Goal: Transaction & Acquisition: Purchase product/service

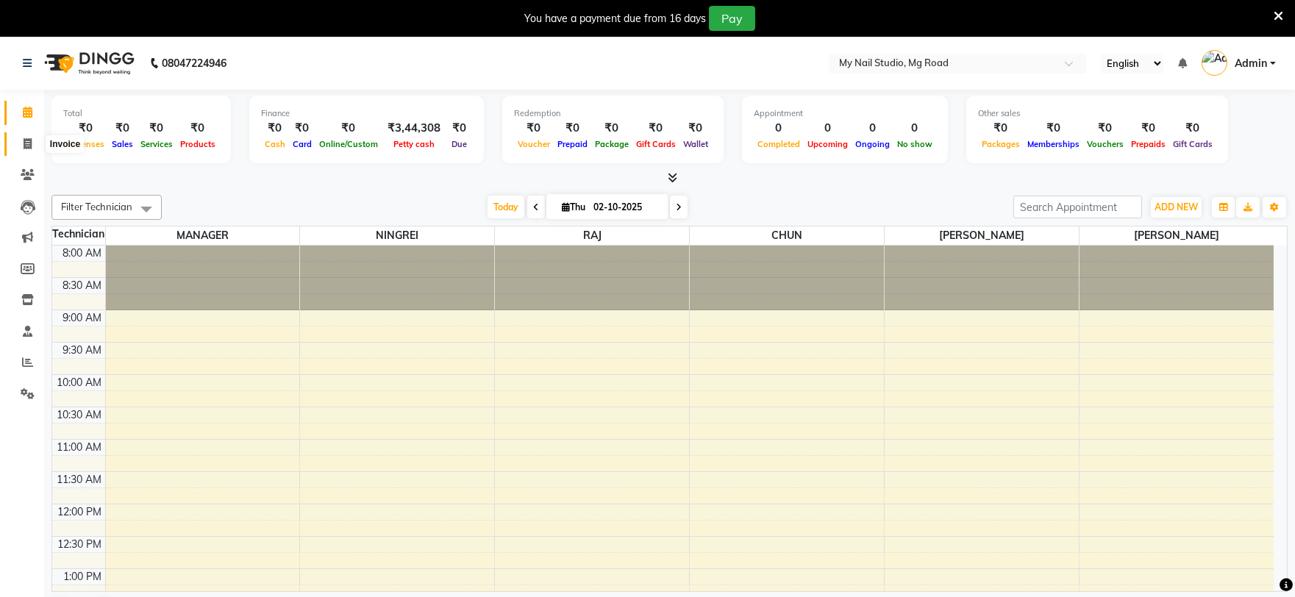
click at [27, 150] on span at bounding box center [28, 144] width 26 height 17
select select "service"
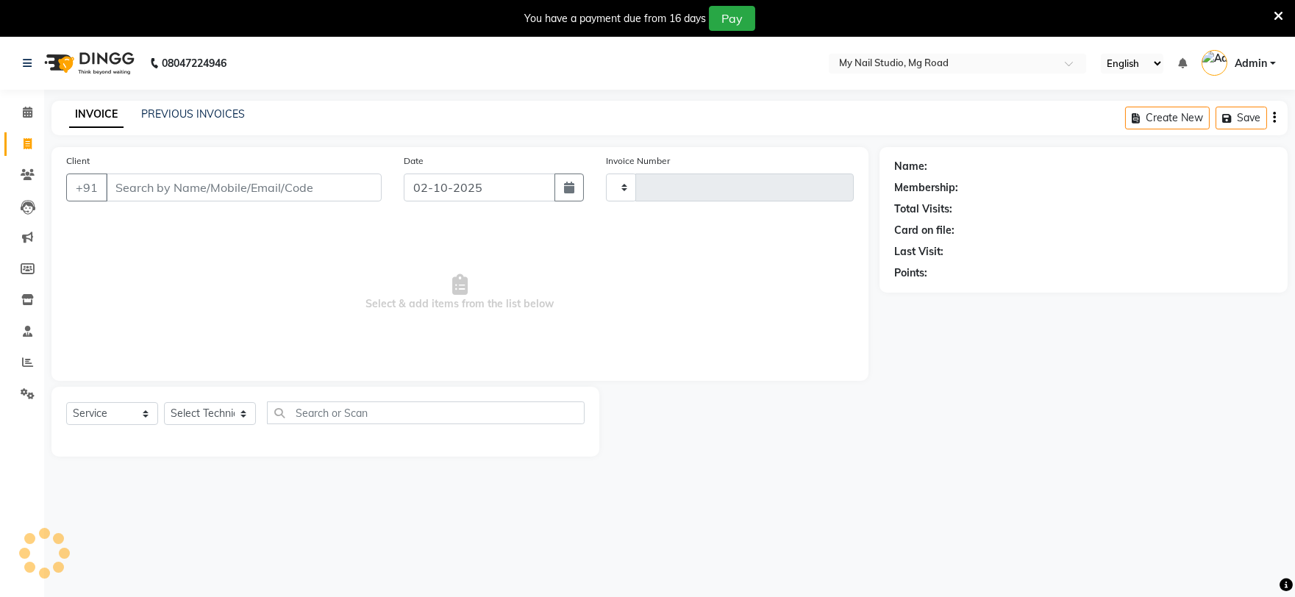
type input "0724"
select select "6915"
click at [194, 186] on input "Client" at bounding box center [244, 188] width 276 height 28
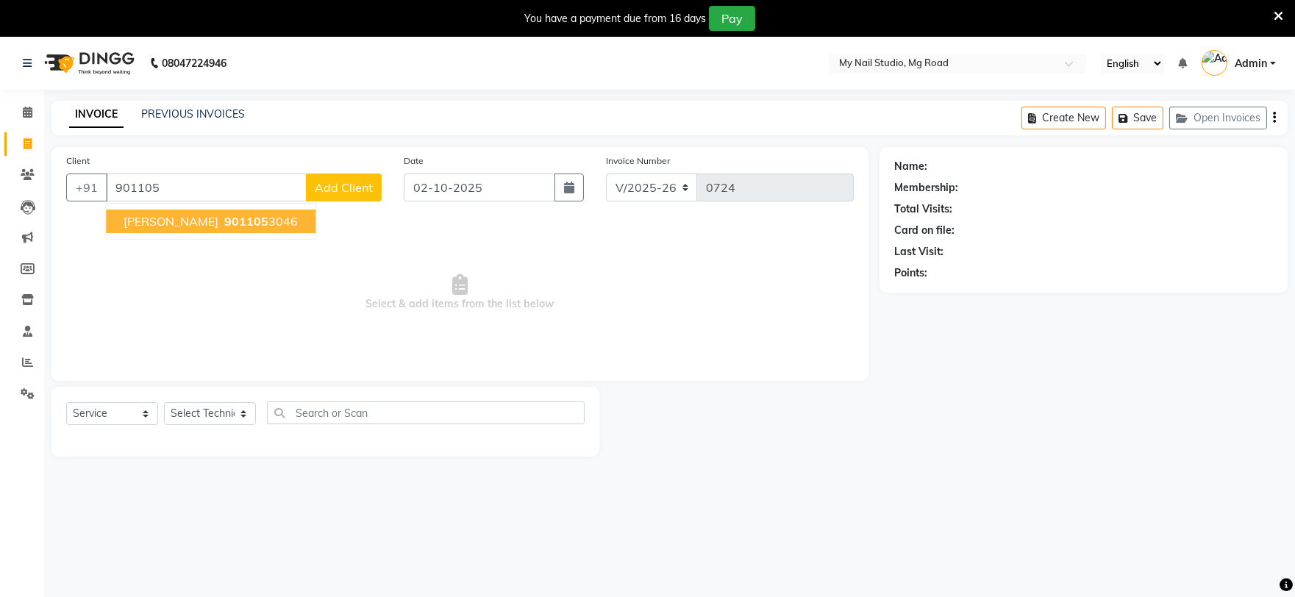
click at [224, 219] on span "901105" at bounding box center [246, 221] width 44 height 15
type input "9011053046"
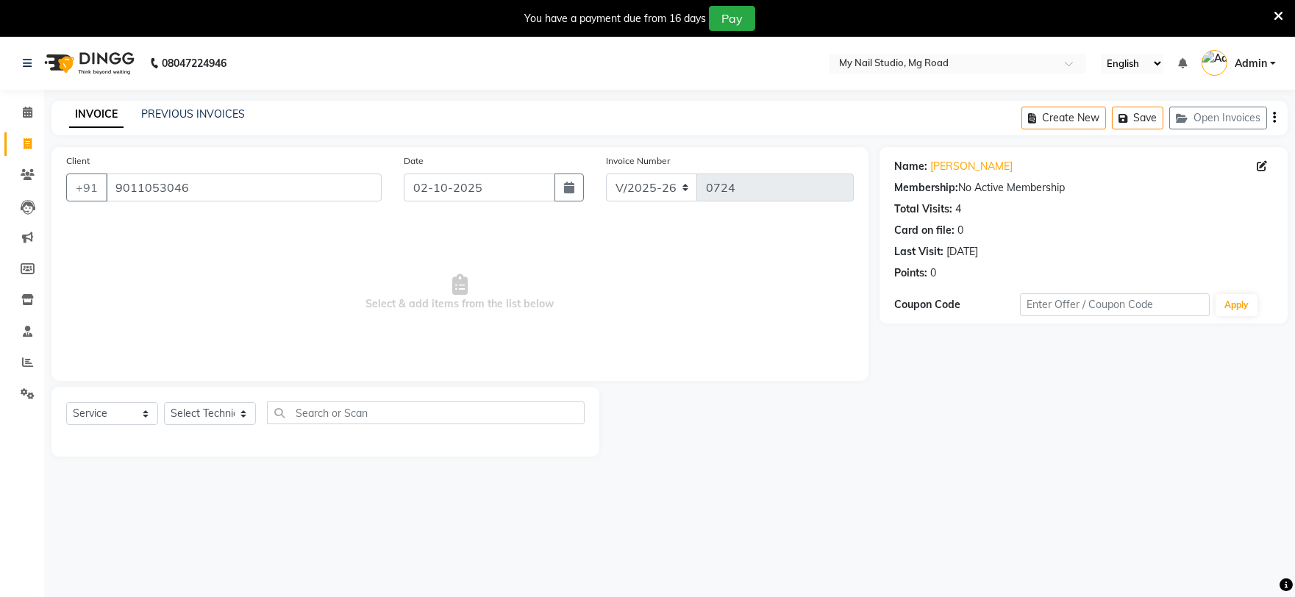
click at [197, 430] on div "Select Service Product Membership Package Voucher Prepaid Gift Card Select Tech…" at bounding box center [325, 419] width 519 height 35
click at [200, 412] on select "Select Technician [PERSON_NAME] [PERSON_NAME] MANAGER [PERSON_NAME]" at bounding box center [210, 413] width 92 height 23
select select "88047"
click at [164, 403] on select "Select Technician [PERSON_NAME] [PERSON_NAME] MANAGER [PERSON_NAME]" at bounding box center [210, 413] width 92 height 23
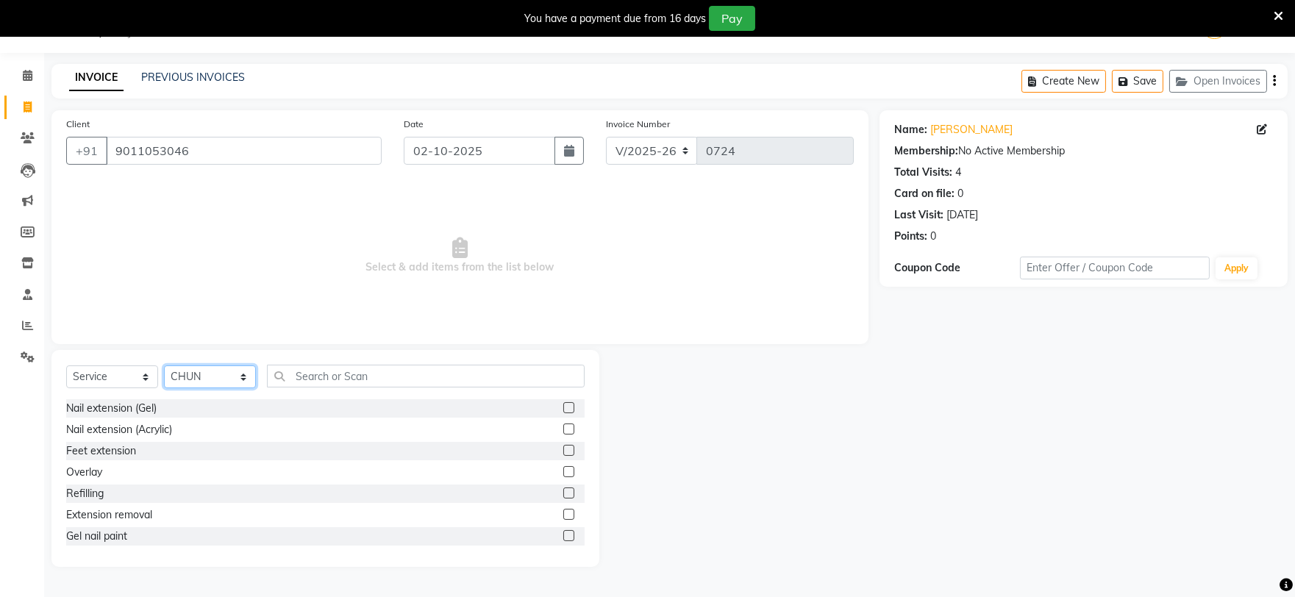
scroll to position [82, 0]
click at [563, 478] on label at bounding box center [568, 475] width 11 height 11
click at [563, 478] on input "checkbox" at bounding box center [568, 476] width 10 height 10
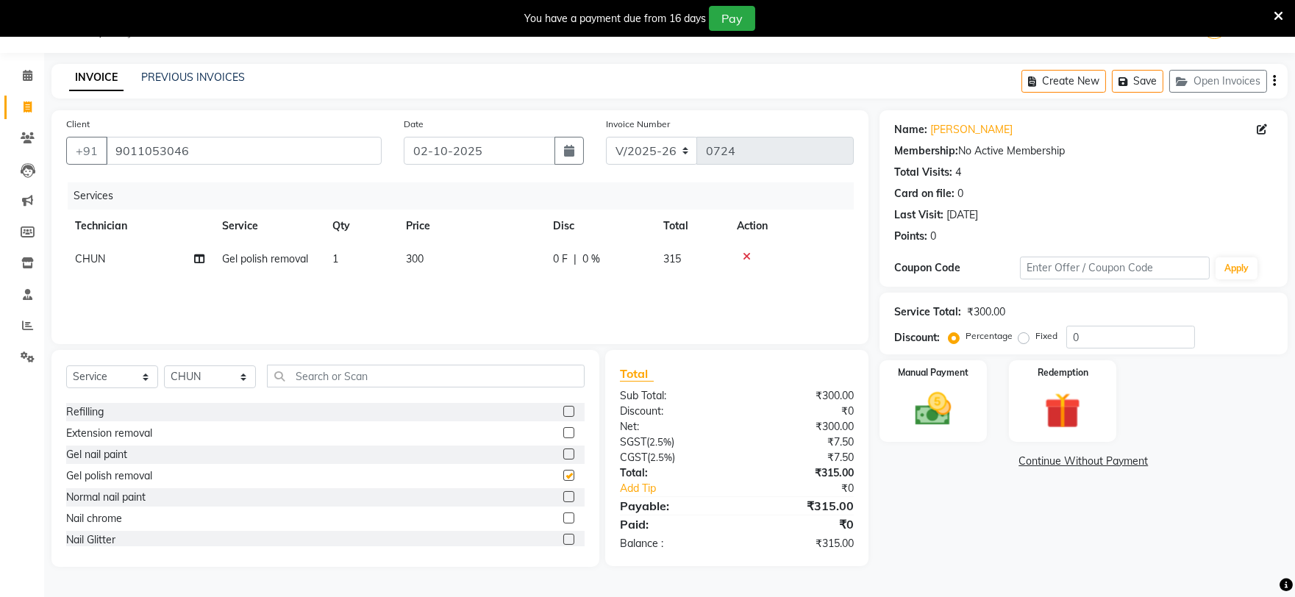
checkbox input "false"
click at [935, 391] on img at bounding box center [933, 409] width 61 height 43
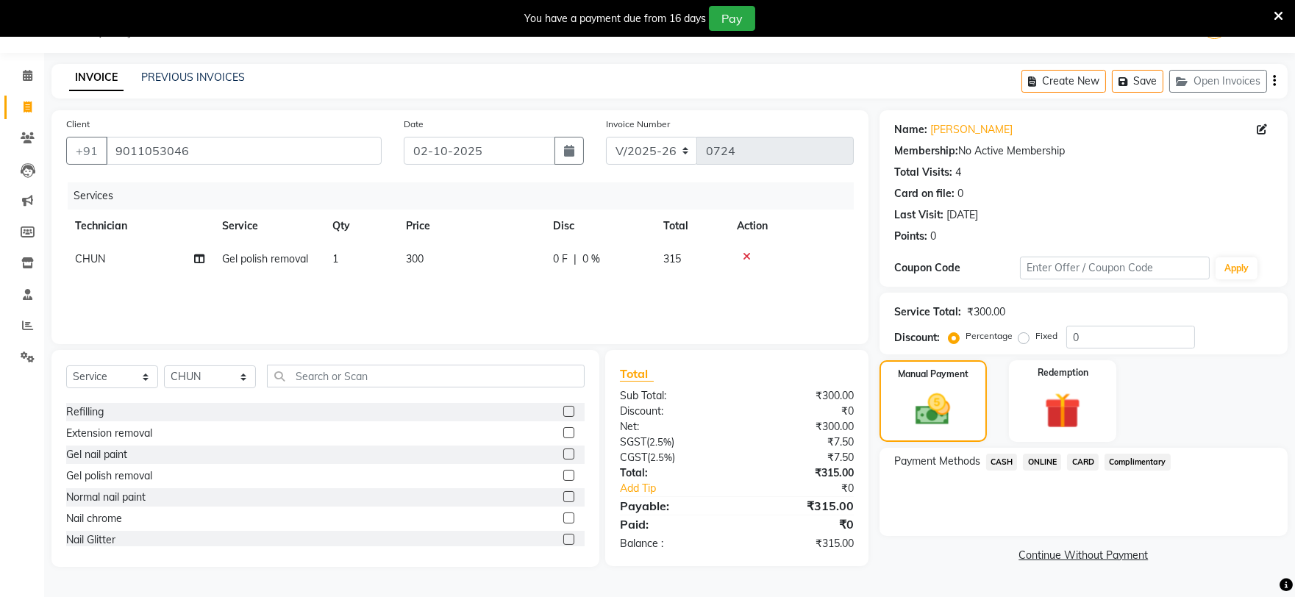
click at [1033, 460] on span "ONLINE" at bounding box center [1042, 462] width 38 height 17
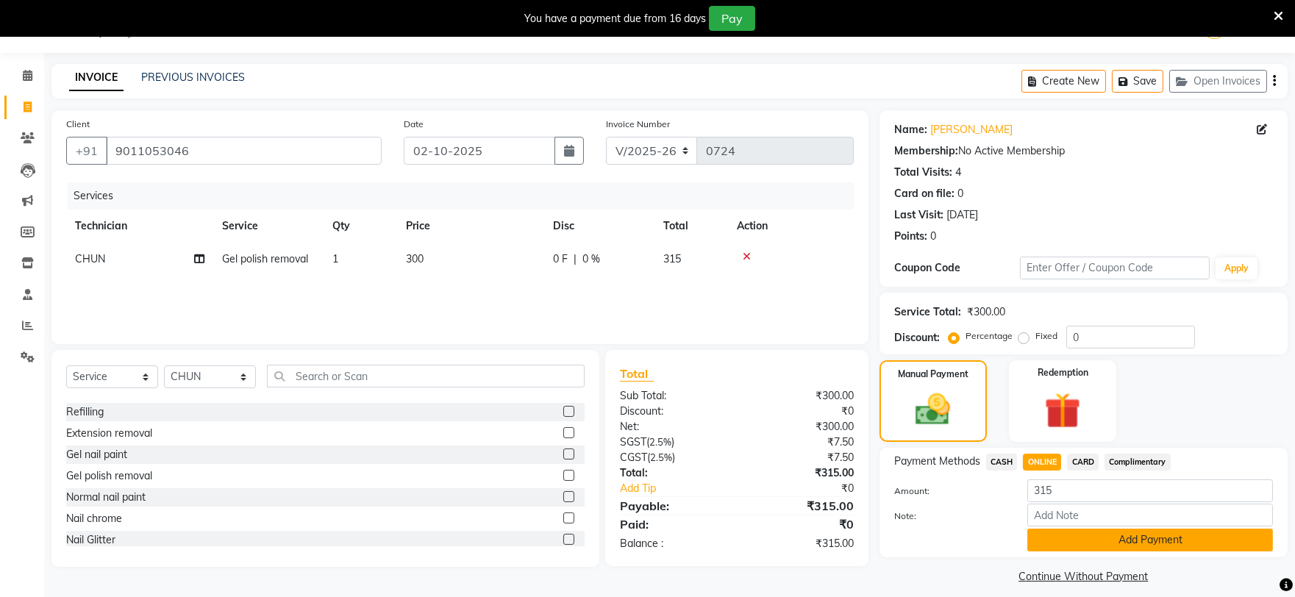
click at [1057, 533] on button "Add Payment" at bounding box center [1151, 540] width 246 height 23
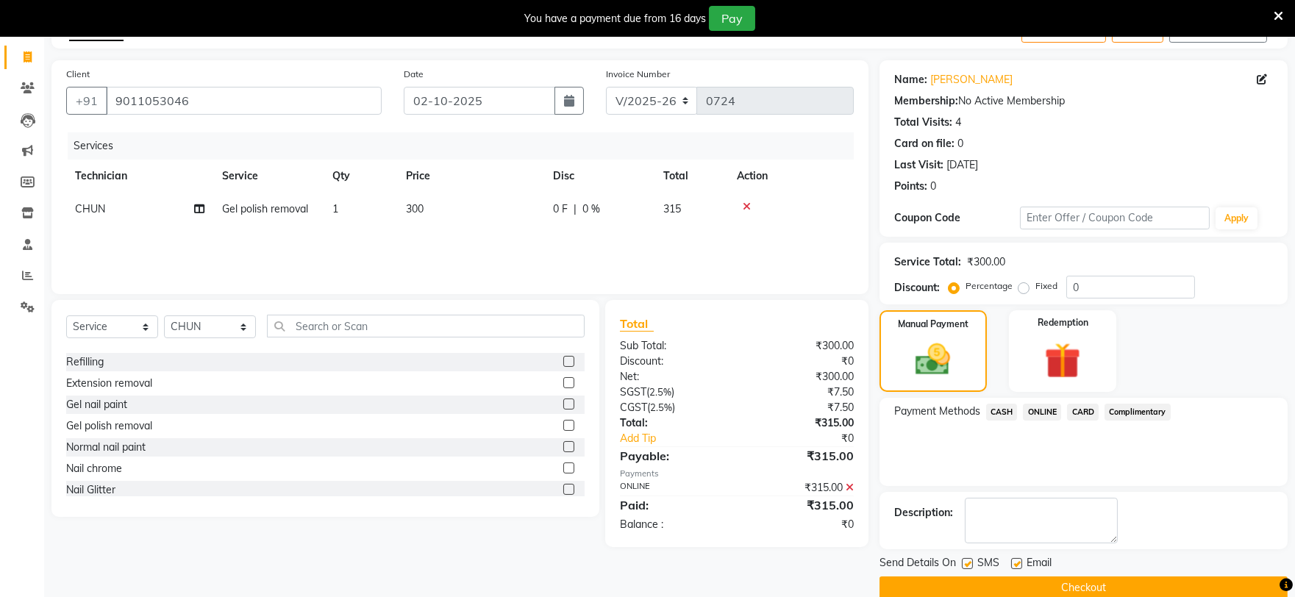
scroll to position [111, 0]
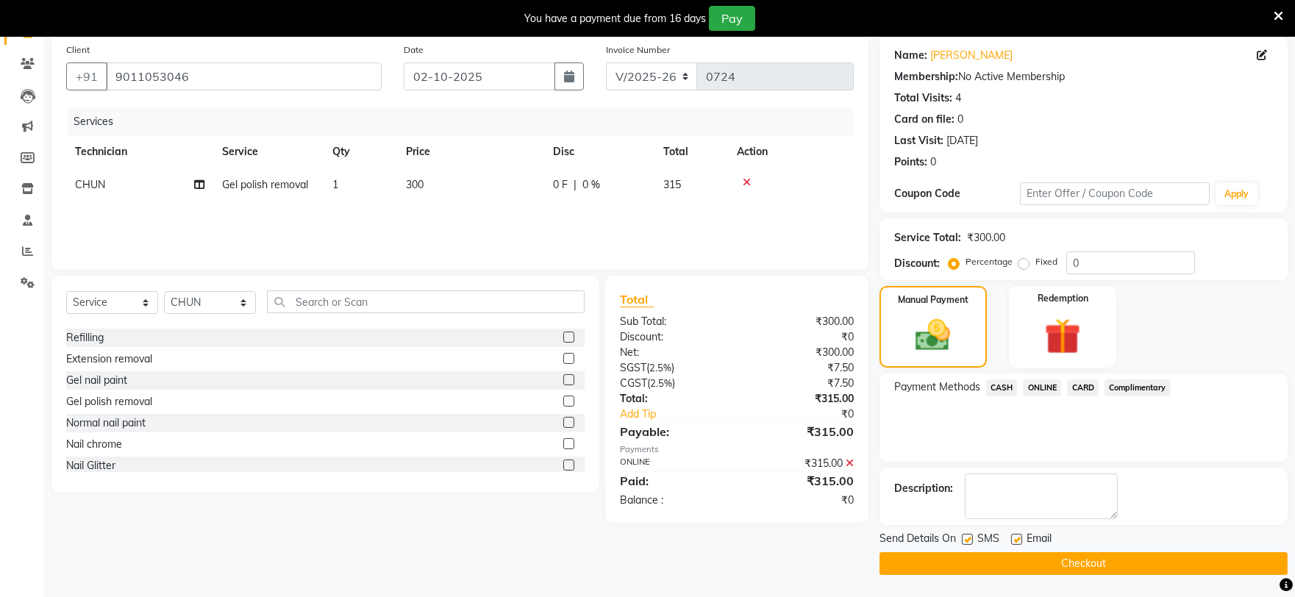
click at [1033, 555] on button "Checkout" at bounding box center [1084, 563] width 408 height 23
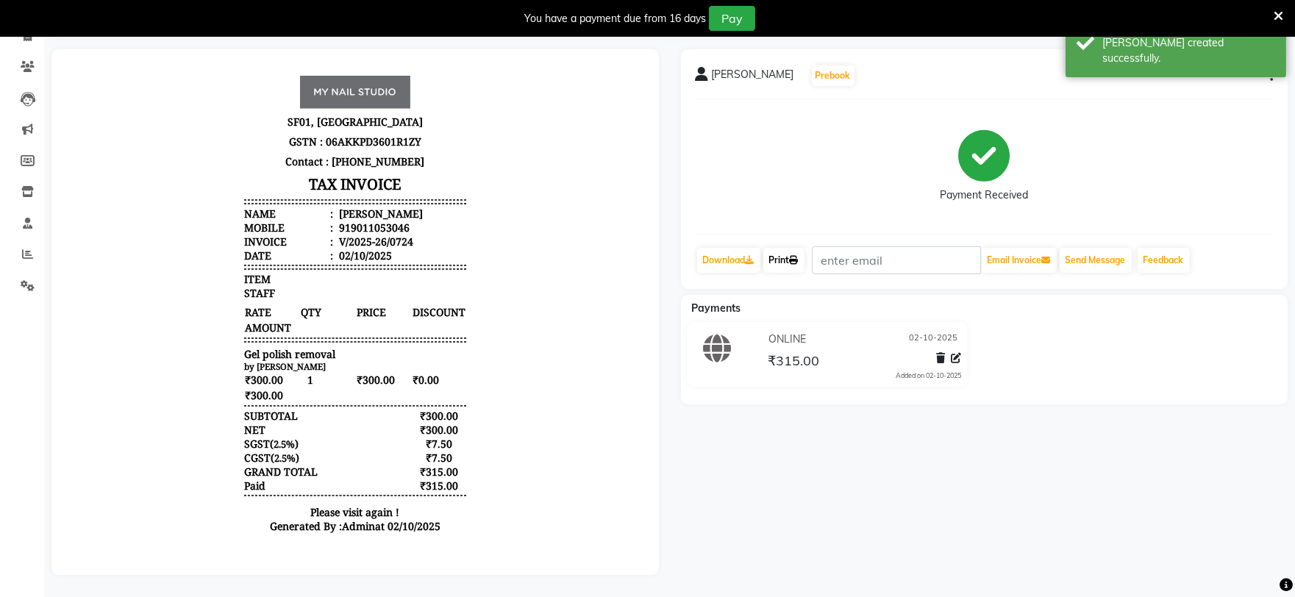
click at [788, 263] on link "Print" at bounding box center [783, 260] width 41 height 25
select select "service"
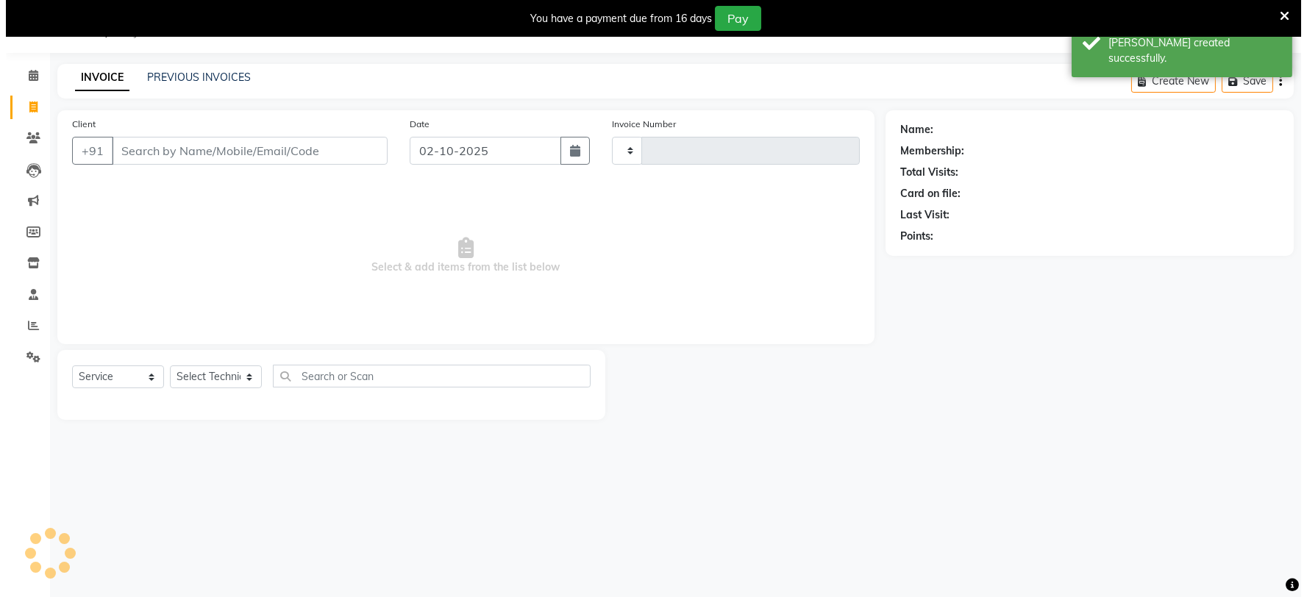
scroll to position [37, 0]
type input "0725"
select select "6915"
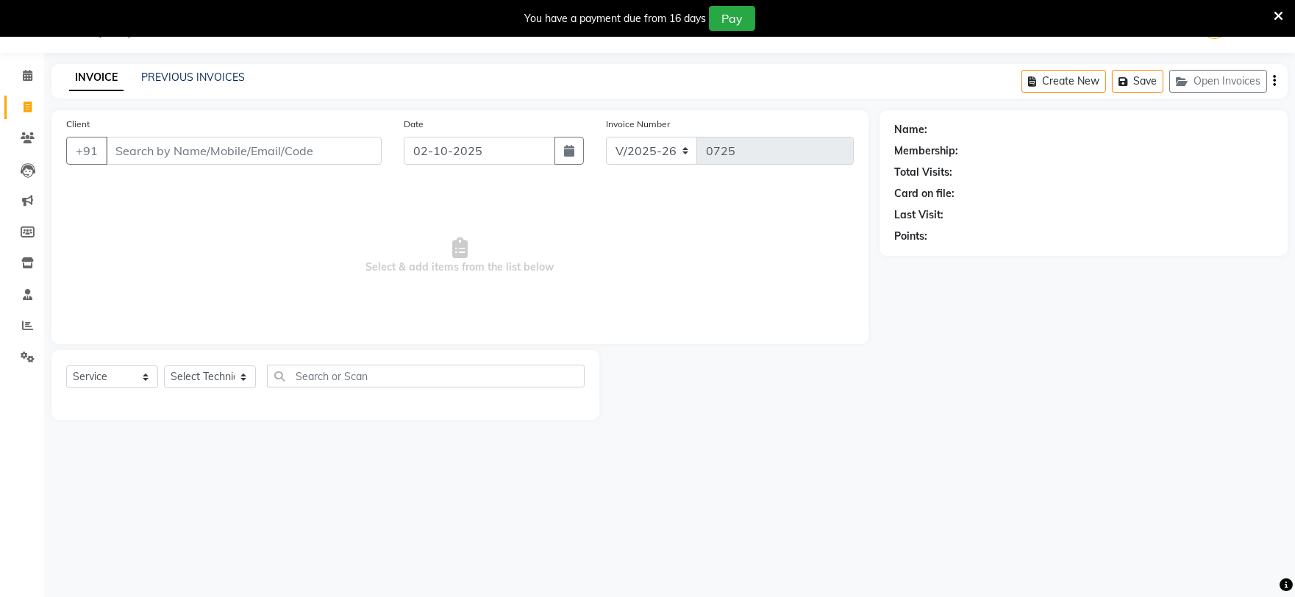
click at [238, 141] on input "Client" at bounding box center [244, 151] width 276 height 28
type input "8371980800"
click at [324, 148] on span "Add Client" at bounding box center [344, 150] width 58 height 15
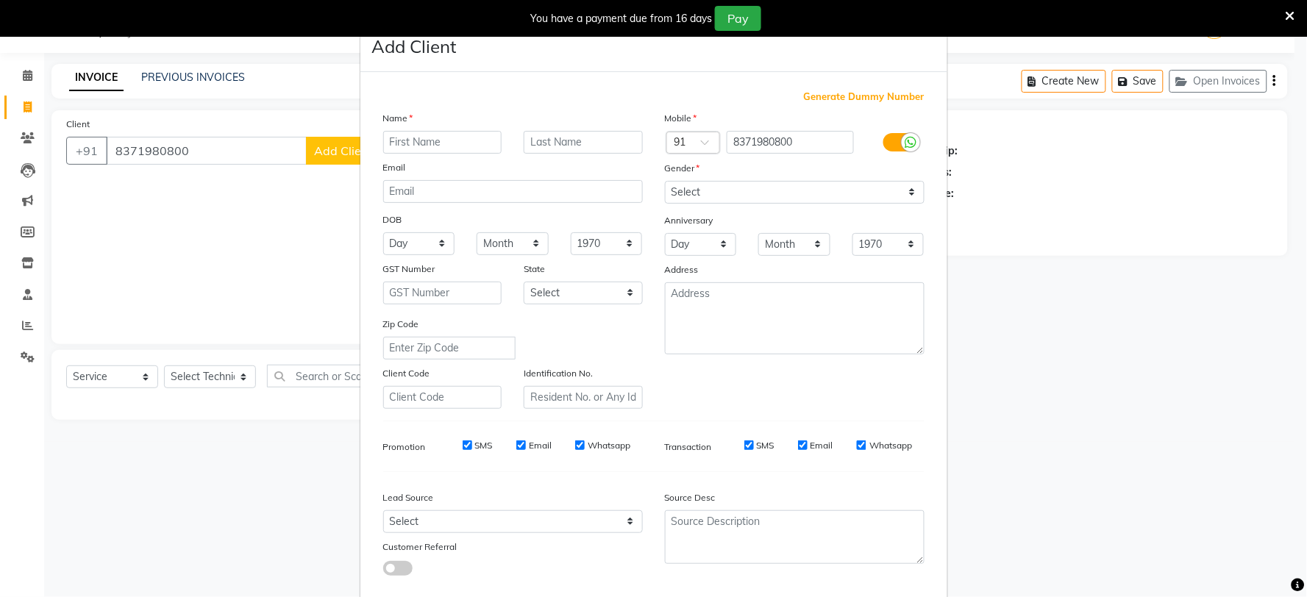
click at [403, 138] on input "text" at bounding box center [442, 142] width 119 height 23
click at [460, 140] on input "neelam" at bounding box center [442, 142] width 119 height 23
type input "n"
type input "[PERSON_NAME]"
click at [748, 186] on select "Select [DEMOGRAPHIC_DATA] [DEMOGRAPHIC_DATA] Other Prefer Not To Say" at bounding box center [795, 192] width 260 height 23
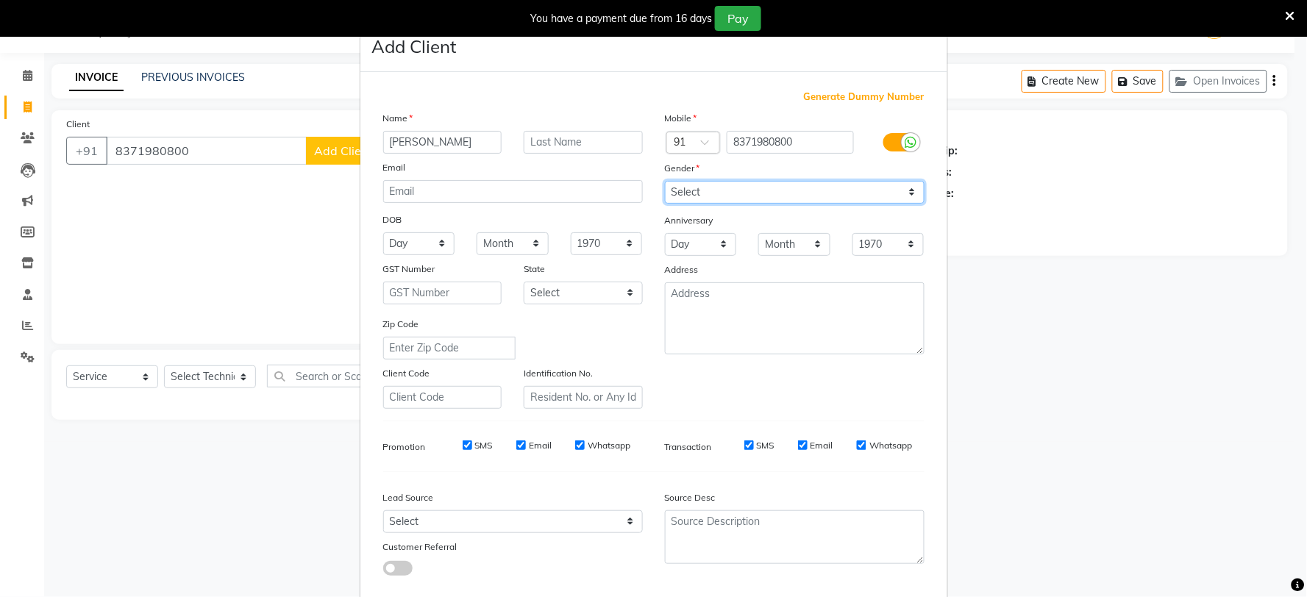
select select "[DEMOGRAPHIC_DATA]"
click at [665, 181] on select "Select [DEMOGRAPHIC_DATA] [DEMOGRAPHIC_DATA] Other Prefer Not To Say" at bounding box center [795, 192] width 260 height 23
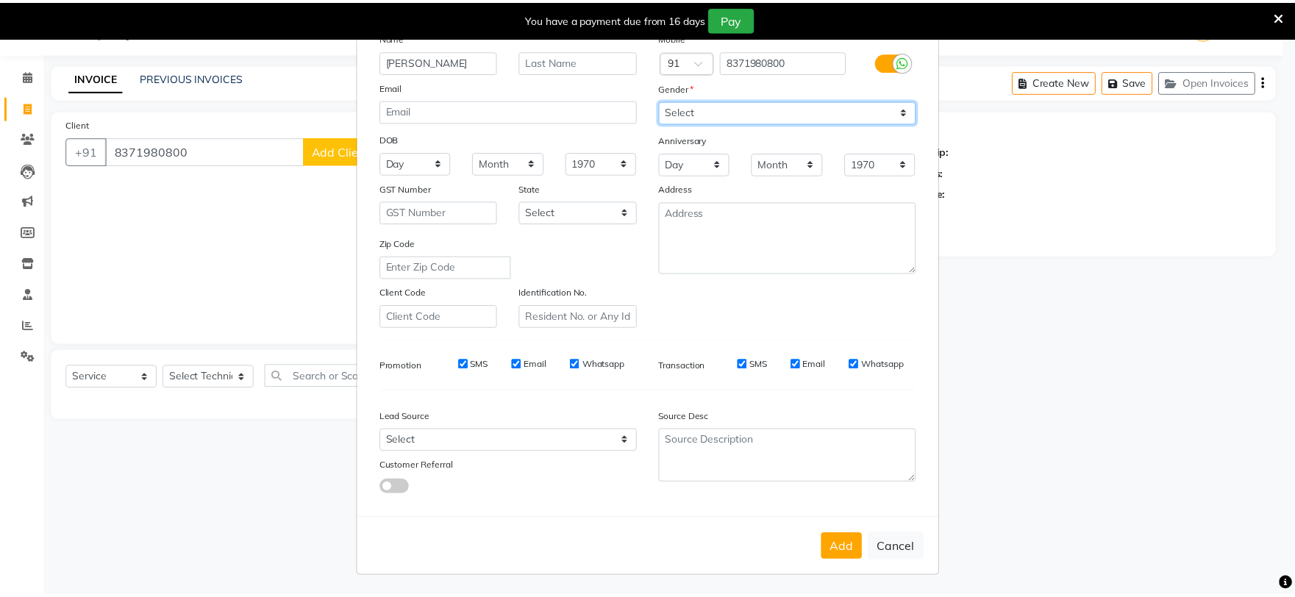
scroll to position [82, 0]
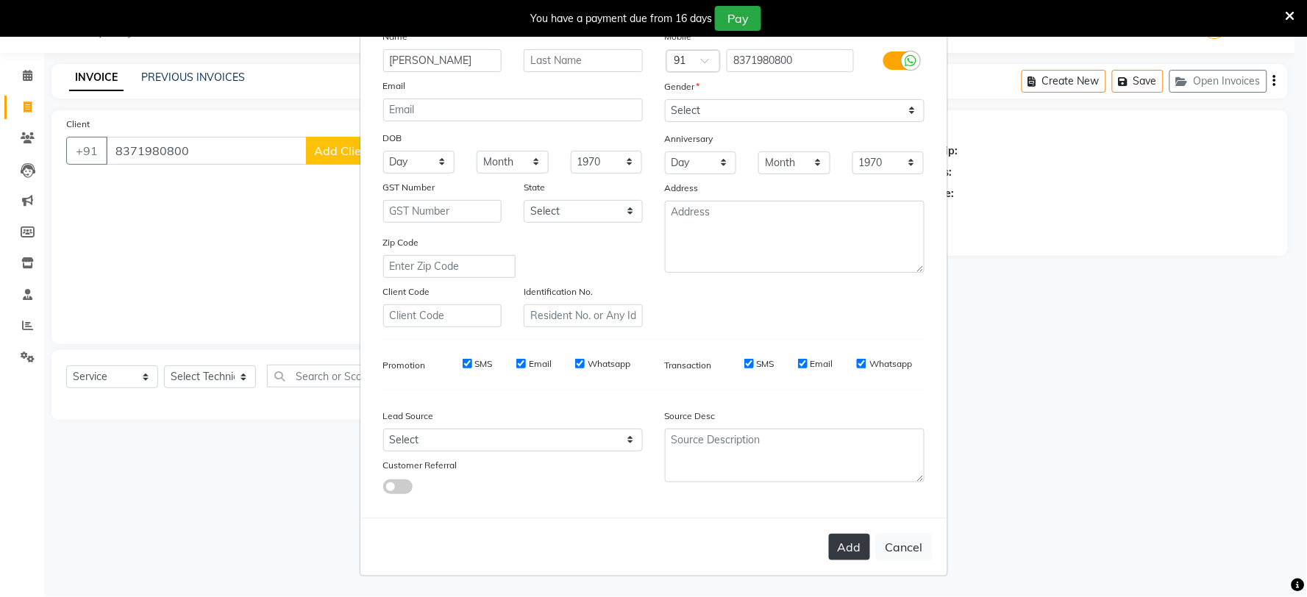
click at [848, 542] on button "Add" at bounding box center [849, 547] width 41 height 26
select select
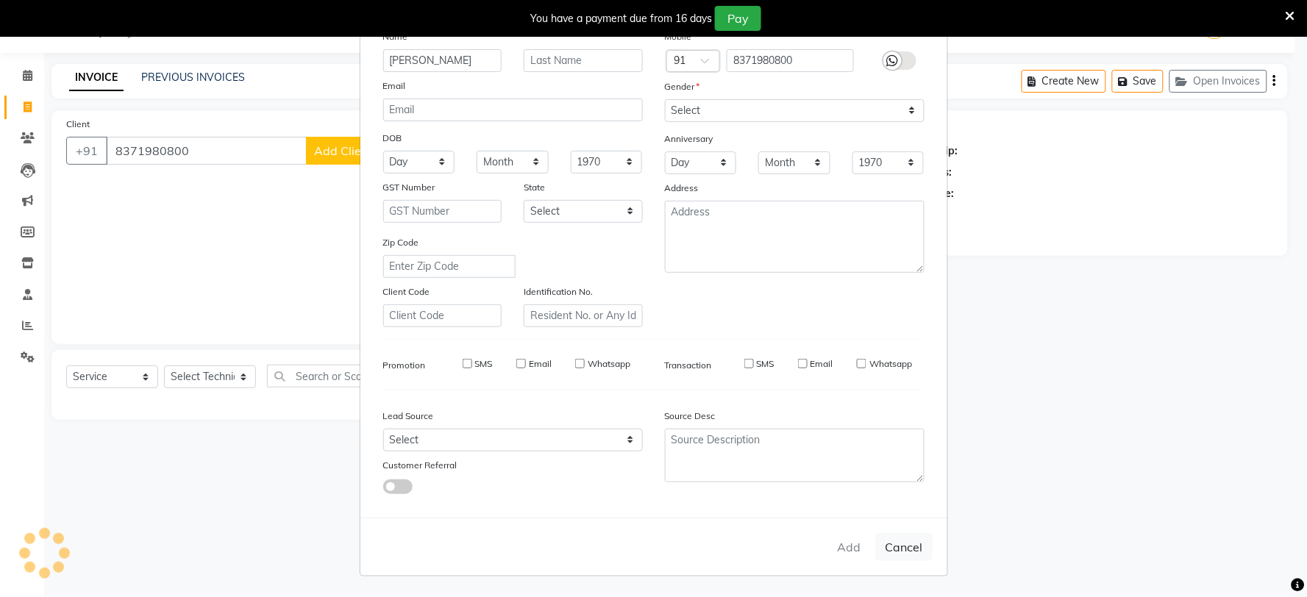
select select
checkbox input "false"
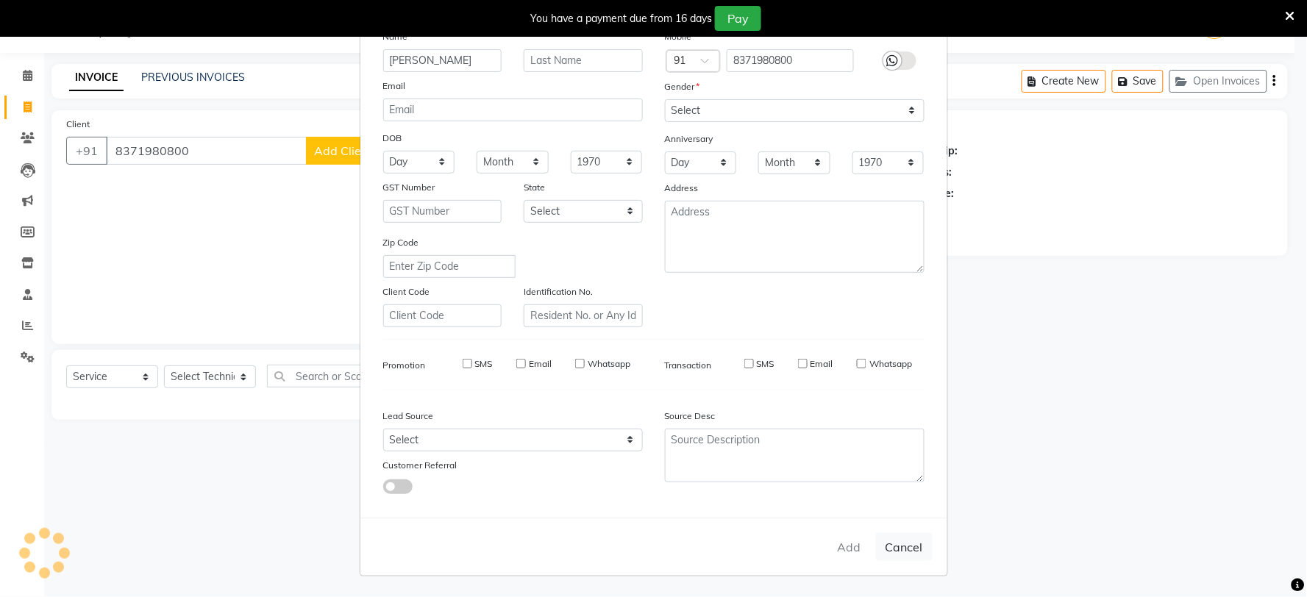
checkbox input "false"
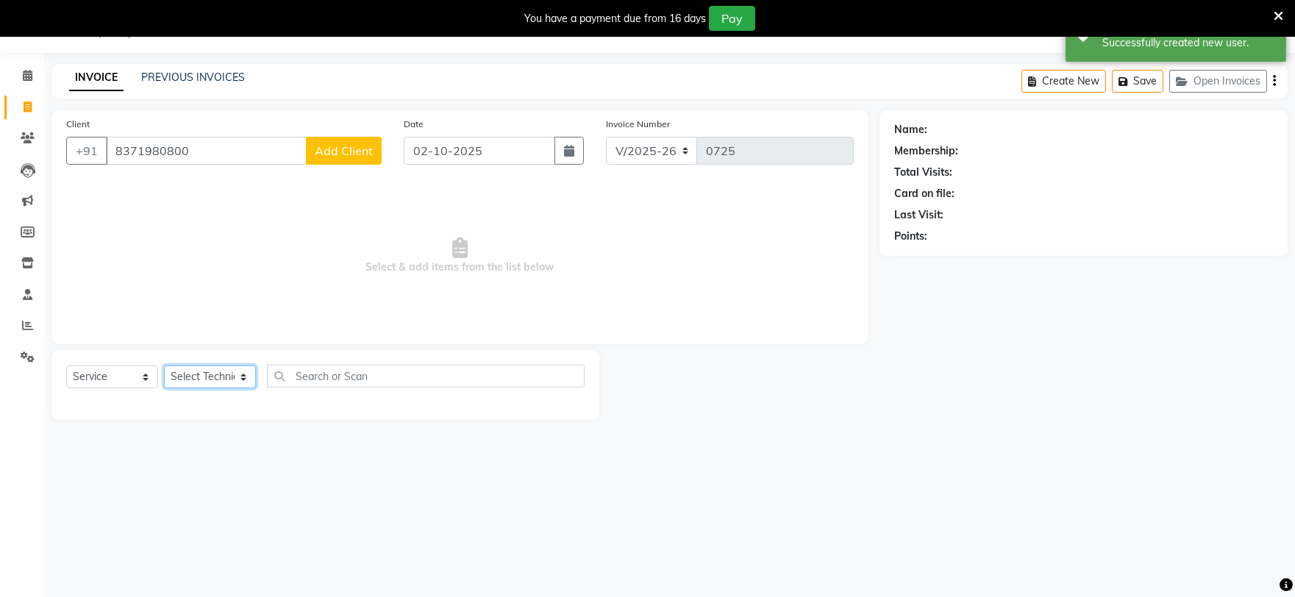
click at [207, 377] on select "Select Technician [PERSON_NAME] [PERSON_NAME] MANAGER [PERSON_NAME]" at bounding box center [210, 377] width 92 height 23
select select "58164"
click at [164, 366] on select "Select Technician [PERSON_NAME] [PERSON_NAME] MANAGER [PERSON_NAME]" at bounding box center [210, 377] width 92 height 23
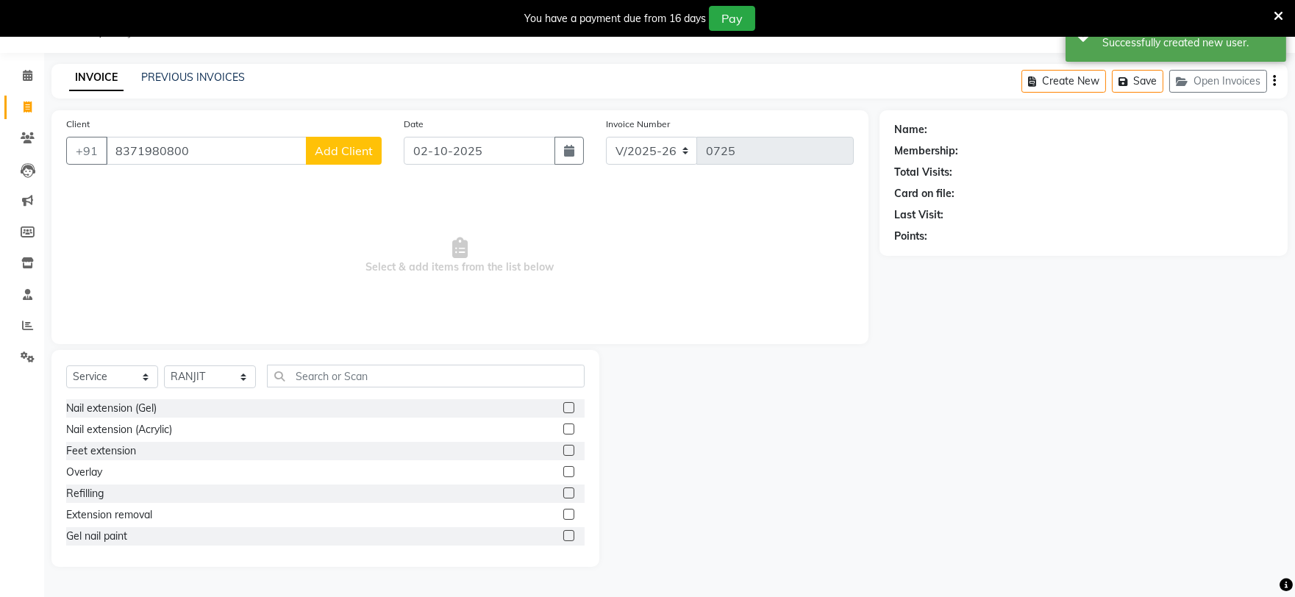
click at [563, 406] on label at bounding box center [568, 407] width 11 height 11
click at [563, 406] on input "checkbox" at bounding box center [568, 409] width 10 height 10
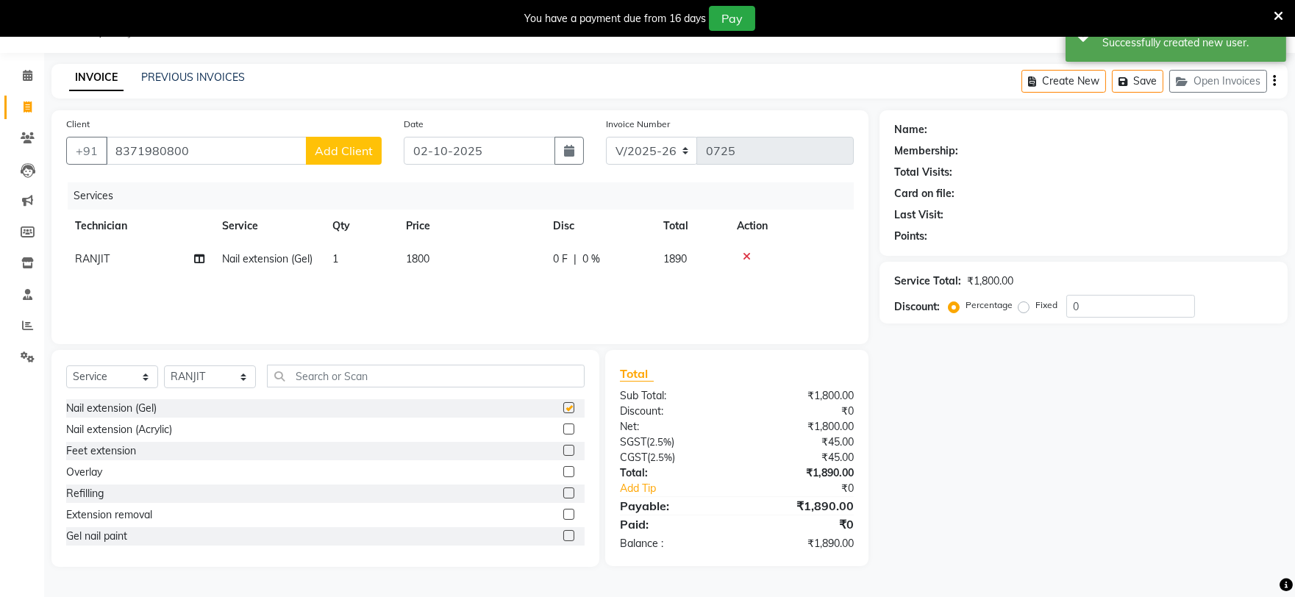
checkbox input "false"
click at [460, 256] on td "1800" at bounding box center [470, 259] width 147 height 33
select select "58164"
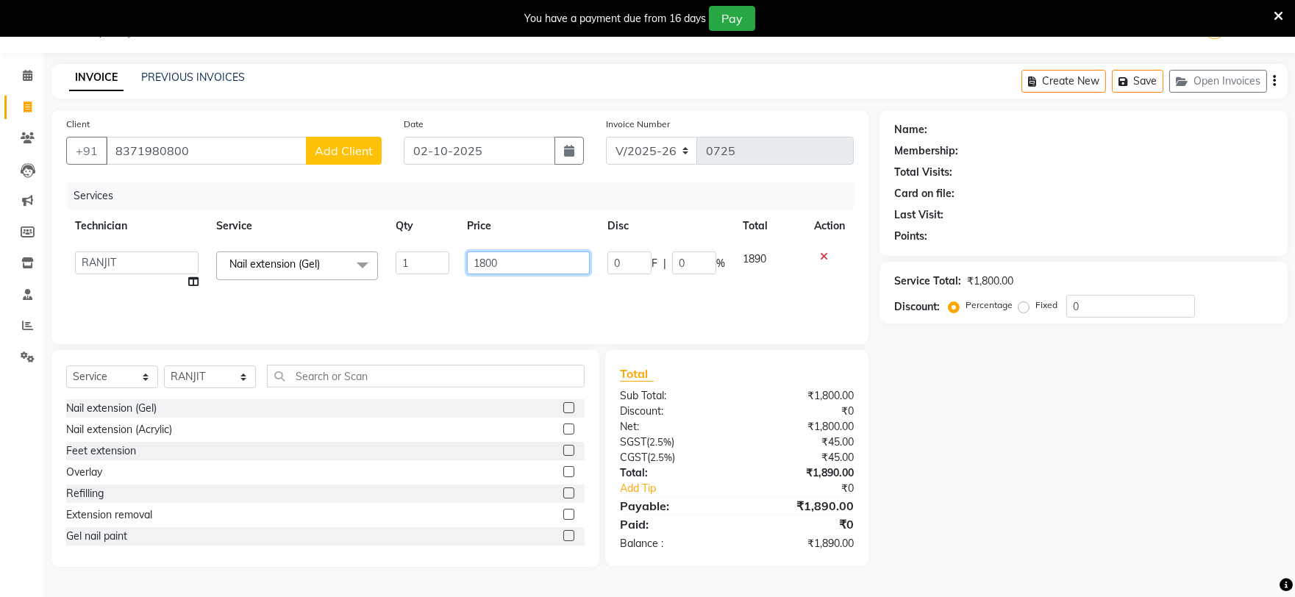
click at [515, 268] on input "1800" at bounding box center [528, 263] width 123 height 23
type input "1"
type input "1500"
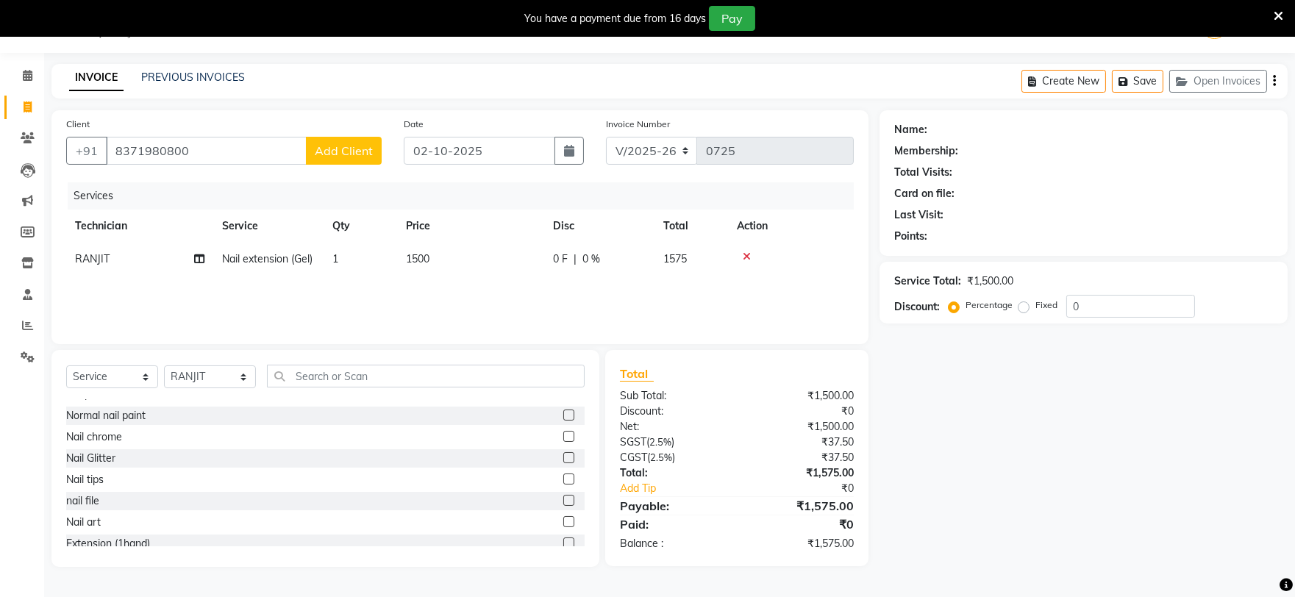
click at [563, 434] on label at bounding box center [568, 436] width 11 height 11
click at [563, 434] on input "checkbox" at bounding box center [568, 437] width 10 height 10
checkbox input "false"
click at [378, 291] on td "1" at bounding box center [361, 292] width 74 height 33
select select "58164"
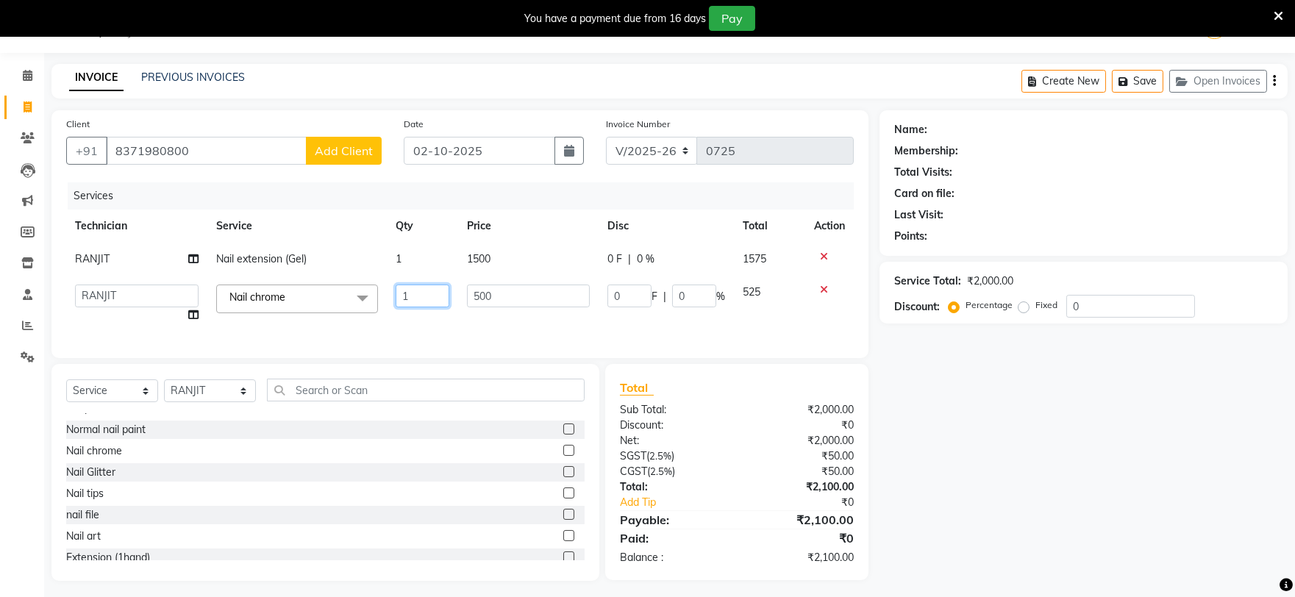
click at [445, 291] on input "1" at bounding box center [423, 296] width 54 height 23
type input "2"
click at [1064, 477] on div "Name: Membership: Total Visits: Card on file: Last Visit: Points: Service Total…" at bounding box center [1089, 345] width 419 height 471
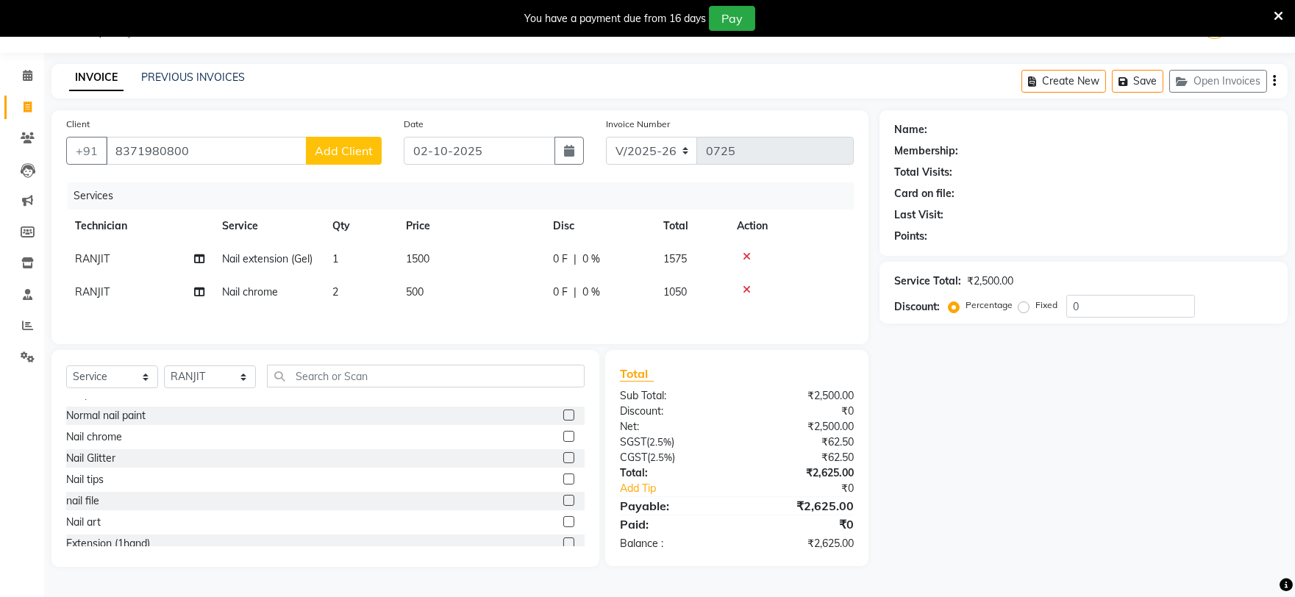
click at [969, 302] on label "Percentage" at bounding box center [989, 305] width 47 height 13
click at [962, 302] on input "Percentage" at bounding box center [957, 305] width 10 height 10
click at [981, 302] on label "Percentage" at bounding box center [989, 305] width 47 height 13
click at [962, 302] on input "Percentage" at bounding box center [957, 305] width 10 height 10
click at [744, 285] on icon at bounding box center [747, 290] width 8 height 10
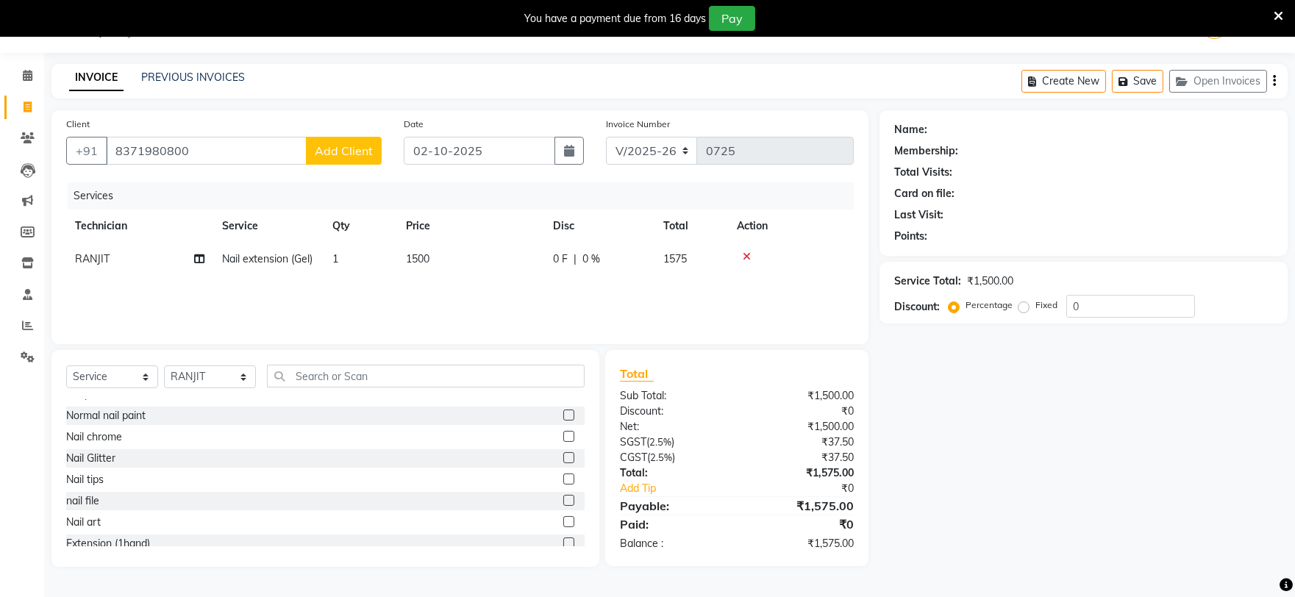
click at [743, 252] on icon at bounding box center [747, 257] width 8 height 10
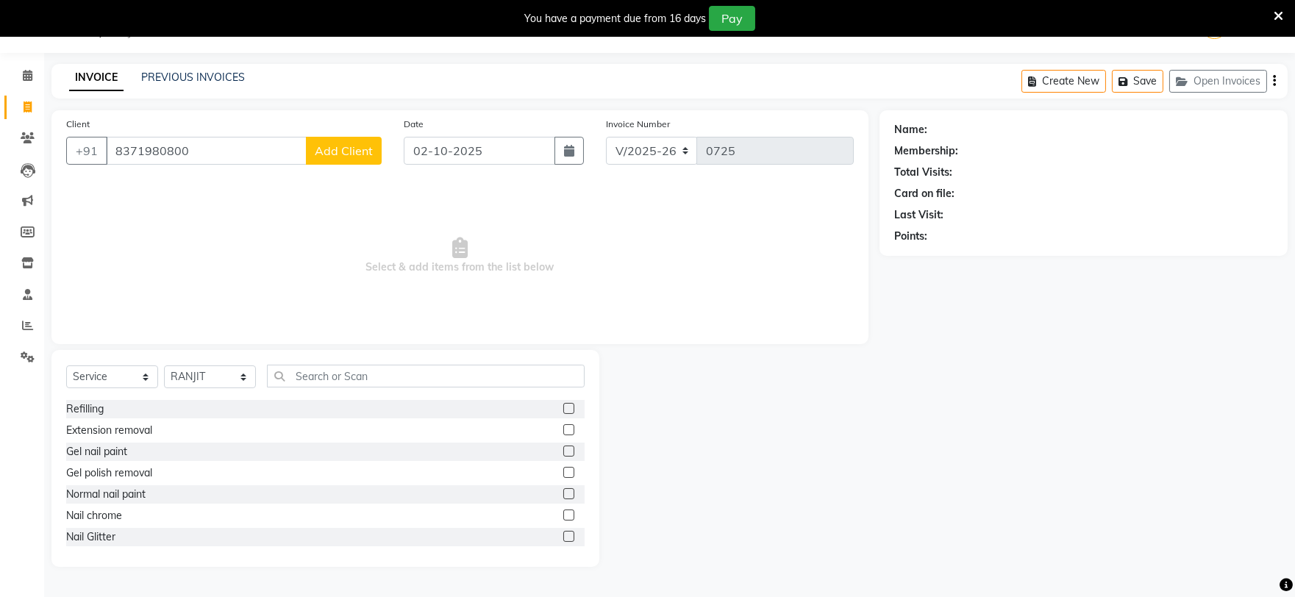
scroll to position [82, 0]
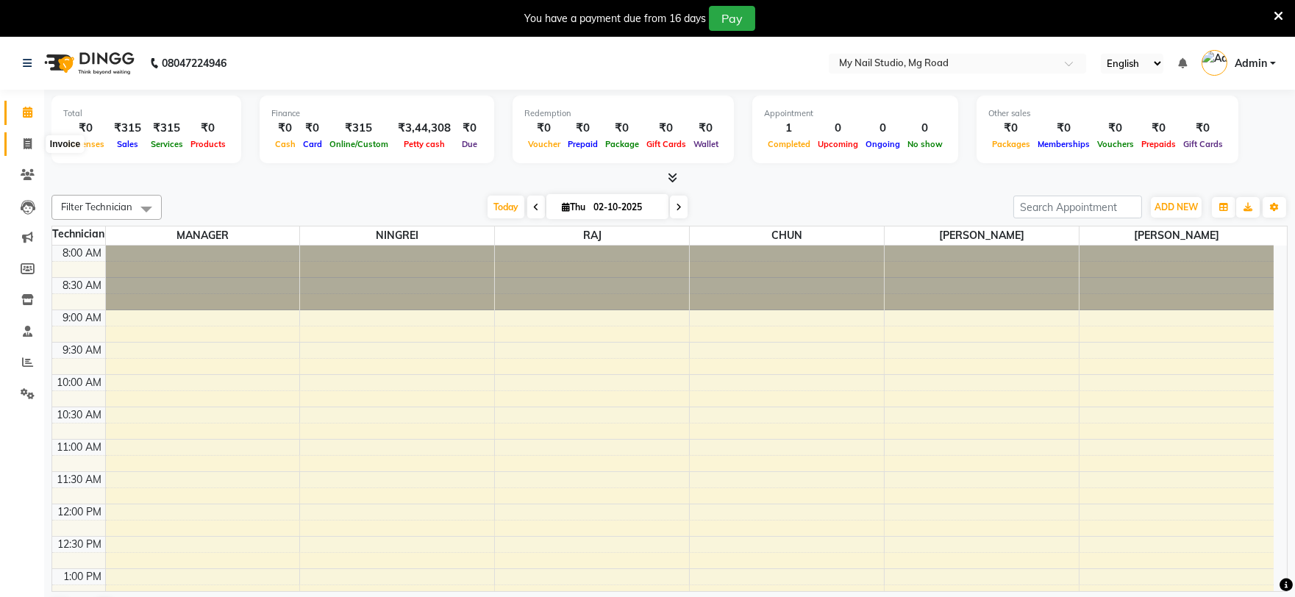
drag, startPoint x: 29, startPoint y: 141, endPoint x: 41, endPoint y: 137, distance: 12.6
click at [29, 141] on icon at bounding box center [28, 143] width 8 height 11
select select "service"
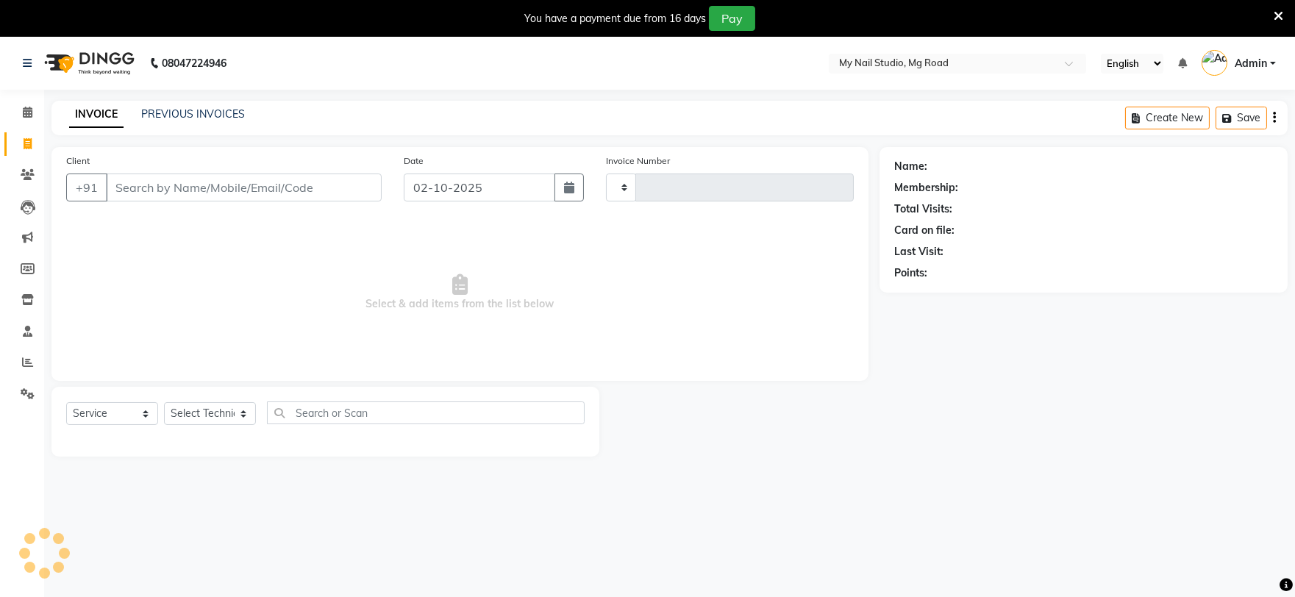
type input "0725"
select select "6915"
click at [193, 177] on input "Client" at bounding box center [244, 188] width 276 height 28
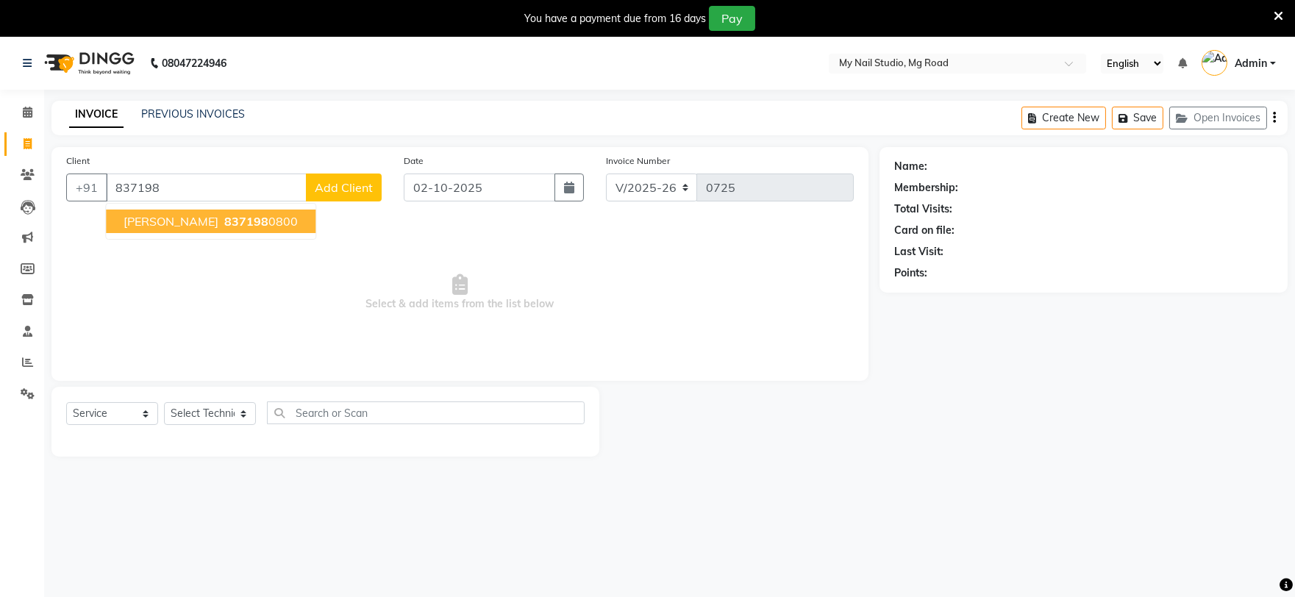
click at [224, 224] on span "837198" at bounding box center [246, 221] width 44 height 15
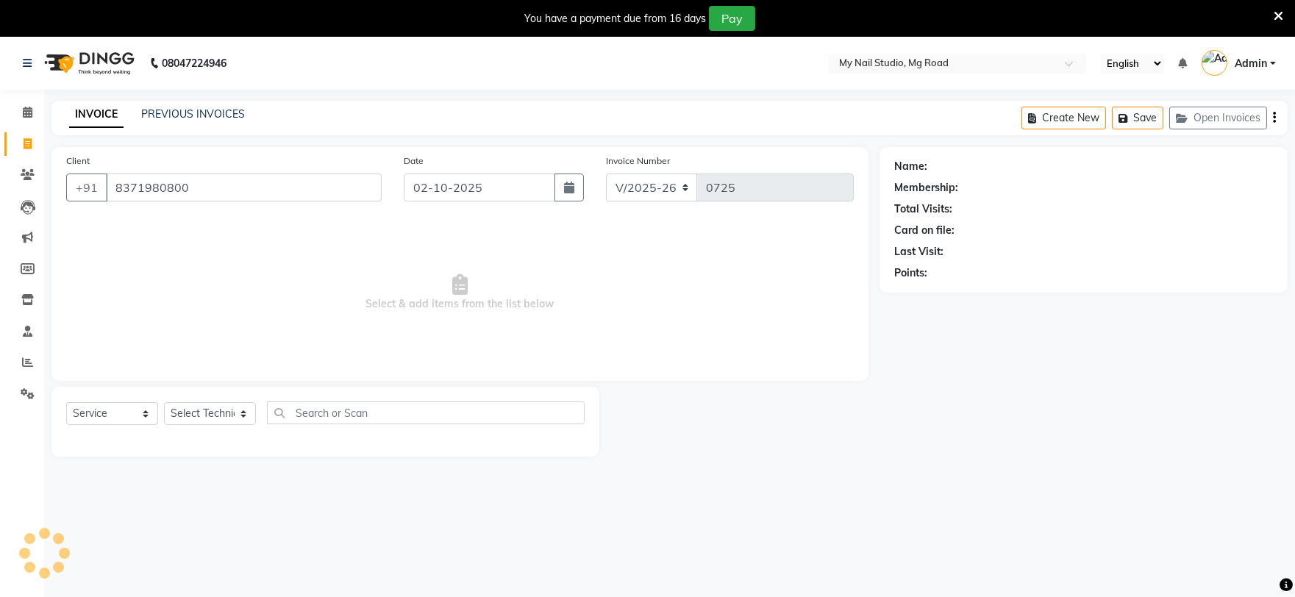
type input "8371980800"
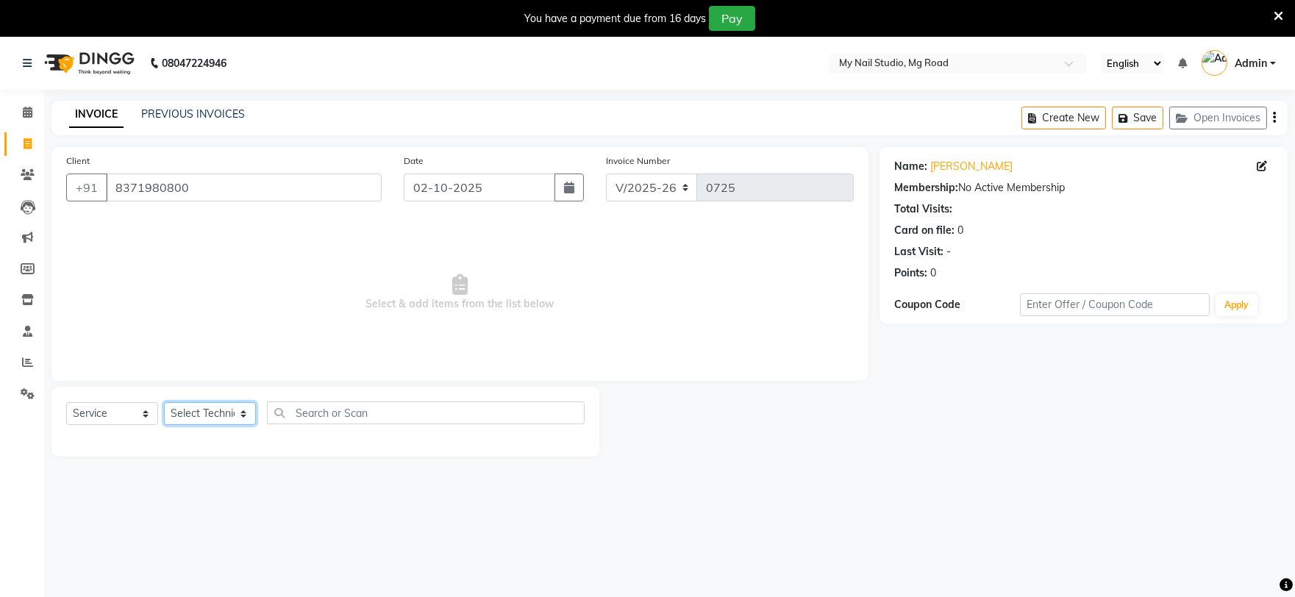
click at [229, 410] on select "Select Technician [PERSON_NAME] [PERSON_NAME] MANAGER [PERSON_NAME]" at bounding box center [210, 413] width 92 height 23
select select "58164"
click at [164, 403] on select "Select Technician [PERSON_NAME] [PERSON_NAME] MANAGER [PERSON_NAME]" at bounding box center [210, 413] width 92 height 23
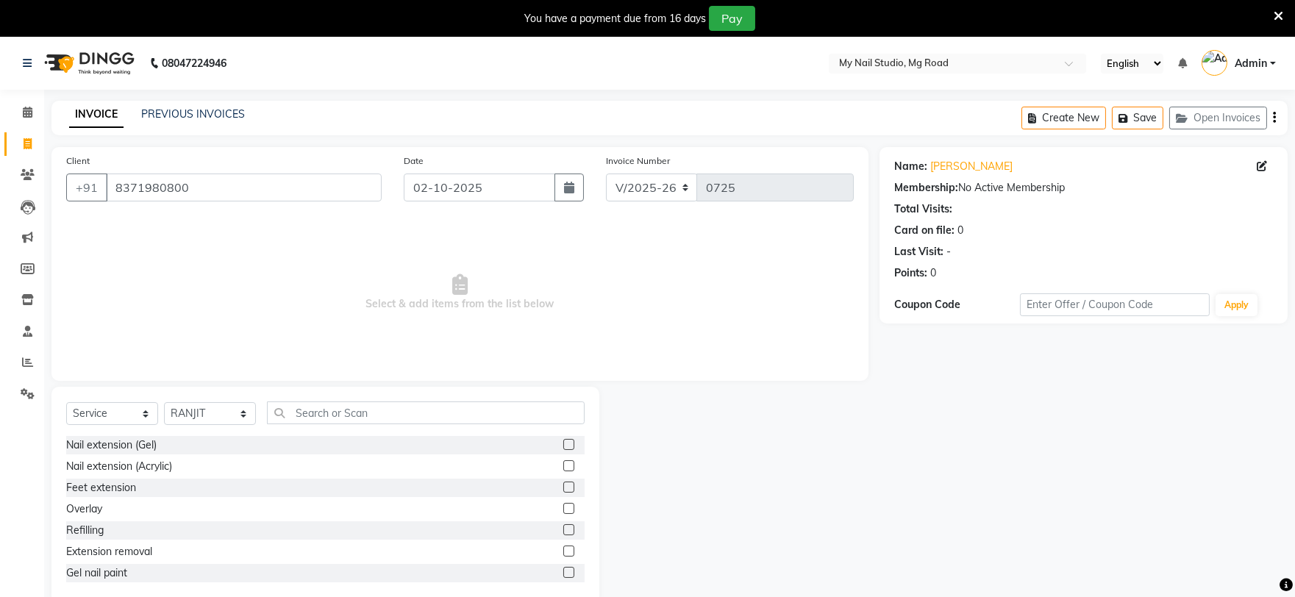
click at [563, 444] on label at bounding box center [568, 444] width 11 height 11
click at [563, 444] on input "checkbox" at bounding box center [568, 446] width 10 height 10
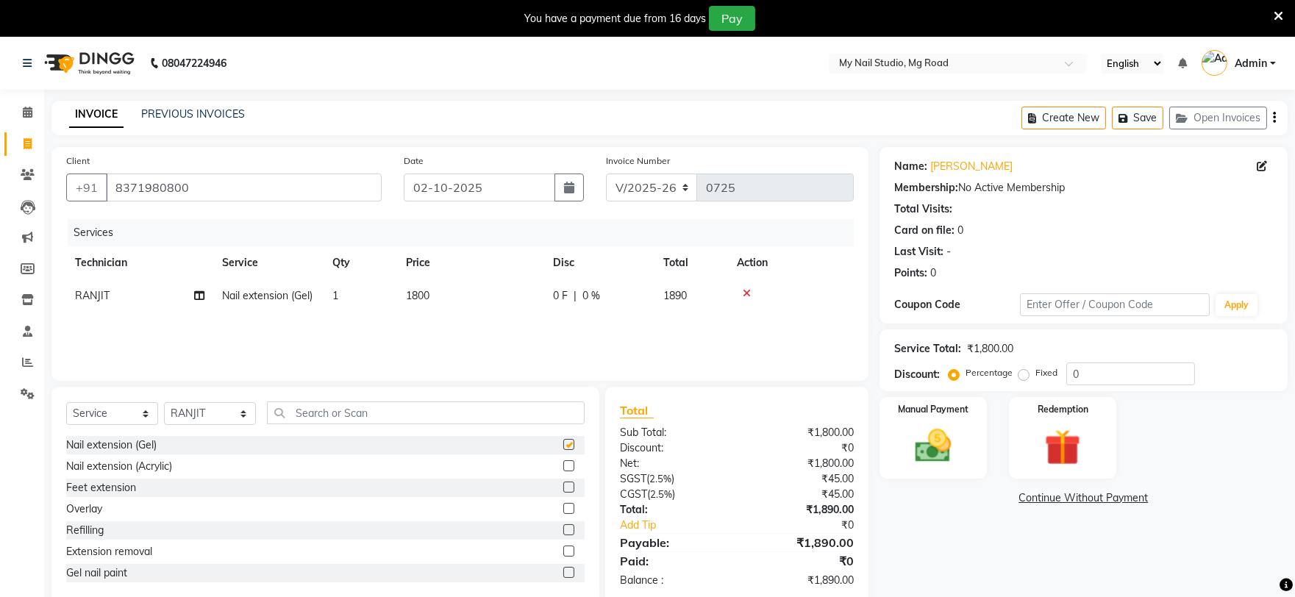
checkbox input "false"
click at [440, 296] on td "1800" at bounding box center [470, 296] width 147 height 33
select select "58164"
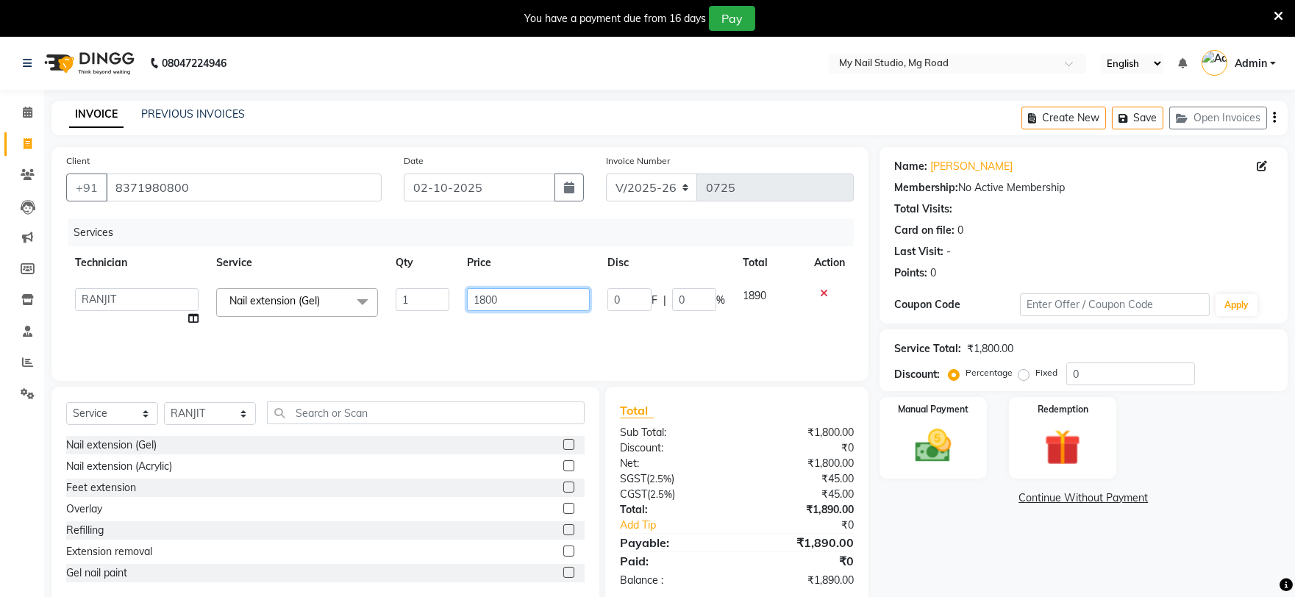
drag, startPoint x: 458, startPoint y: 295, endPoint x: 533, endPoint y: 300, distance: 75.2
click at [487, 296] on input "1800" at bounding box center [528, 299] width 123 height 23
click at [533, 300] on input "1800" at bounding box center [528, 299] width 123 height 23
type input "1500"
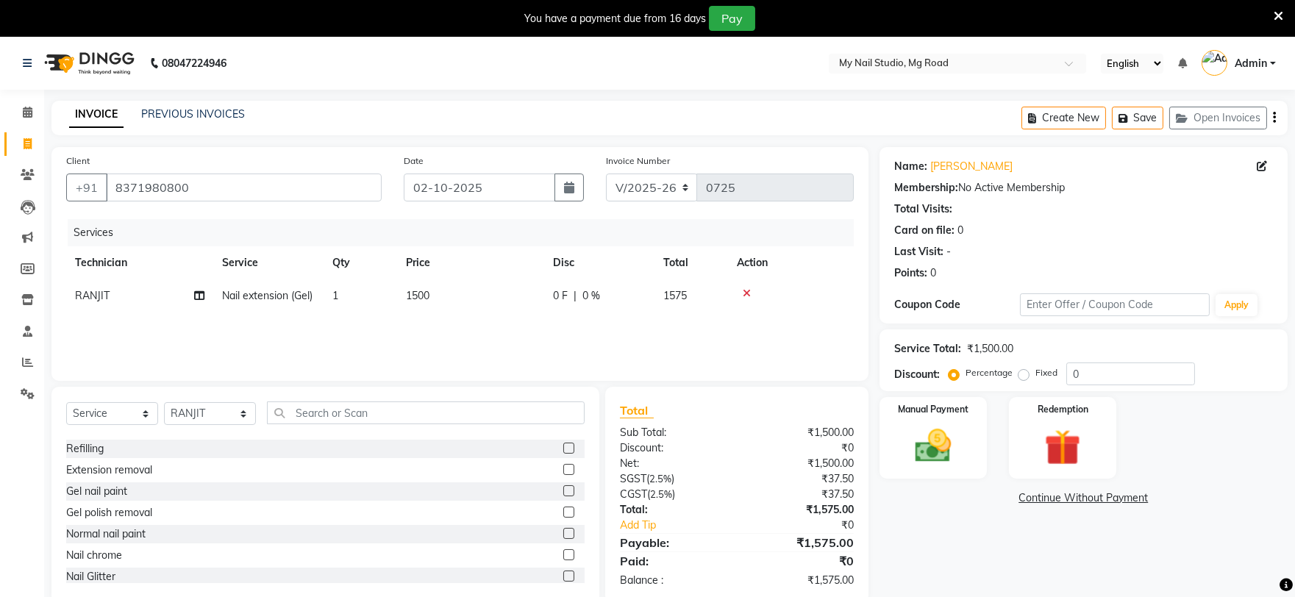
click at [563, 553] on label at bounding box center [568, 554] width 11 height 11
click at [563, 553] on input "checkbox" at bounding box center [568, 556] width 10 height 10
checkbox input "false"
click at [363, 327] on td "1" at bounding box center [361, 329] width 74 height 33
select select "58164"
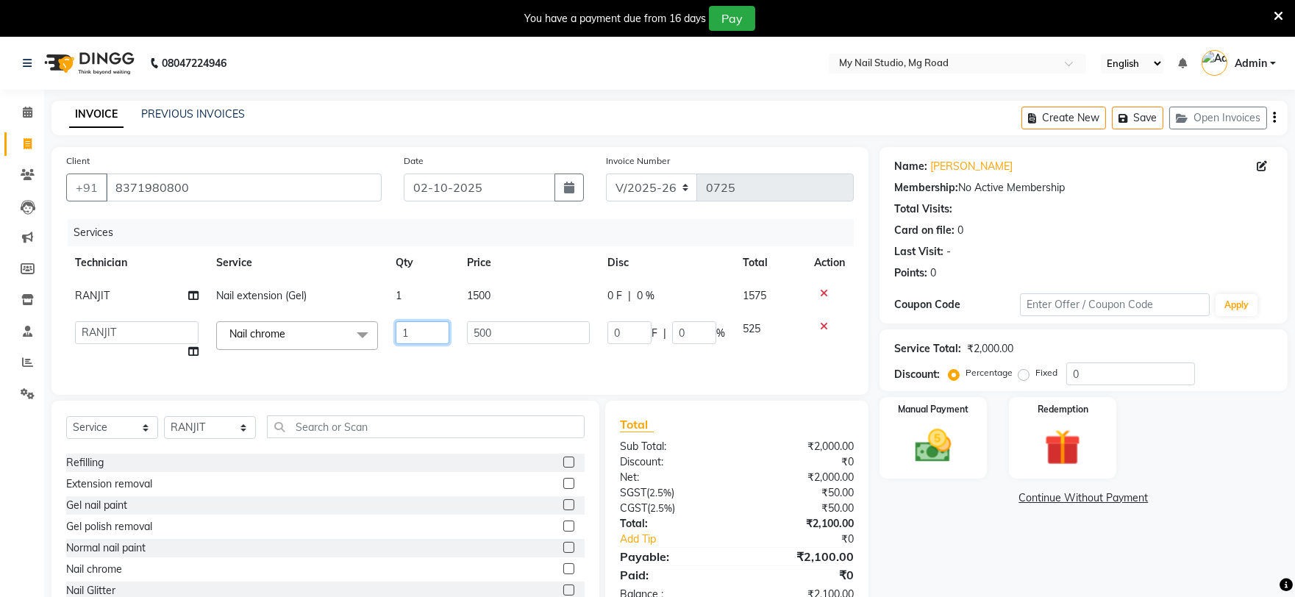
click at [416, 329] on input "1" at bounding box center [423, 332] width 54 height 23
type input "2"
click at [945, 530] on div "Name: [PERSON_NAME] Membership: No Active Membership Total Visits: Card on file…" at bounding box center [1089, 382] width 419 height 471
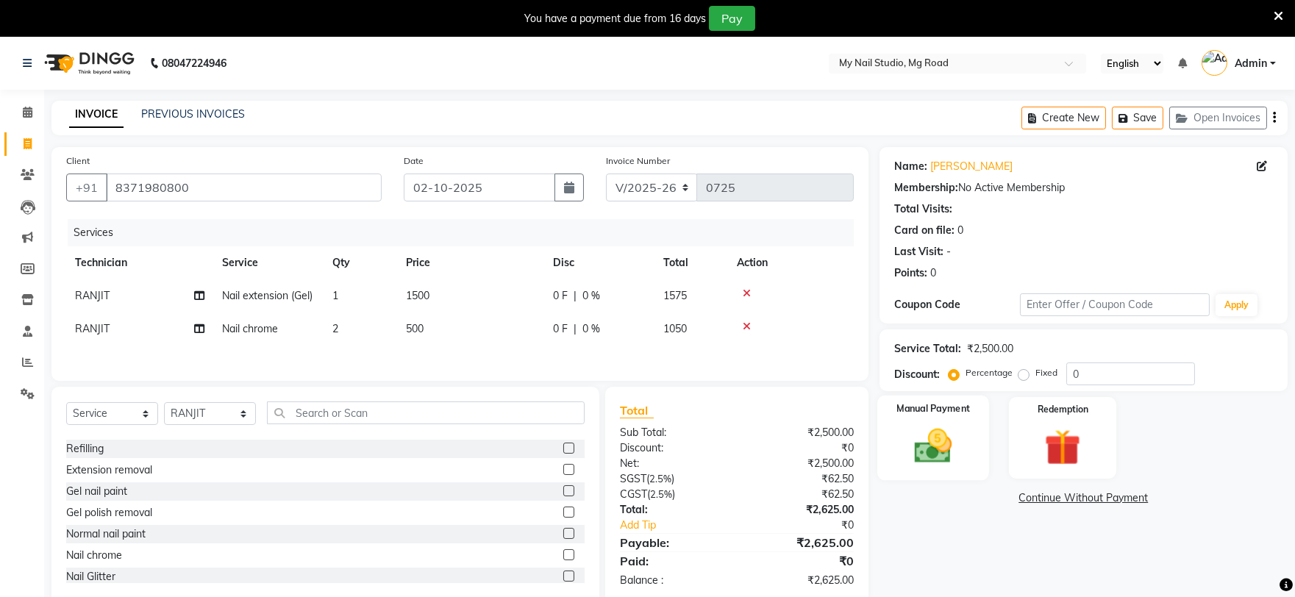
click at [939, 444] on img at bounding box center [933, 445] width 61 height 43
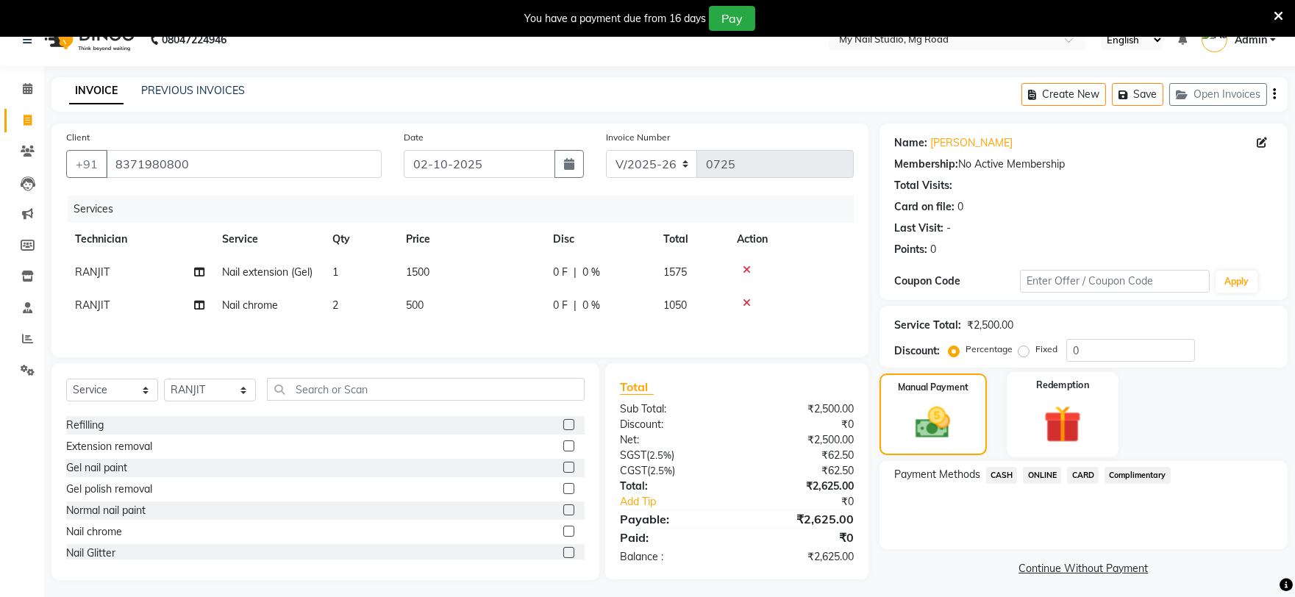
scroll to position [37, 0]
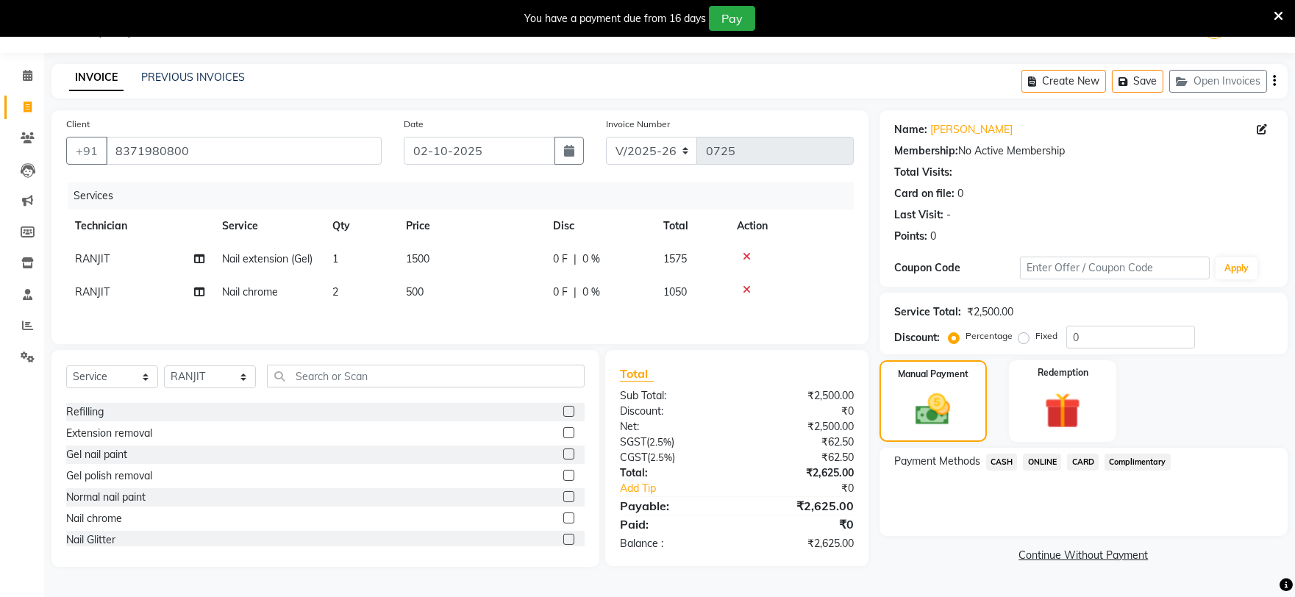
click at [999, 461] on span "CASH" at bounding box center [1002, 462] width 32 height 17
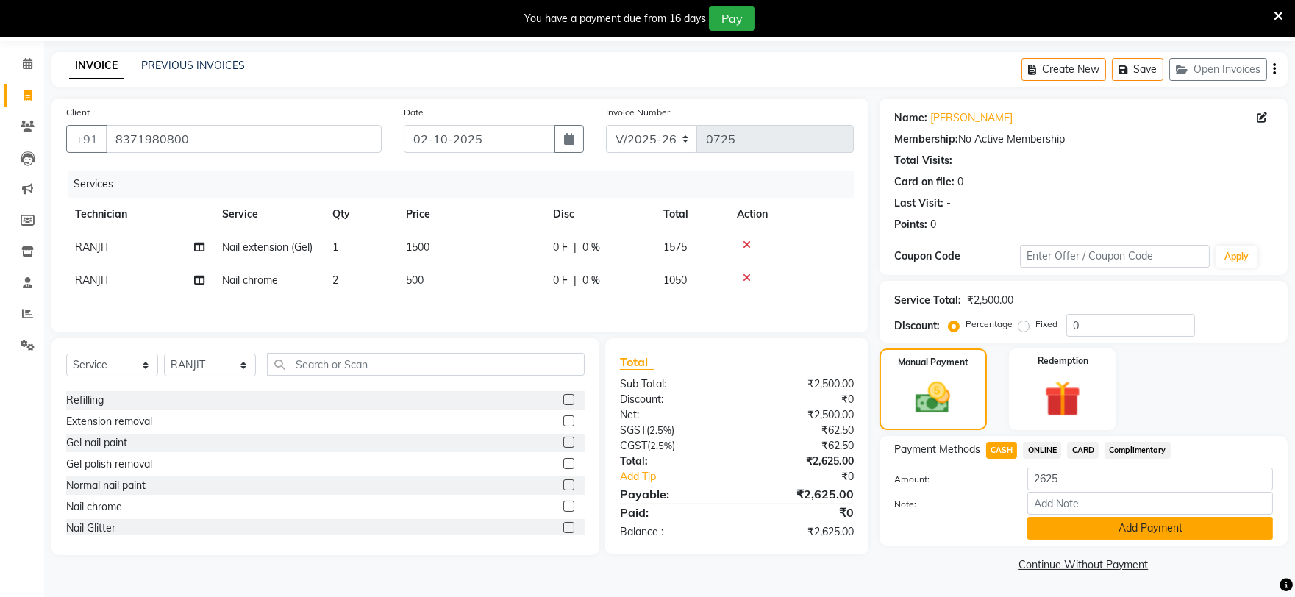
click at [1091, 524] on button "Add Payment" at bounding box center [1151, 528] width 246 height 23
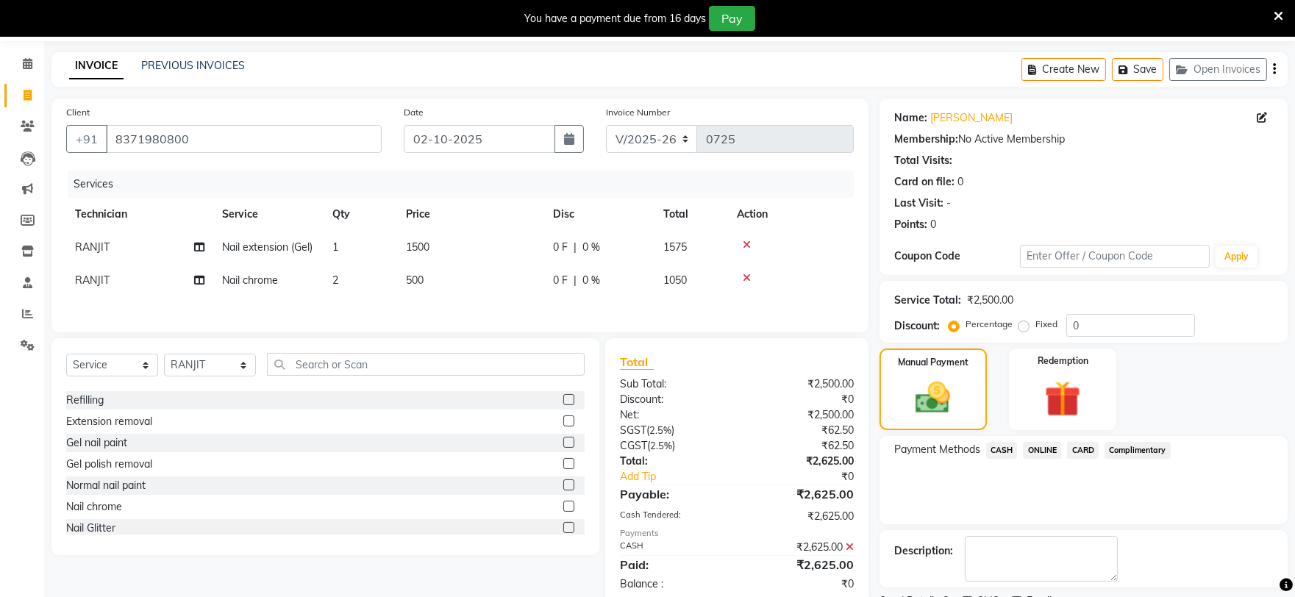
scroll to position [111, 0]
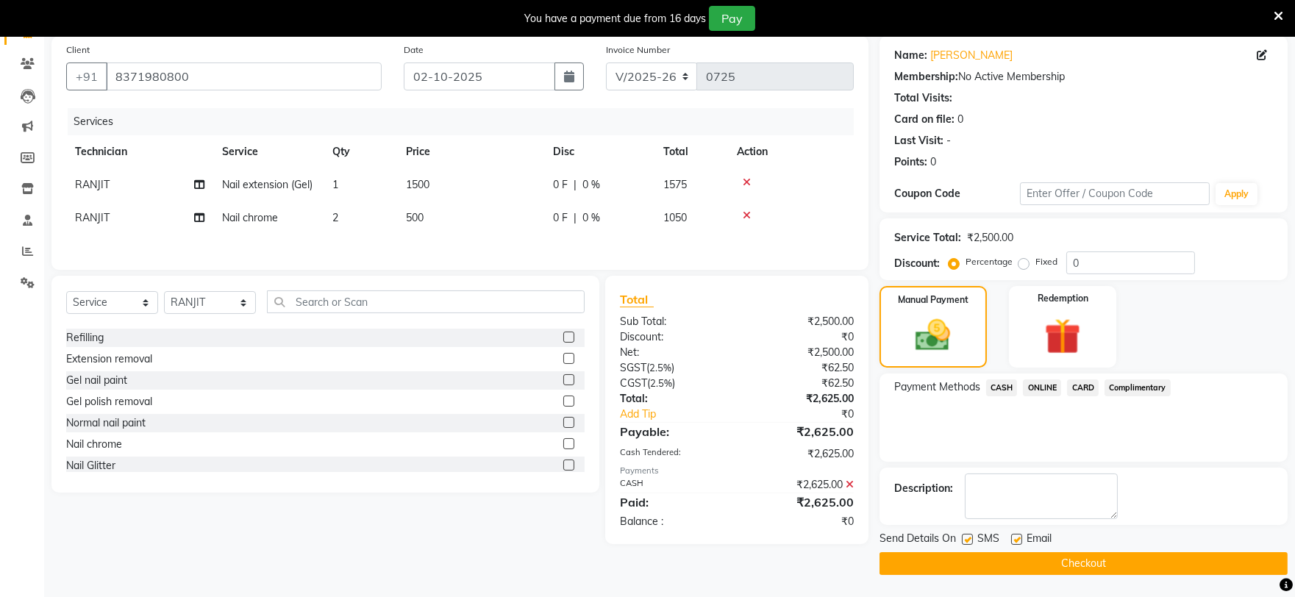
click at [987, 560] on button "Checkout" at bounding box center [1084, 563] width 408 height 23
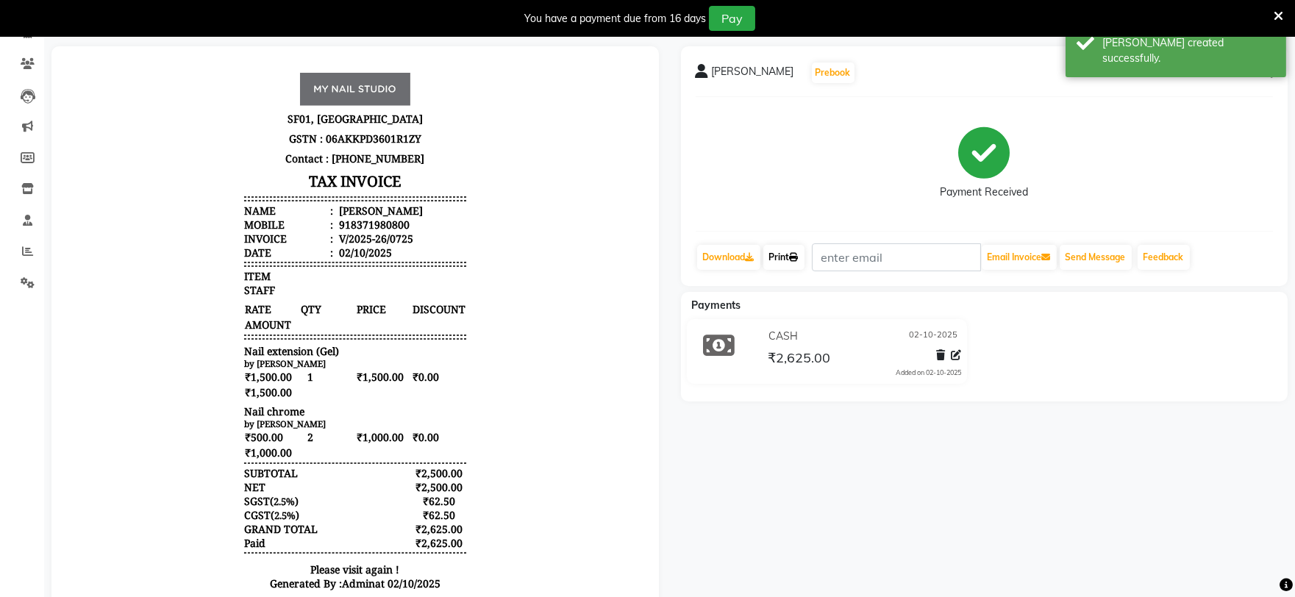
click at [792, 260] on link "Print" at bounding box center [783, 257] width 41 height 25
select select "service"
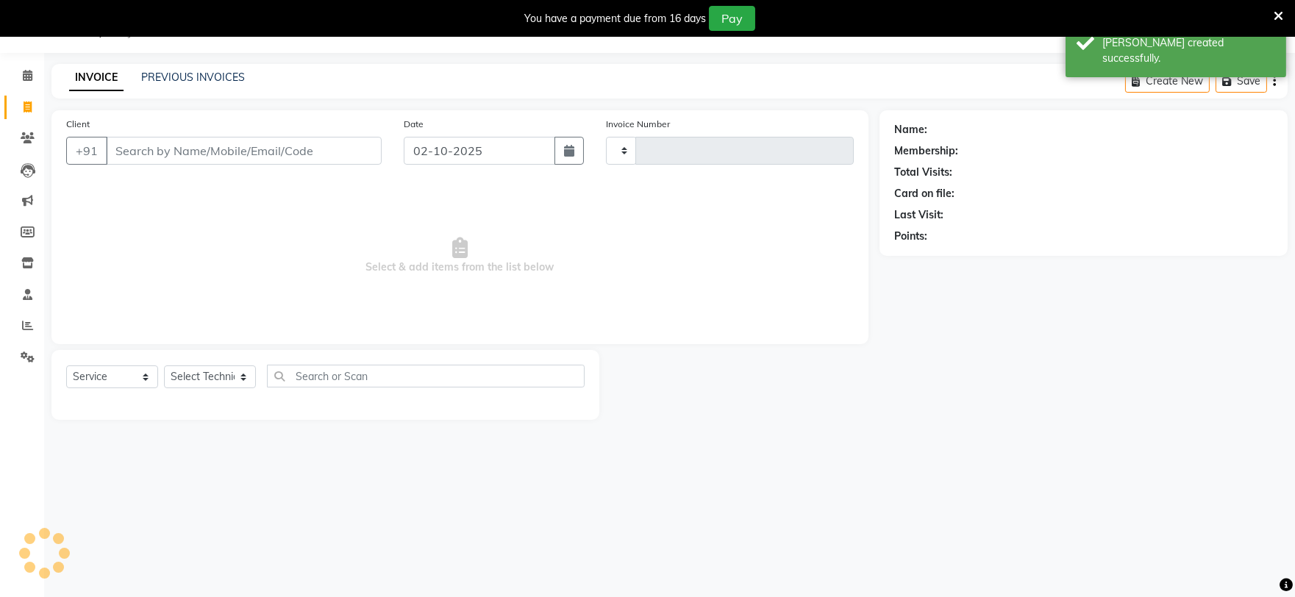
scroll to position [37, 0]
type input "0726"
click at [171, 67] on div "INVOICE PREVIOUS INVOICES Create New Save" at bounding box center [669, 81] width 1236 height 35
select select "6915"
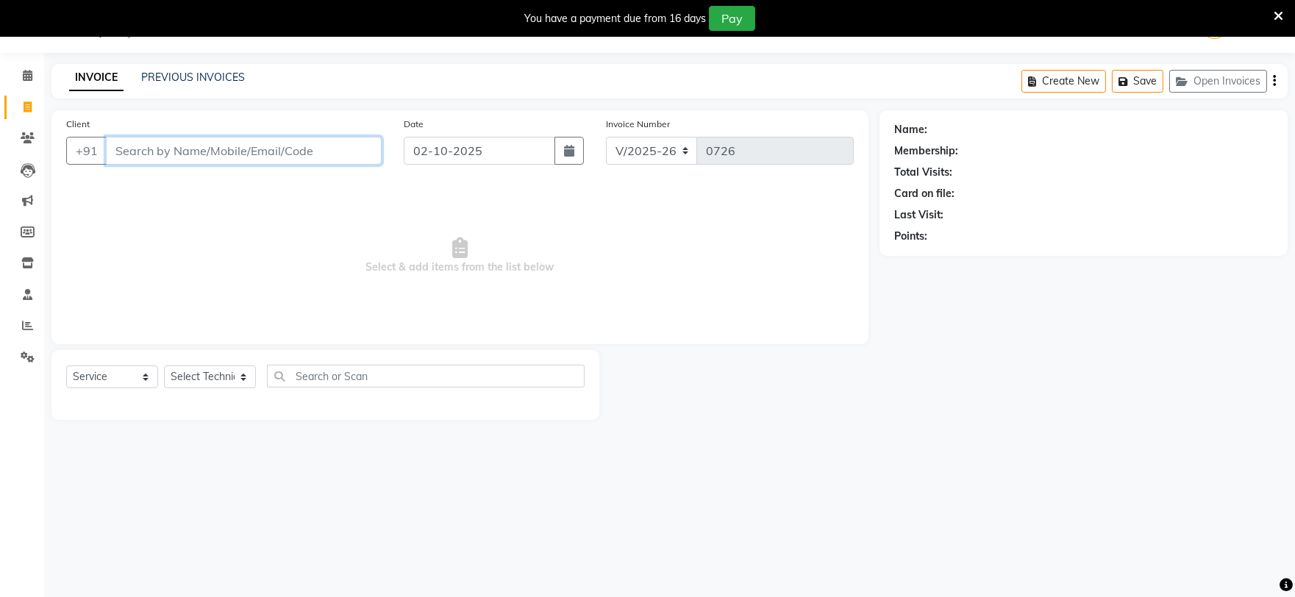
click at [146, 149] on input "Client" at bounding box center [244, 151] width 276 height 28
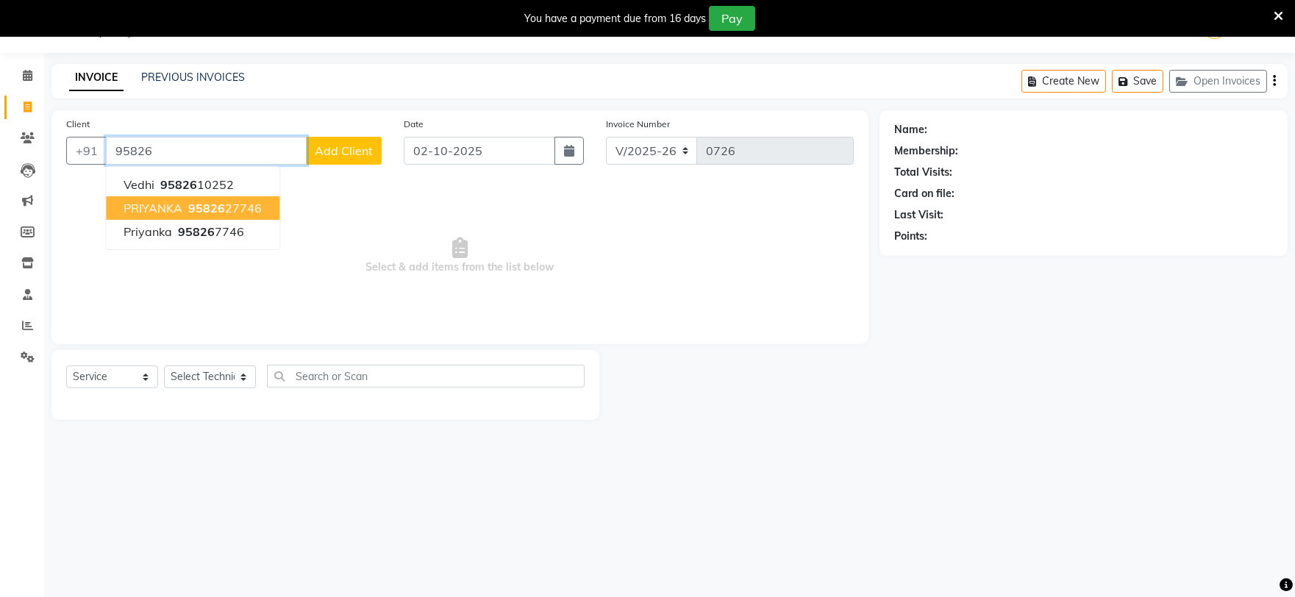
click at [246, 204] on ngb-highlight "95826 27746" at bounding box center [223, 208] width 76 height 15
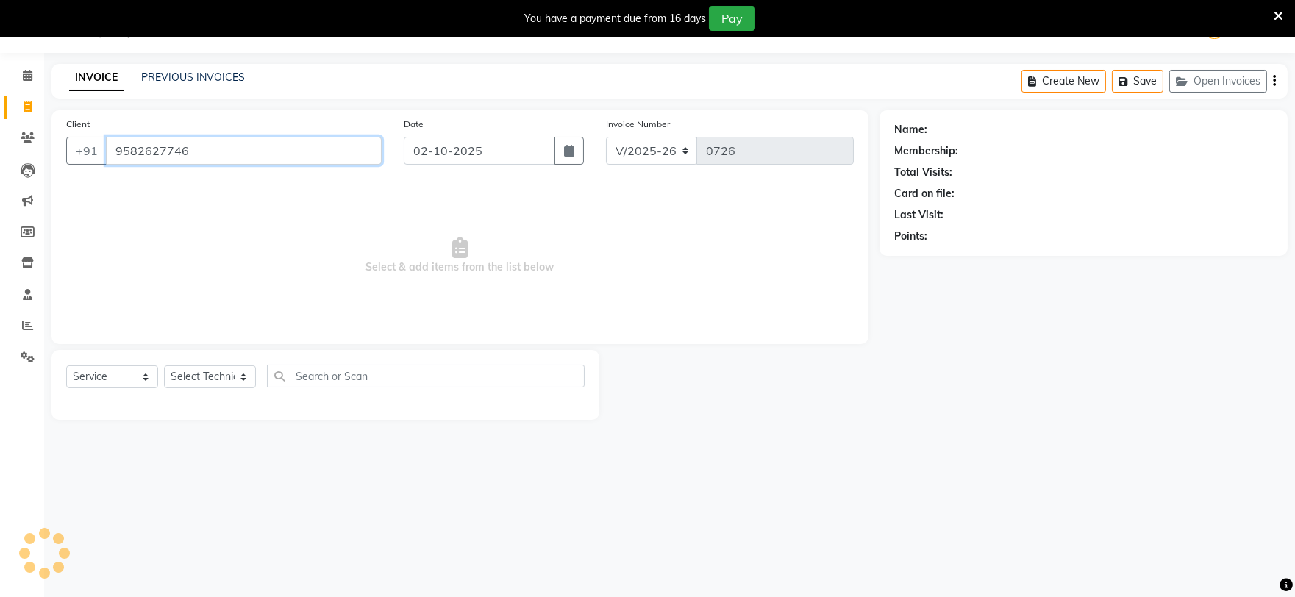
type input "9582627746"
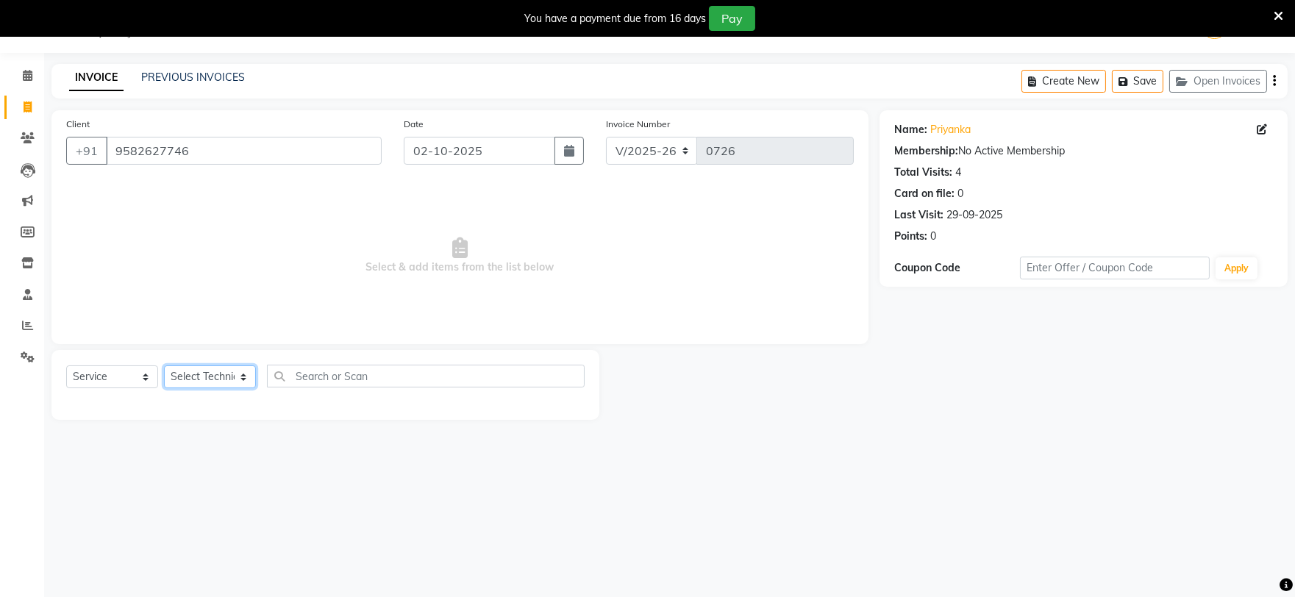
drag, startPoint x: 230, startPoint y: 381, endPoint x: 210, endPoint y: 363, distance: 27.1
click at [210, 365] on div "Select Service Product Membership Package Voucher Prepaid Gift Card Select Tech…" at bounding box center [325, 382] width 519 height 35
select select "69748"
click at [164, 366] on select "Select Technician [PERSON_NAME] [PERSON_NAME] MANAGER [PERSON_NAME]" at bounding box center [210, 377] width 92 height 23
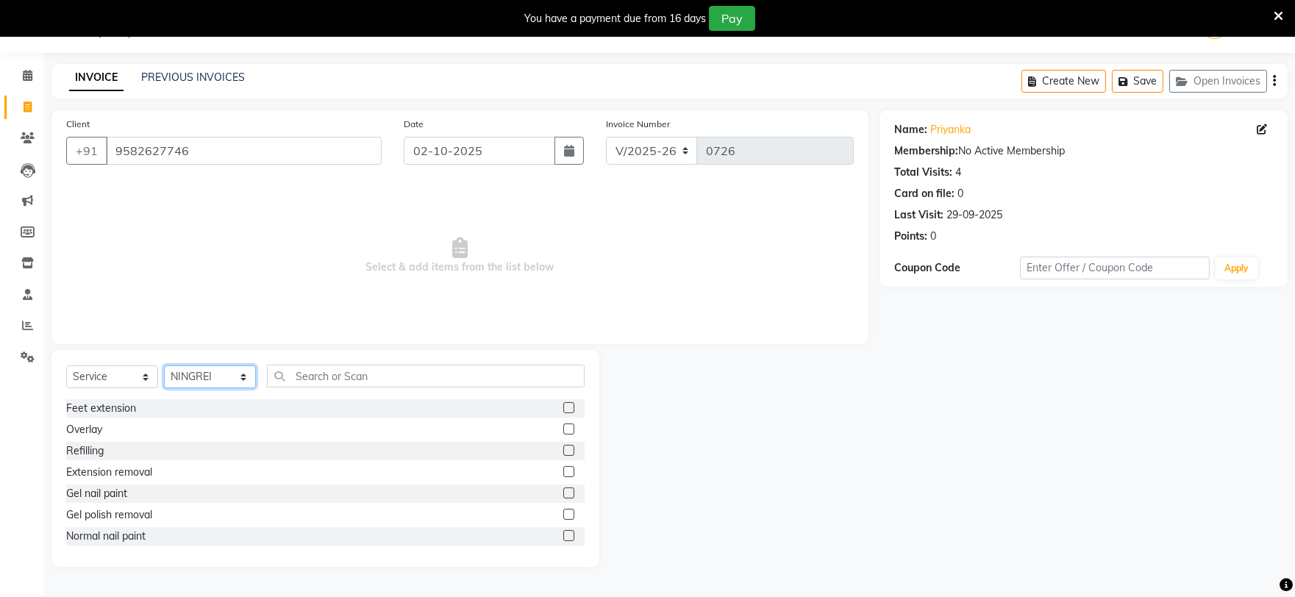
scroll to position [82, 0]
click at [563, 521] on label at bounding box center [568, 518] width 11 height 11
click at [563, 521] on input "checkbox" at bounding box center [568, 519] width 10 height 10
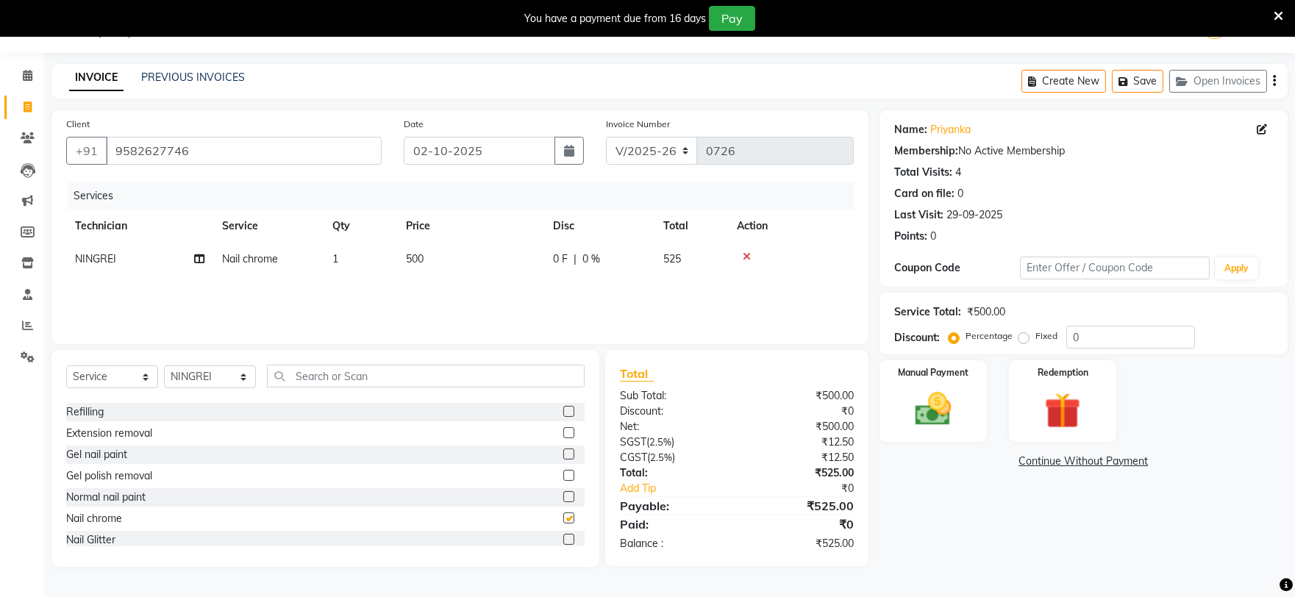
checkbox input "false"
click at [741, 253] on div at bounding box center [791, 257] width 108 height 10
click at [747, 252] on icon at bounding box center [747, 257] width 8 height 10
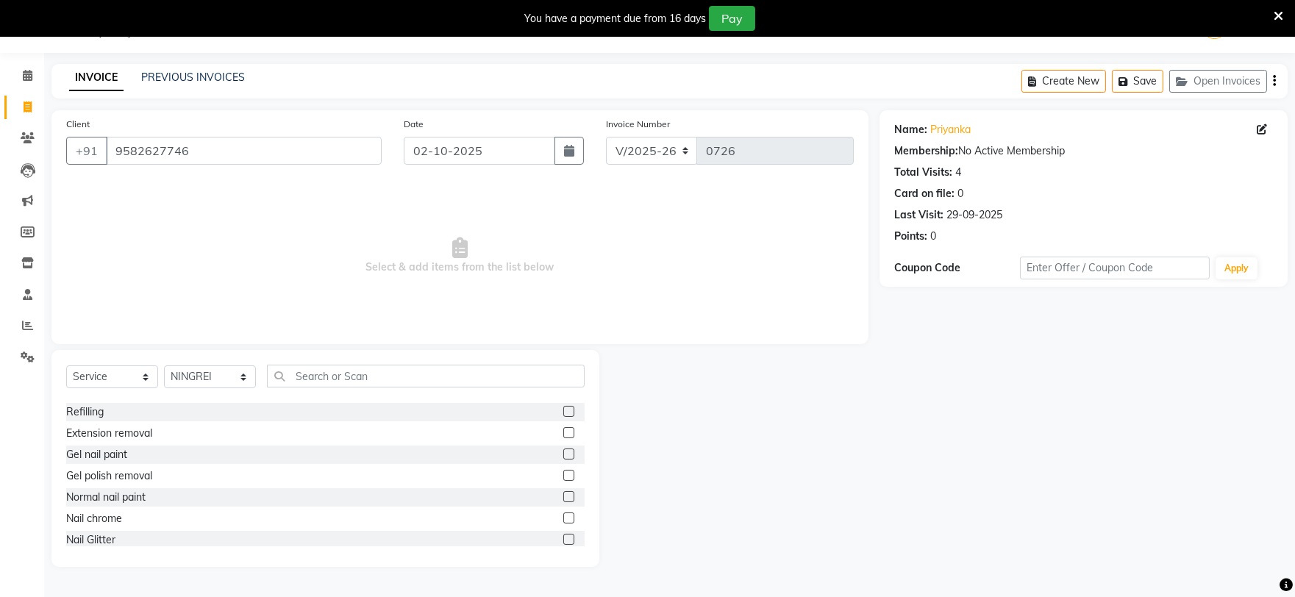
click at [563, 450] on label at bounding box center [568, 454] width 11 height 11
click at [563, 450] on input "checkbox" at bounding box center [568, 455] width 10 height 10
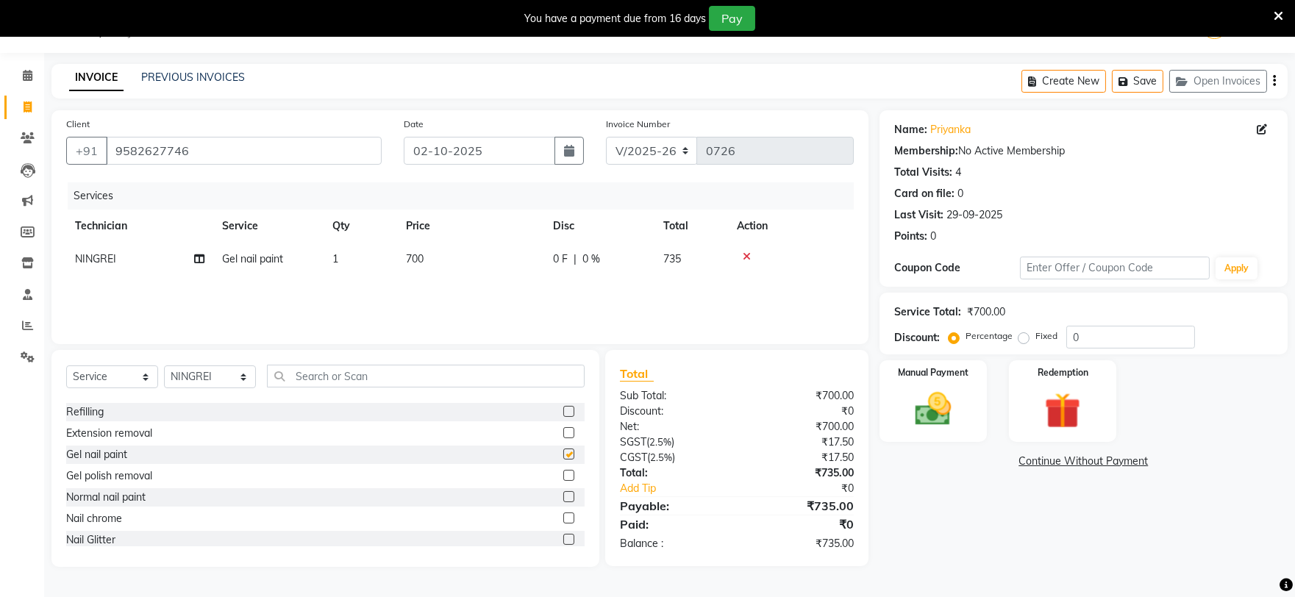
checkbox input "false"
click at [563, 527] on div at bounding box center [568, 520] width 10 height 15
click at [563, 519] on label at bounding box center [568, 518] width 11 height 11
click at [563, 519] on input "checkbox" at bounding box center [568, 519] width 10 height 10
checkbox input "false"
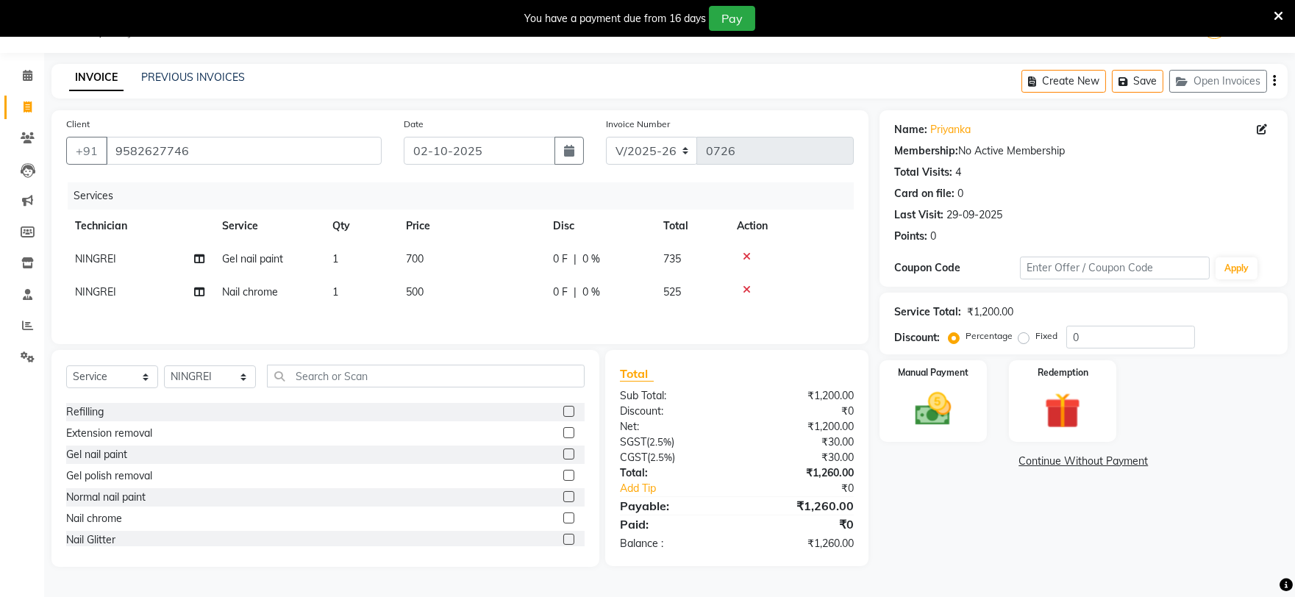
click at [471, 272] on td "700" at bounding box center [470, 259] width 147 height 33
select select "69748"
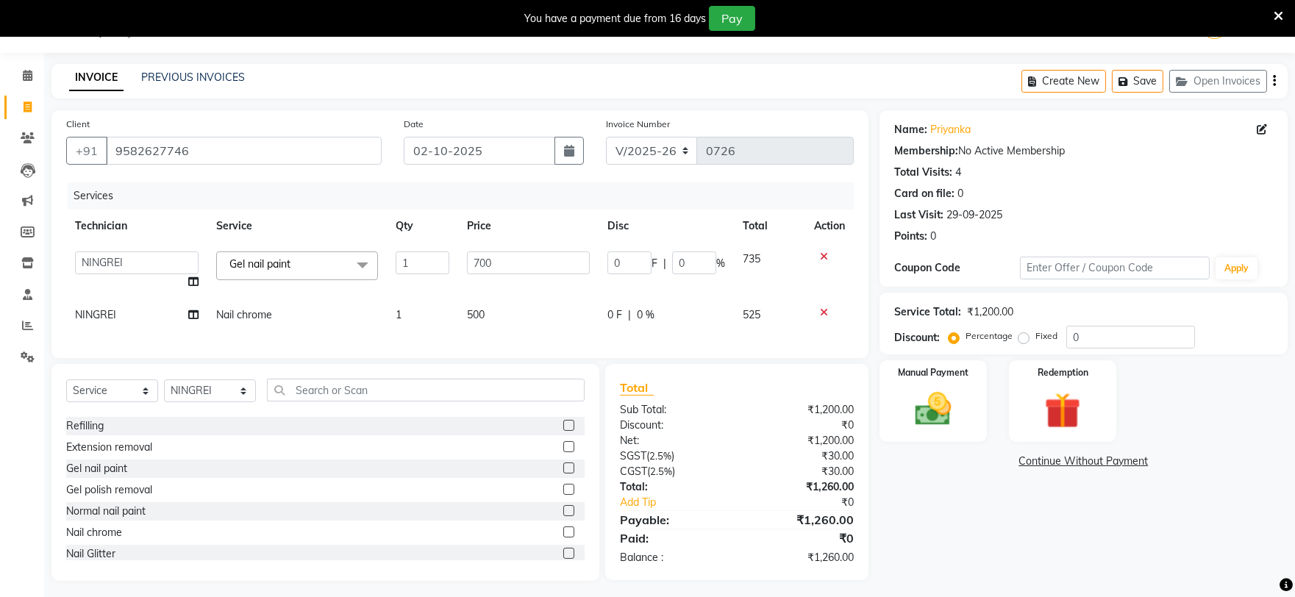
click at [498, 310] on td "500" at bounding box center [528, 315] width 140 height 33
select select "69748"
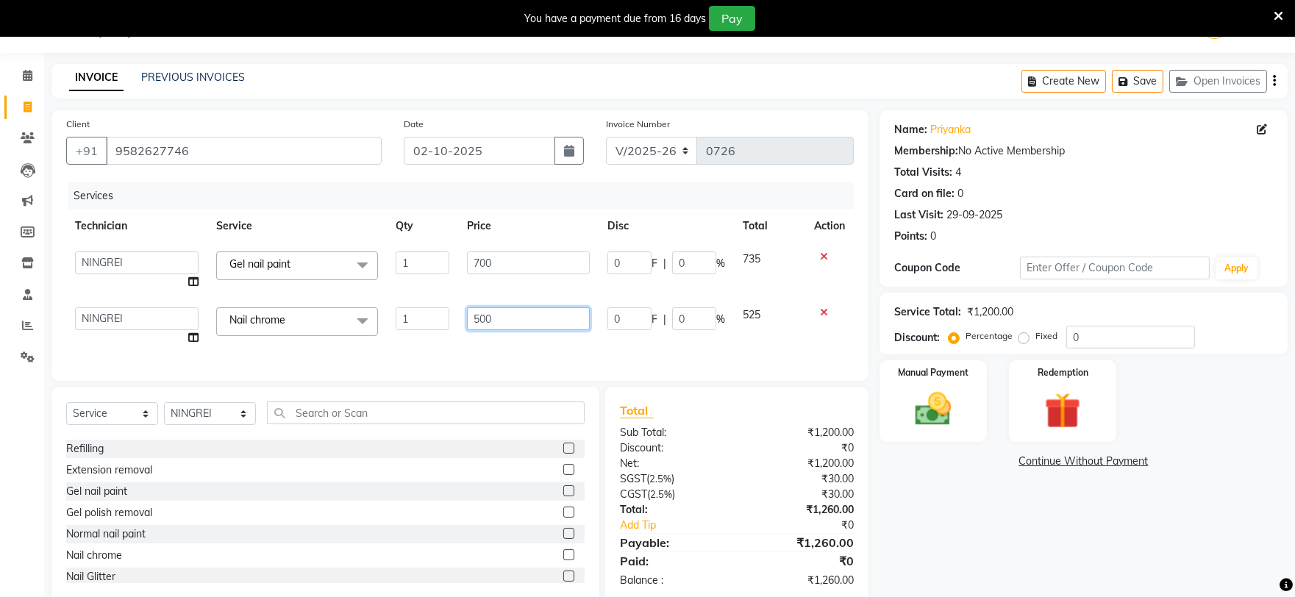
click at [501, 320] on input "500" at bounding box center [528, 318] width 123 height 23
type input "5"
type input "400"
click at [920, 512] on div "Name: Priyanka Membership: No Active Membership Total Visits: 4 Card on file: 0…" at bounding box center [1089, 357] width 419 height 494
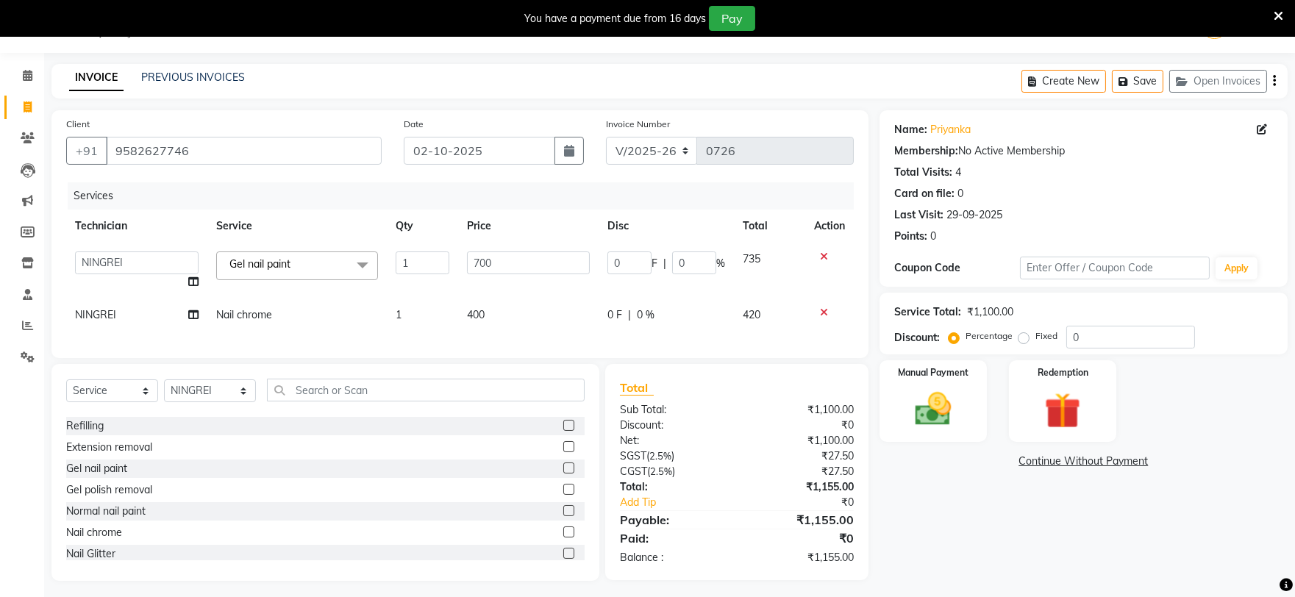
click at [510, 303] on td "400" at bounding box center [528, 315] width 140 height 33
select select "69748"
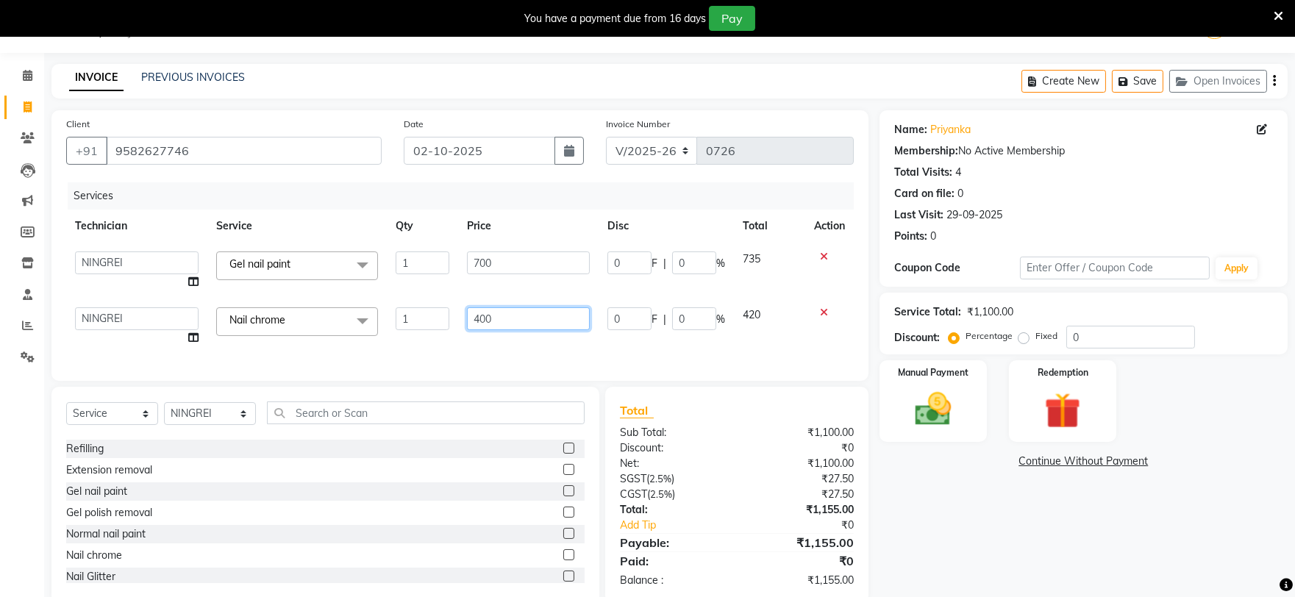
click at [526, 311] on input "400" at bounding box center [528, 318] width 123 height 23
click at [824, 305] on td at bounding box center [829, 327] width 49 height 56
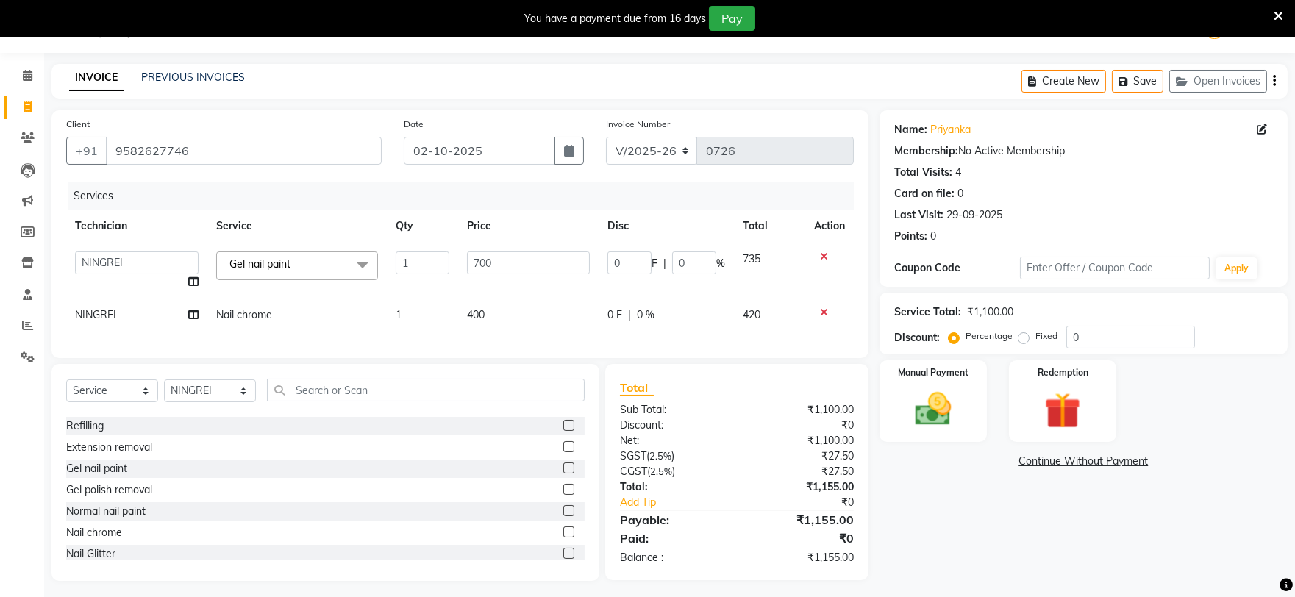
click at [563, 495] on label at bounding box center [568, 489] width 11 height 11
click at [563, 495] on input "checkbox" at bounding box center [568, 490] width 10 height 10
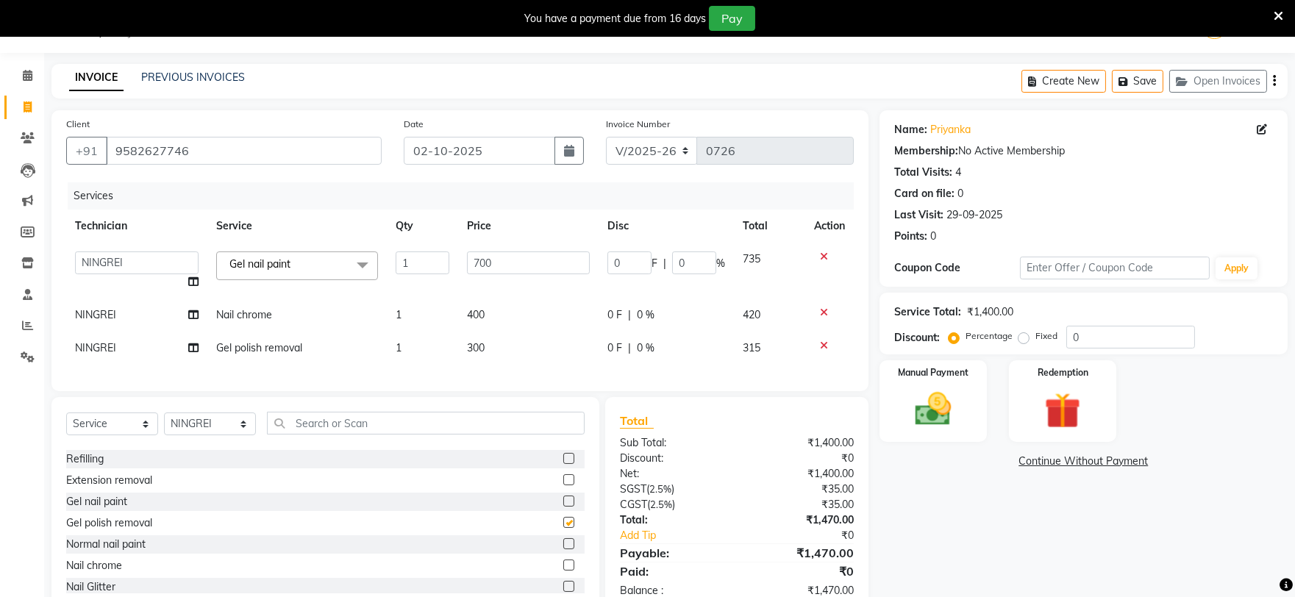
checkbox input "false"
click at [827, 311] on div at bounding box center [829, 312] width 31 height 10
click at [826, 310] on icon at bounding box center [824, 312] width 8 height 10
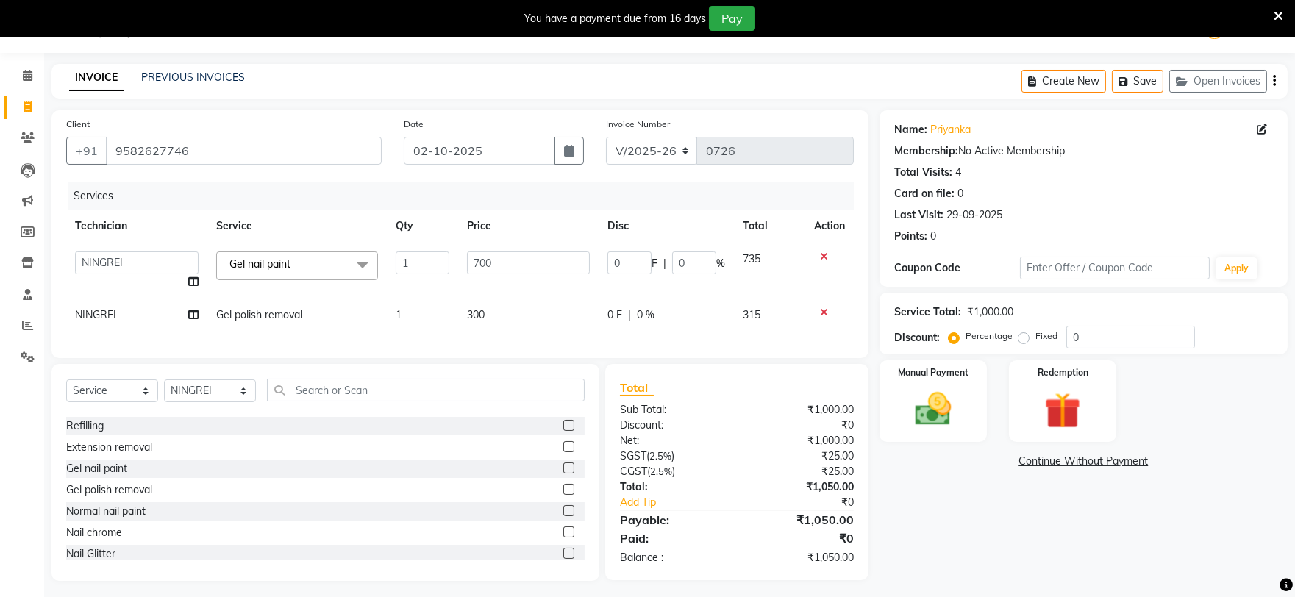
click at [563, 559] on label at bounding box center [568, 553] width 11 height 11
click at [563, 559] on input "checkbox" at bounding box center [568, 554] width 10 height 10
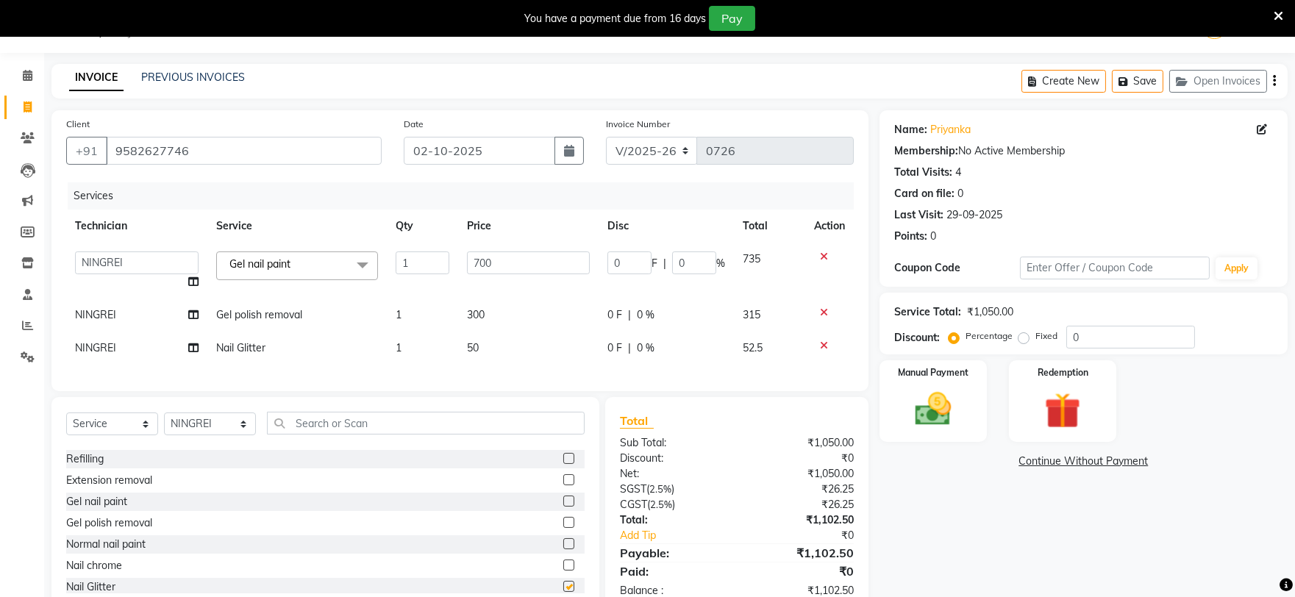
checkbox input "false"
click at [827, 343] on div at bounding box center [829, 346] width 31 height 10
click at [821, 342] on icon at bounding box center [824, 346] width 8 height 10
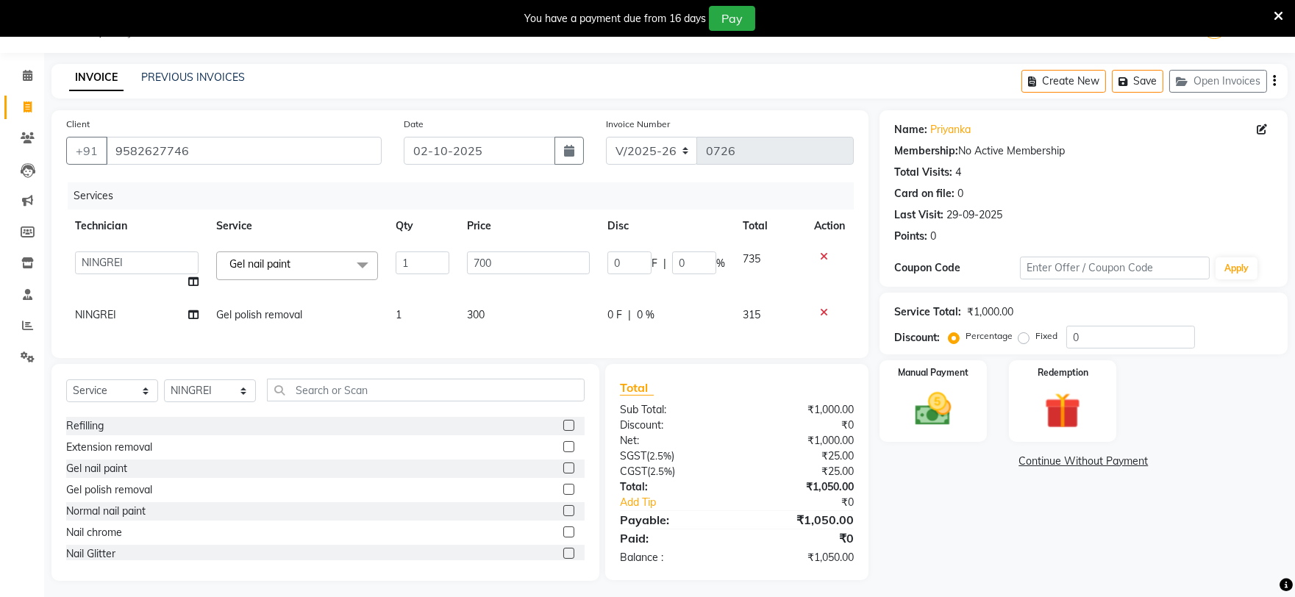
click at [822, 307] on icon at bounding box center [824, 312] width 8 height 10
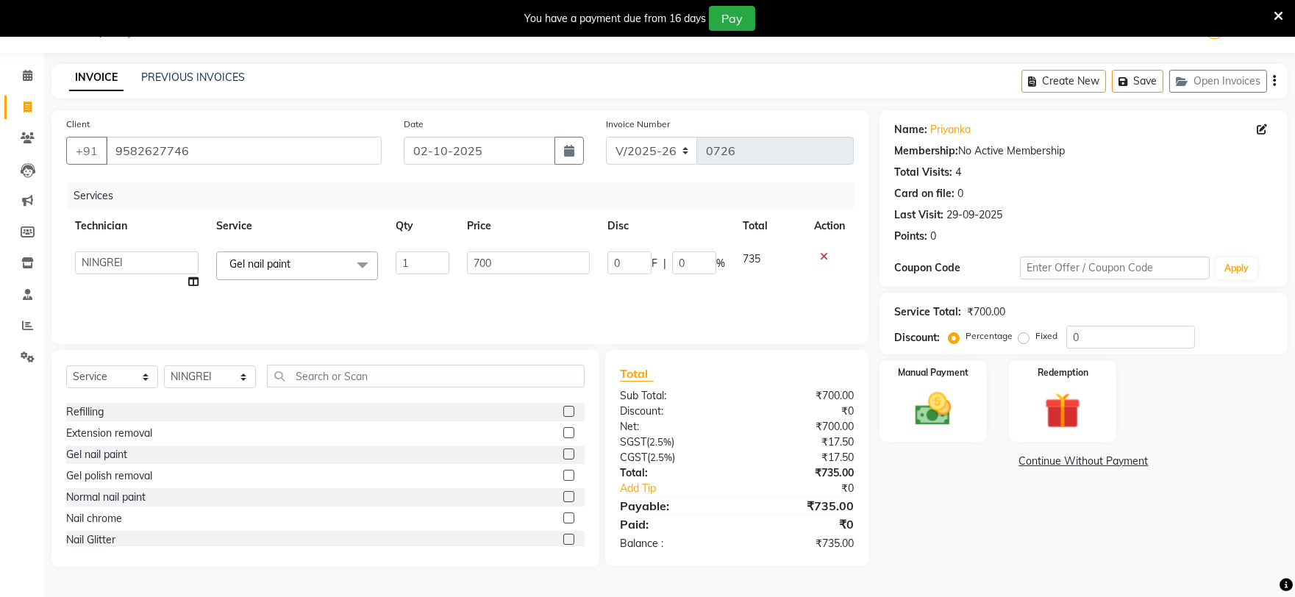
click at [563, 522] on label at bounding box center [568, 518] width 11 height 11
click at [563, 522] on input "checkbox" at bounding box center [568, 519] width 10 height 10
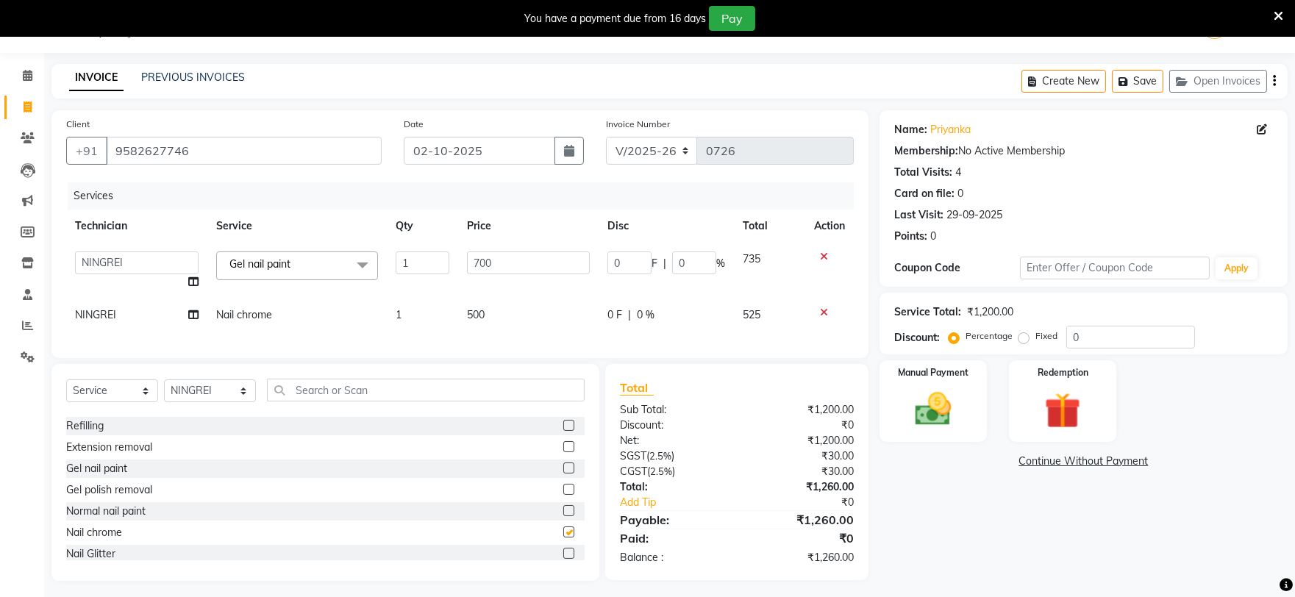
checkbox input "false"
click at [502, 311] on td "500" at bounding box center [528, 315] width 140 height 33
select select "69748"
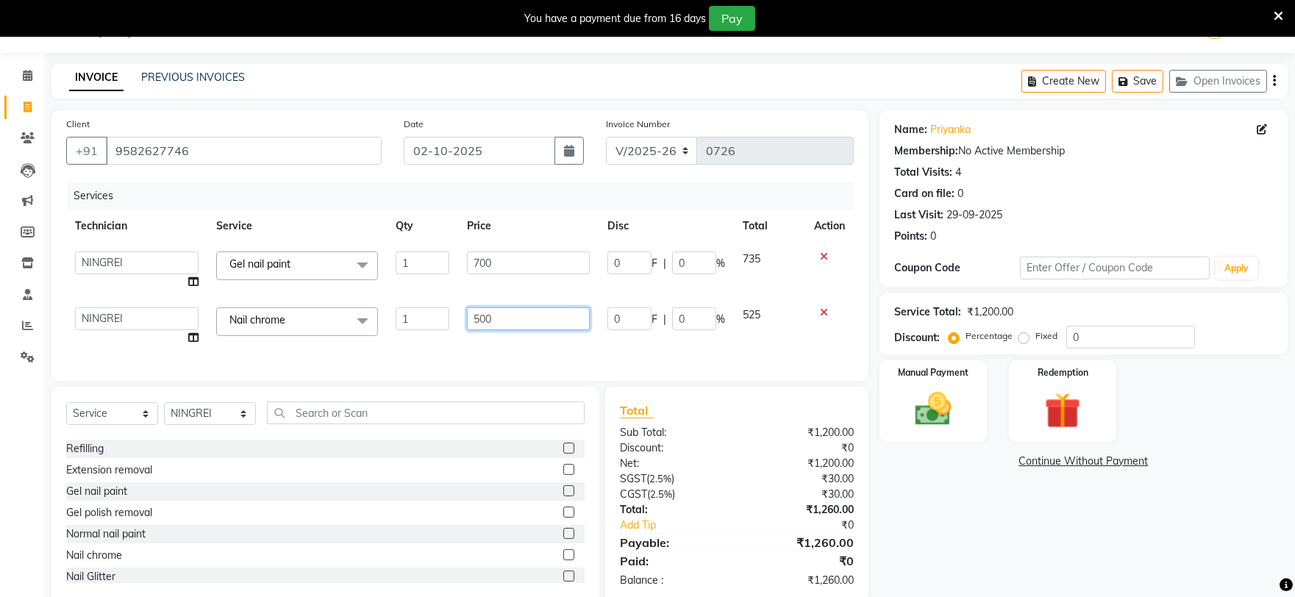
click at [555, 320] on input "500" at bounding box center [528, 318] width 123 height 23
type input "5"
type input "330"
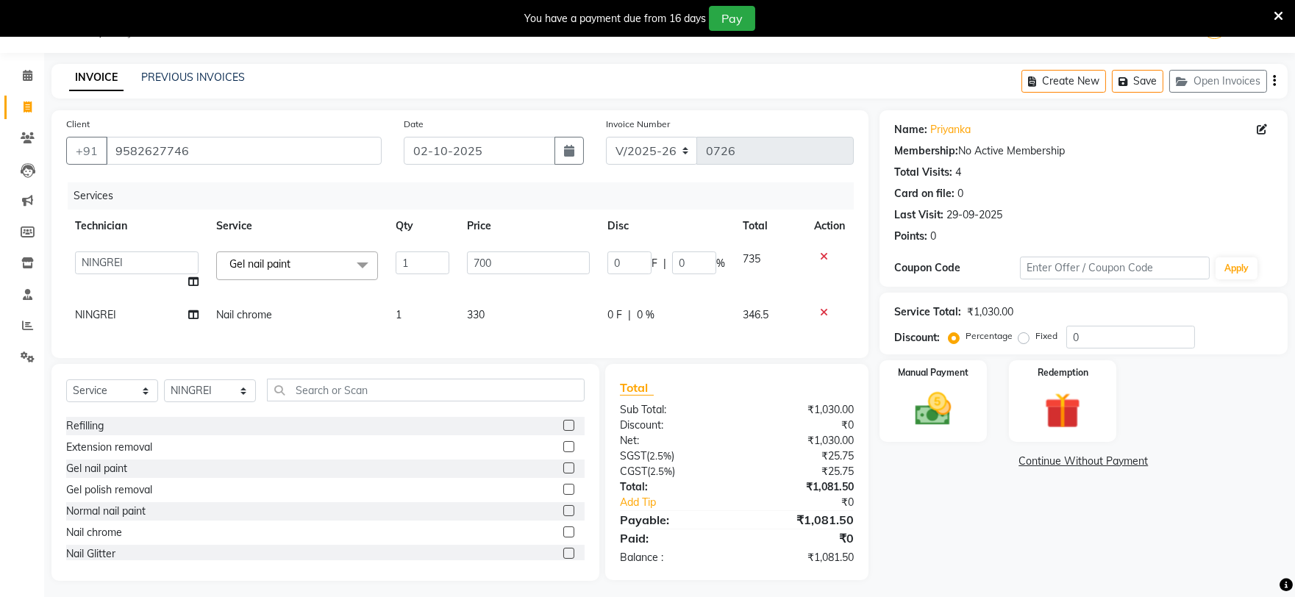
click at [986, 483] on div "Name: Priyanka Membership: No Active Membership Total Visits: 4 Card on file: 0…" at bounding box center [1089, 345] width 419 height 471
click at [523, 321] on td "330" at bounding box center [528, 315] width 140 height 33
select select "69748"
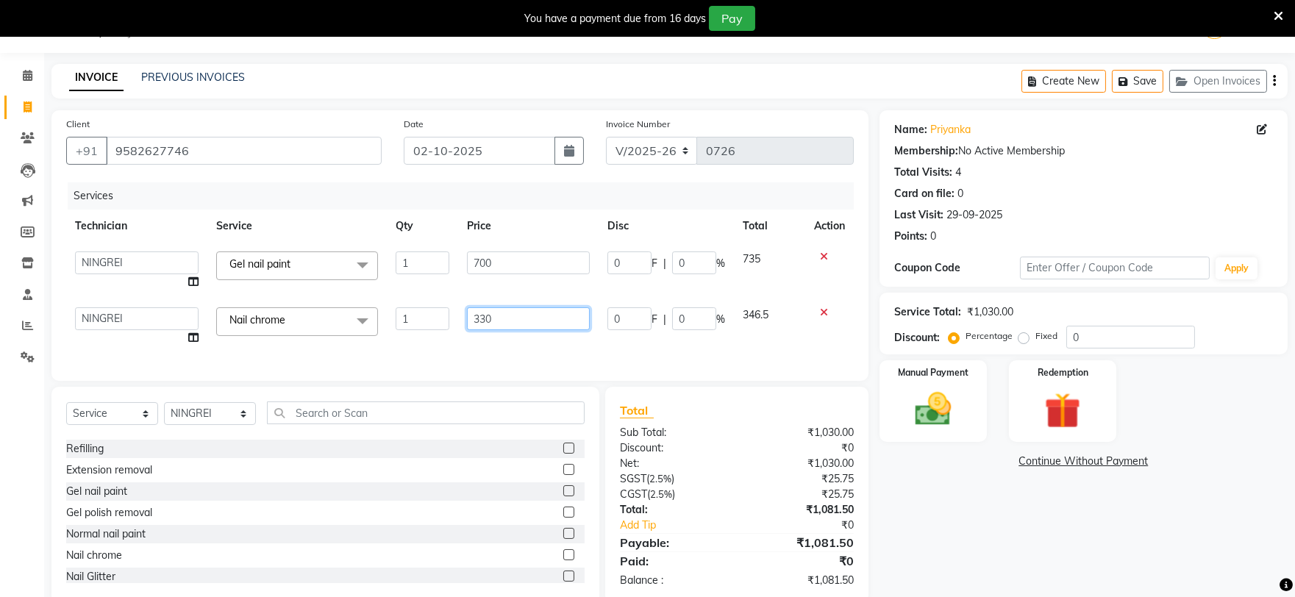
click at [557, 318] on input "330" at bounding box center [528, 318] width 123 height 23
type input "328"
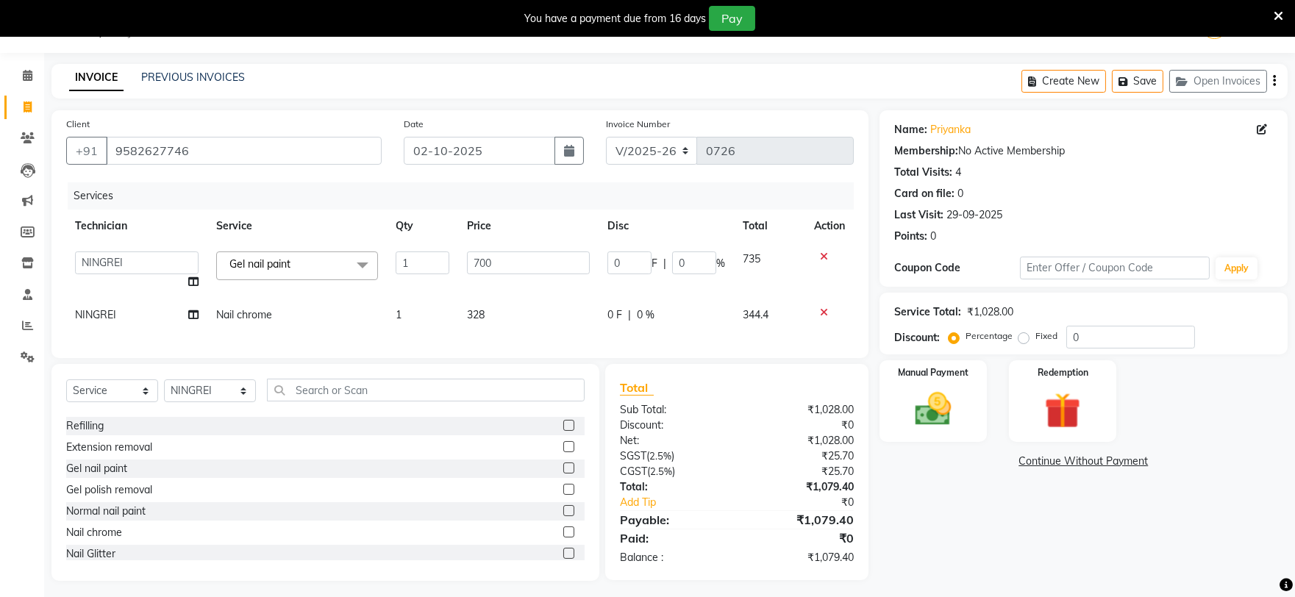
click at [1084, 494] on div "Name: Priyanka Membership: No Active Membership Total Visits: 4 Card on file: 0…" at bounding box center [1089, 345] width 419 height 471
click at [520, 314] on td "328" at bounding box center [528, 315] width 140 height 33
select select "69748"
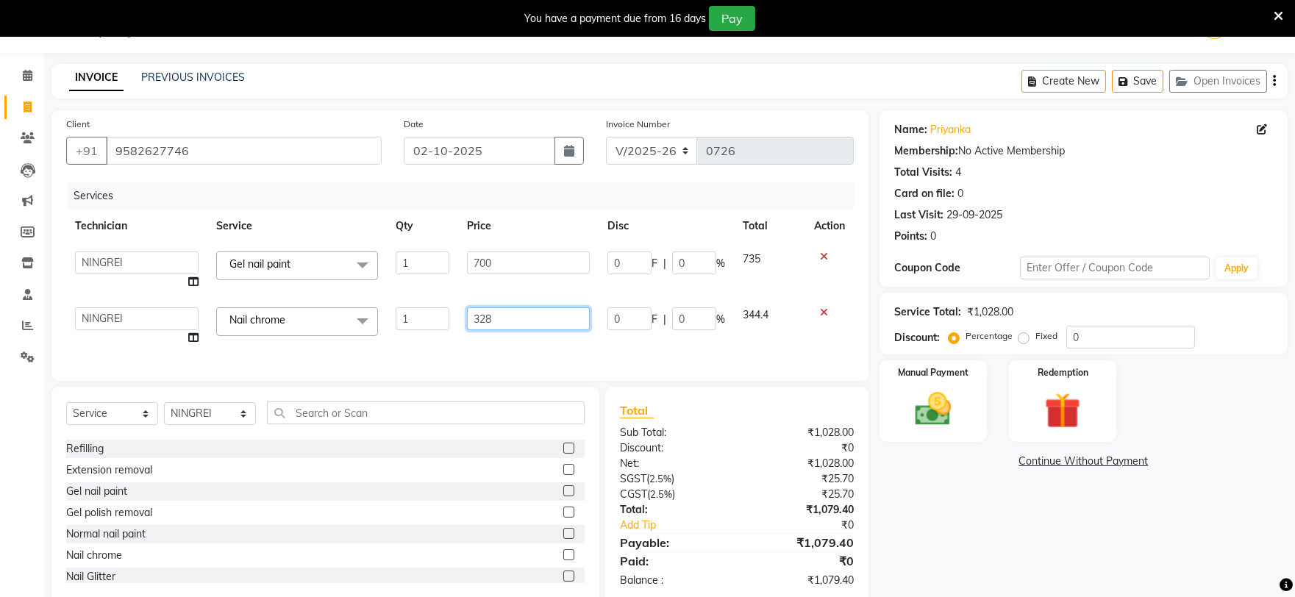
click at [559, 324] on input "328" at bounding box center [528, 318] width 123 height 23
type input "325"
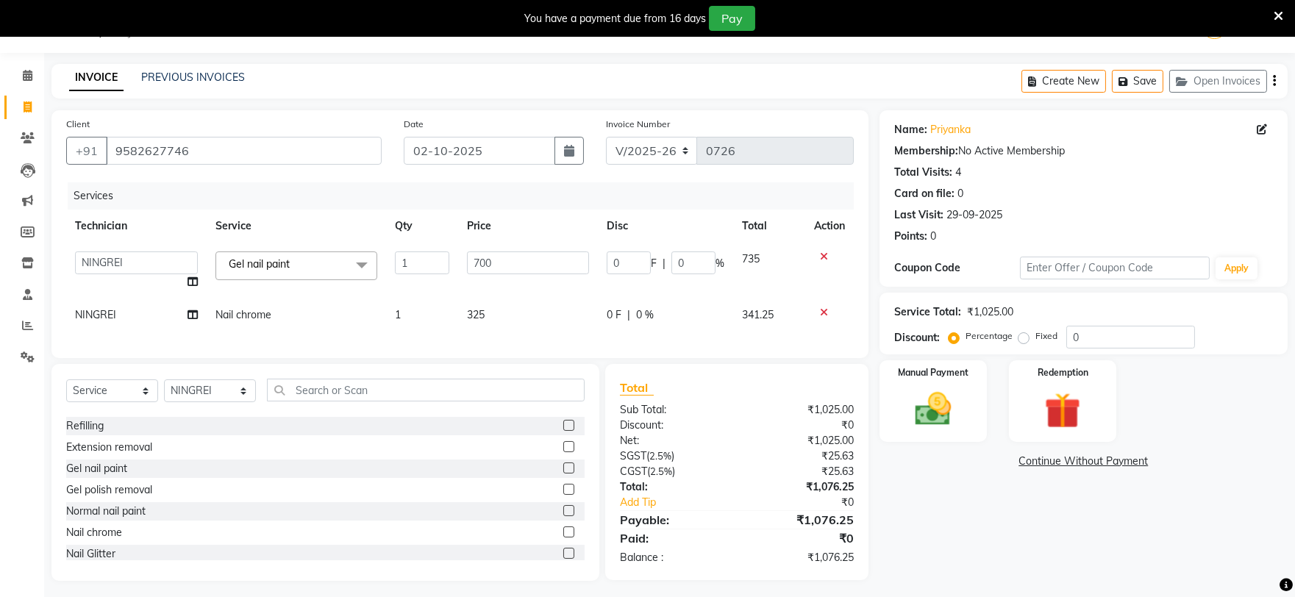
click at [1022, 549] on div "Name: Priyanka Membership: No Active Membership Total Visits: 4 Card on file: 0…" at bounding box center [1089, 345] width 419 height 471
click at [500, 309] on td "325" at bounding box center [528, 315] width 140 height 33
select select "69748"
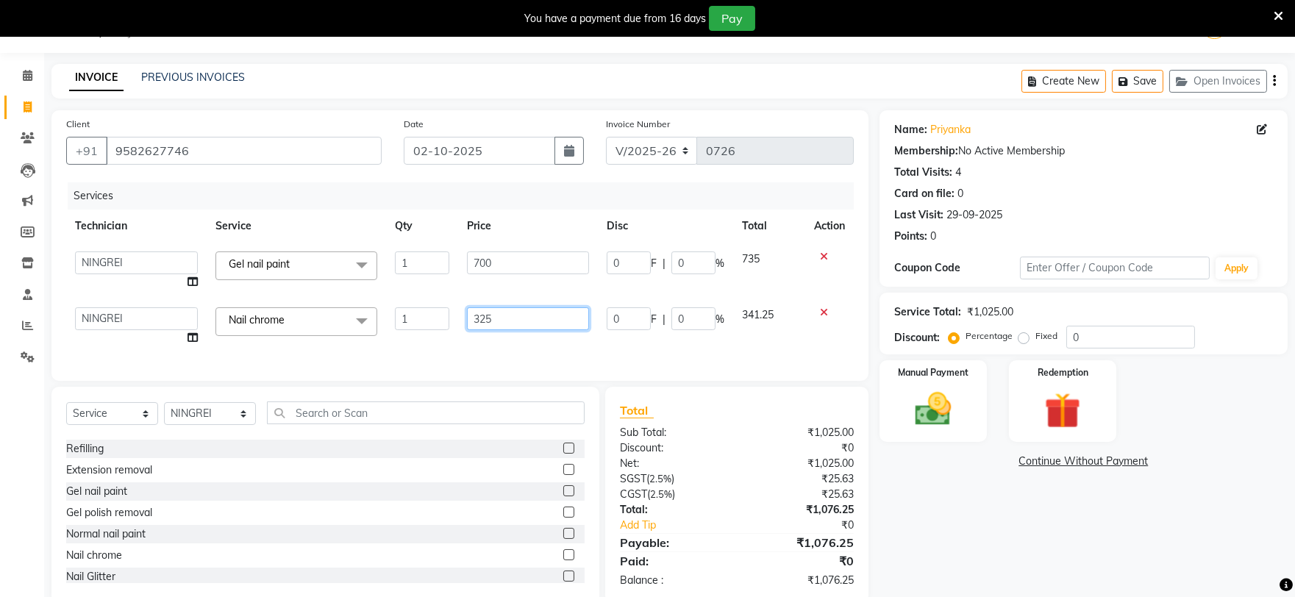
click at [540, 326] on input "325" at bounding box center [528, 318] width 122 height 23
type input "322"
click at [922, 513] on div "Name: Priyanka Membership: No Active Membership Total Visits: 4 Card on file: 0…" at bounding box center [1089, 357] width 419 height 494
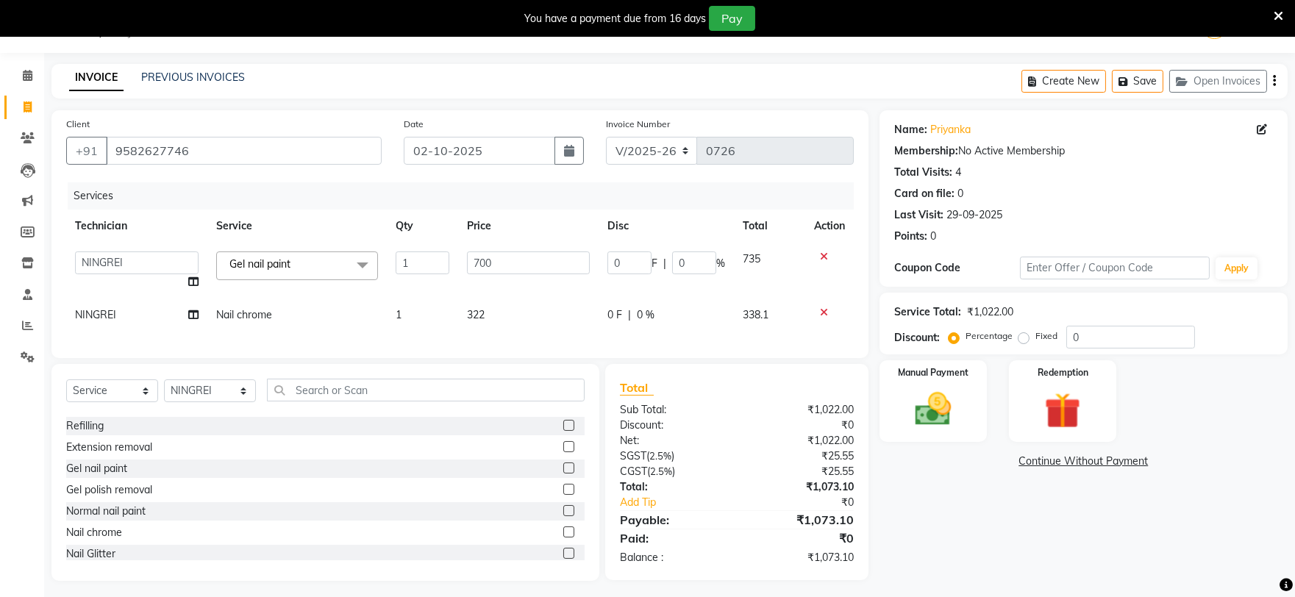
click at [527, 310] on td "322" at bounding box center [528, 315] width 140 height 33
select select "69748"
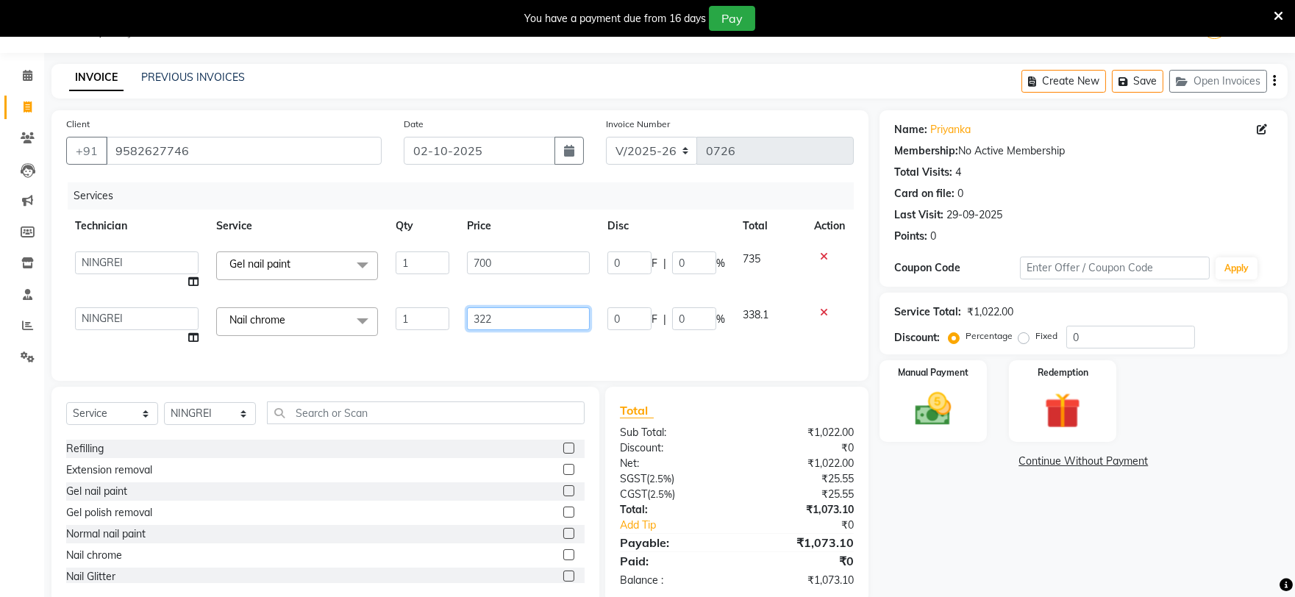
click at [527, 315] on input "322" at bounding box center [528, 318] width 123 height 23
type input "323"
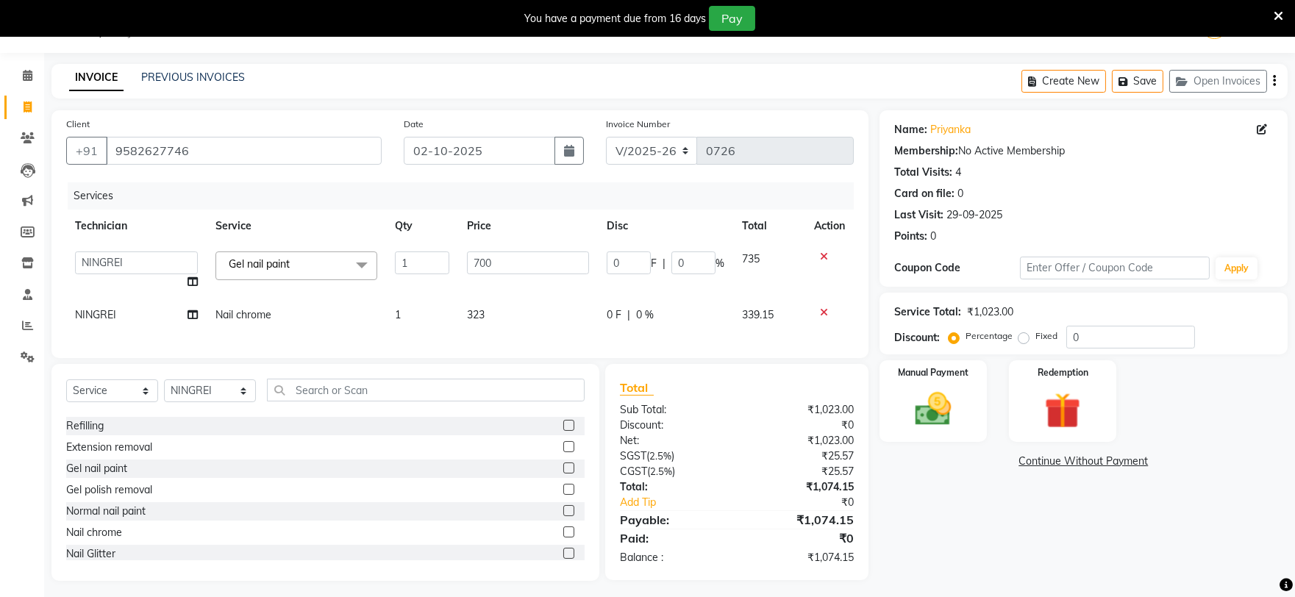
click at [903, 510] on div "Name: Priyanka Membership: No Active Membership Total Visits: 4 Card on file: 0…" at bounding box center [1089, 345] width 419 height 471
click at [545, 300] on td "323" at bounding box center [528, 315] width 140 height 33
select select "69748"
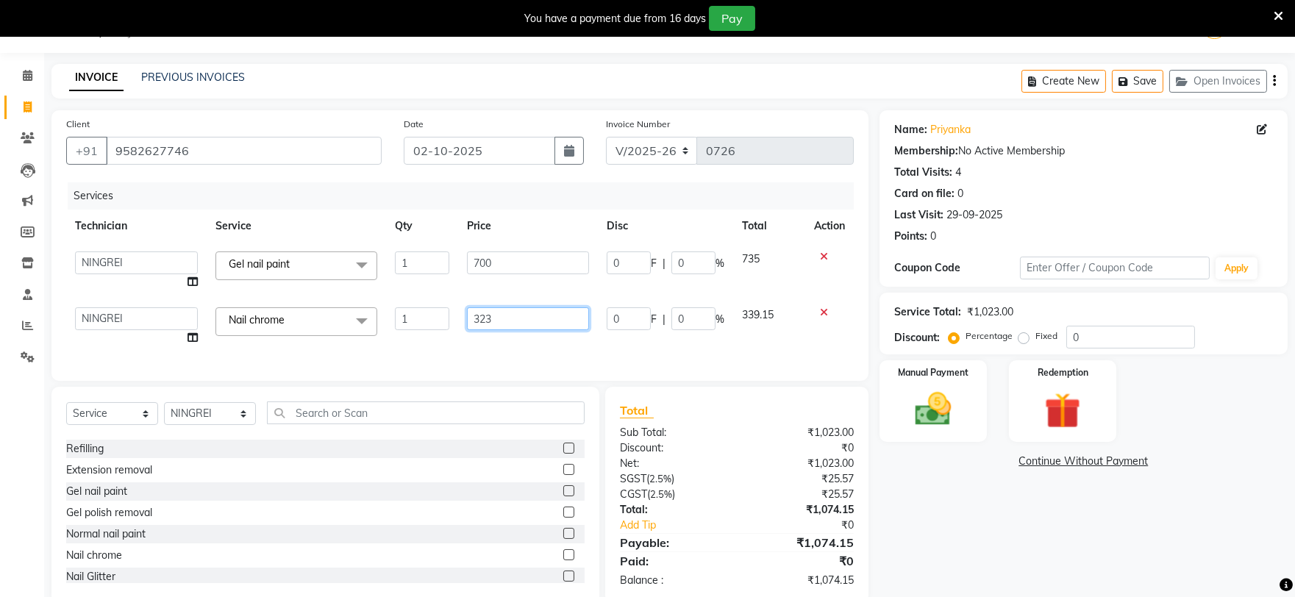
click at [540, 317] on input "323" at bounding box center [528, 318] width 122 height 23
type input "324"
click at [992, 554] on div "Name: Priyanka Membership: No Active Membership Total Visits: 4 Card on file: 0…" at bounding box center [1089, 357] width 419 height 494
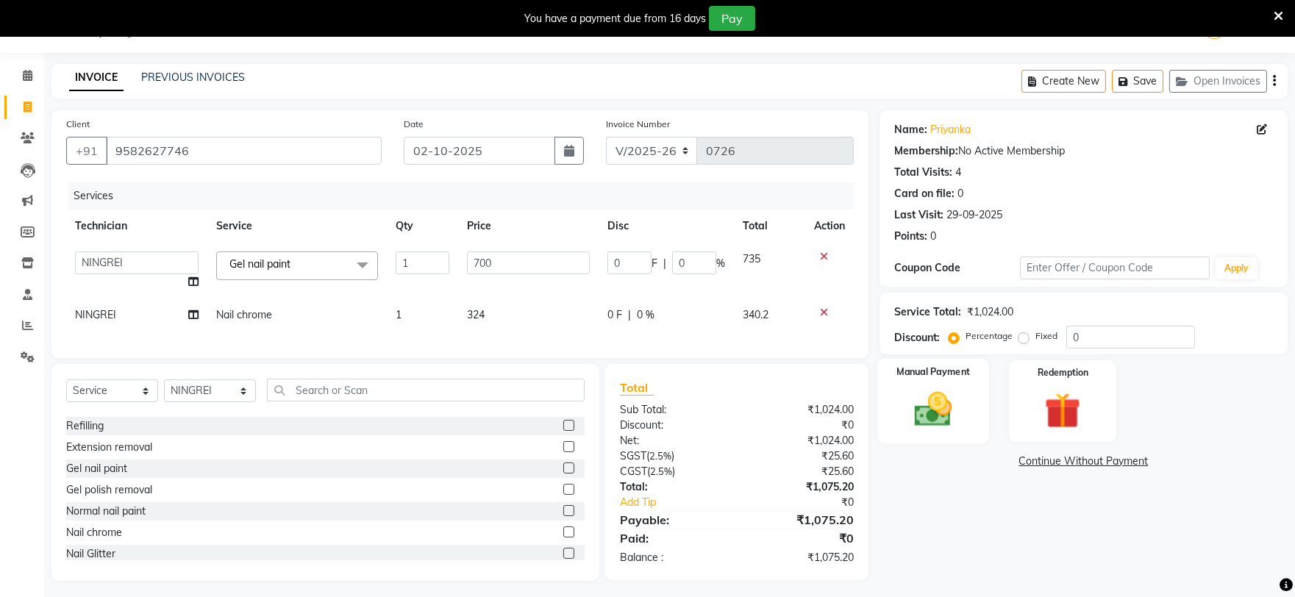
click at [911, 381] on div "Manual Payment" at bounding box center [933, 401] width 112 height 85
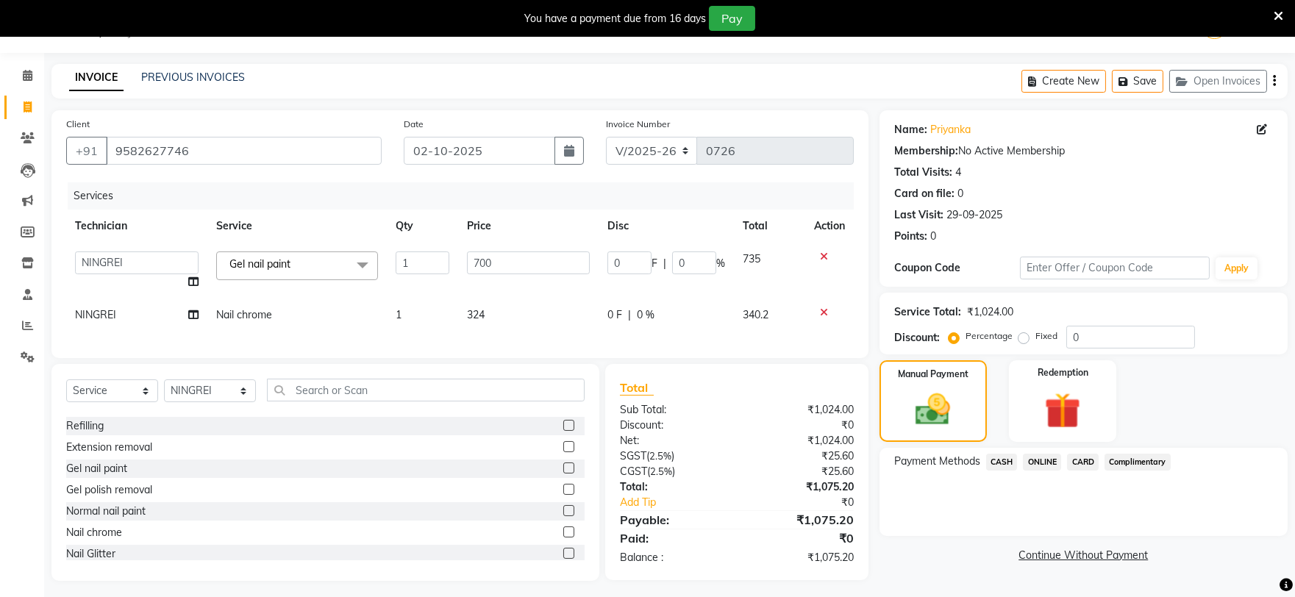
click at [1036, 460] on span "ONLINE" at bounding box center [1042, 462] width 38 height 17
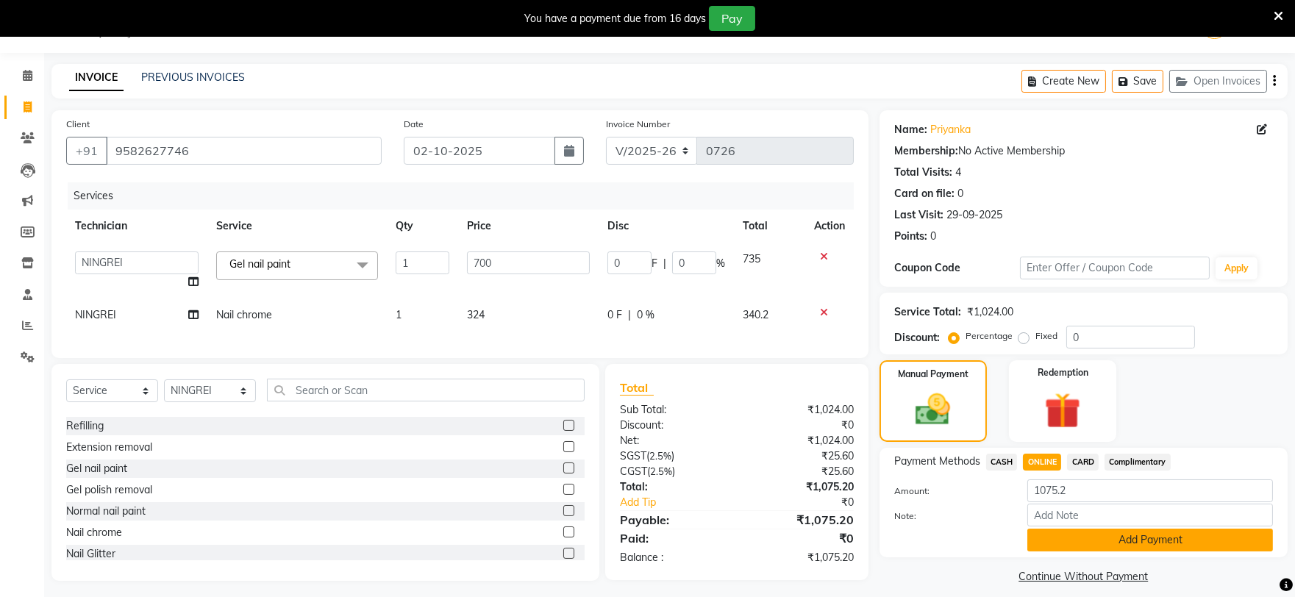
click at [1060, 533] on button "Add Payment" at bounding box center [1151, 540] width 246 height 23
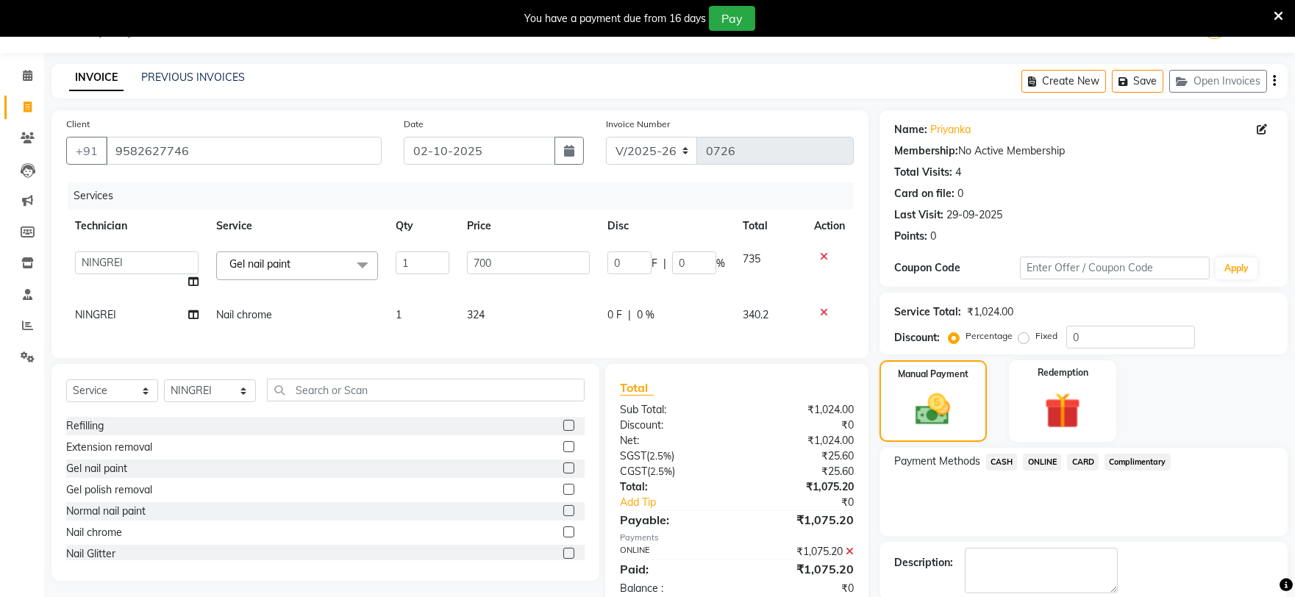
scroll to position [111, 0]
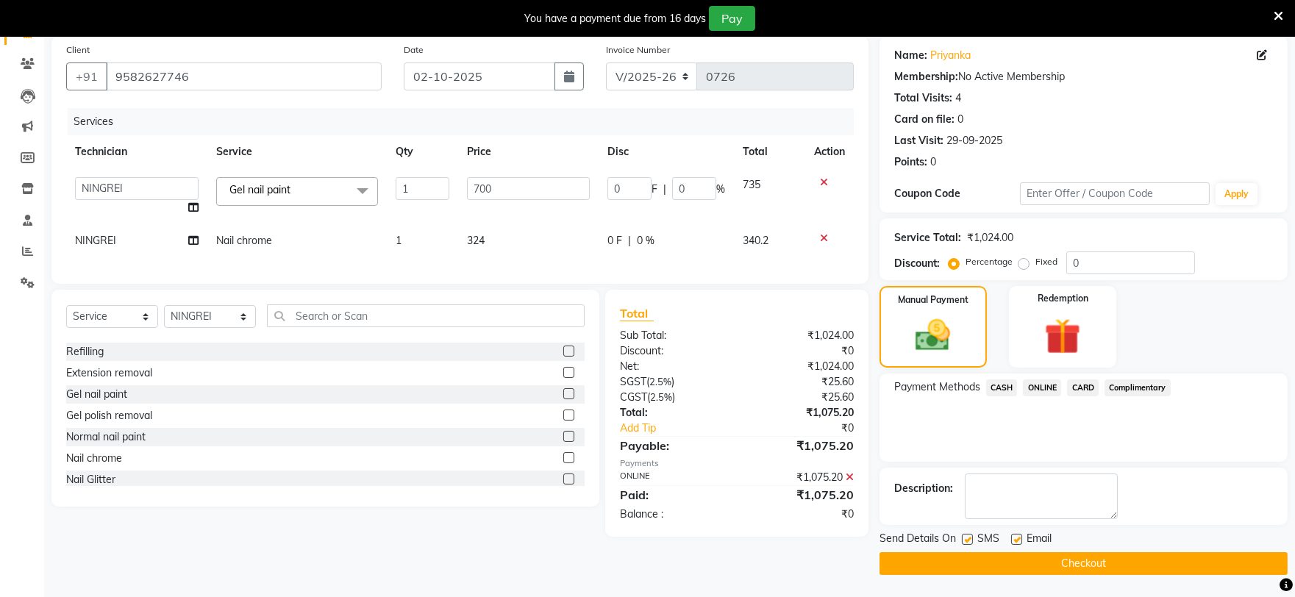
click at [1032, 563] on button "Checkout" at bounding box center [1084, 563] width 408 height 23
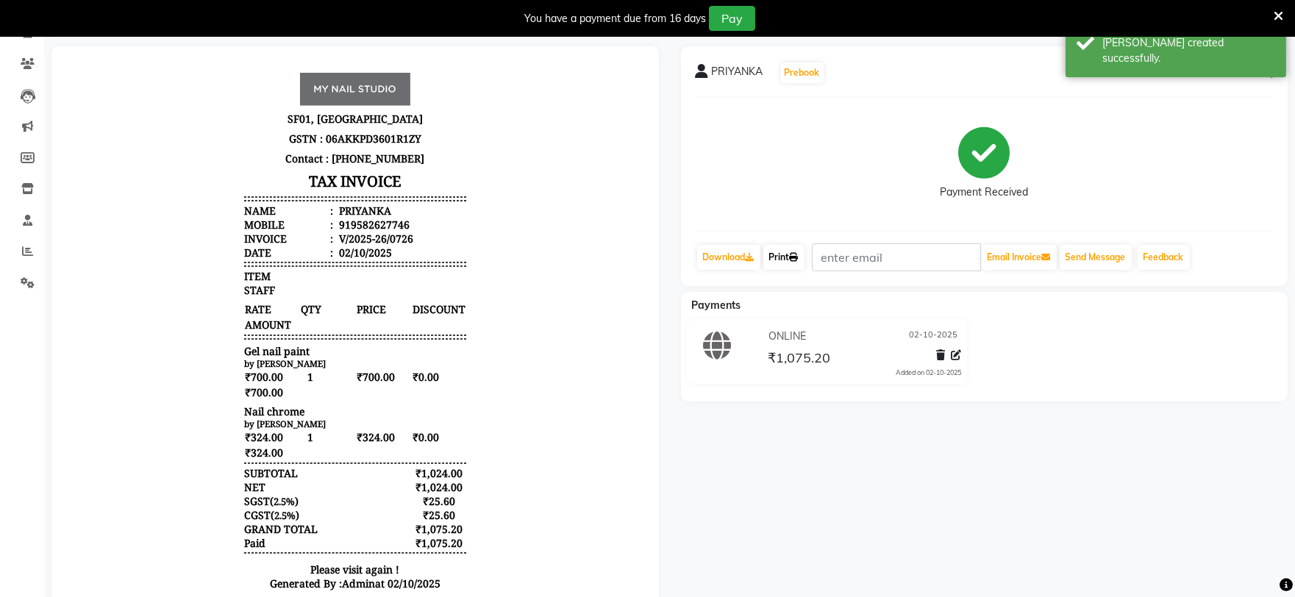
click at [780, 250] on link "Print" at bounding box center [783, 257] width 41 height 25
select select "6915"
select select "service"
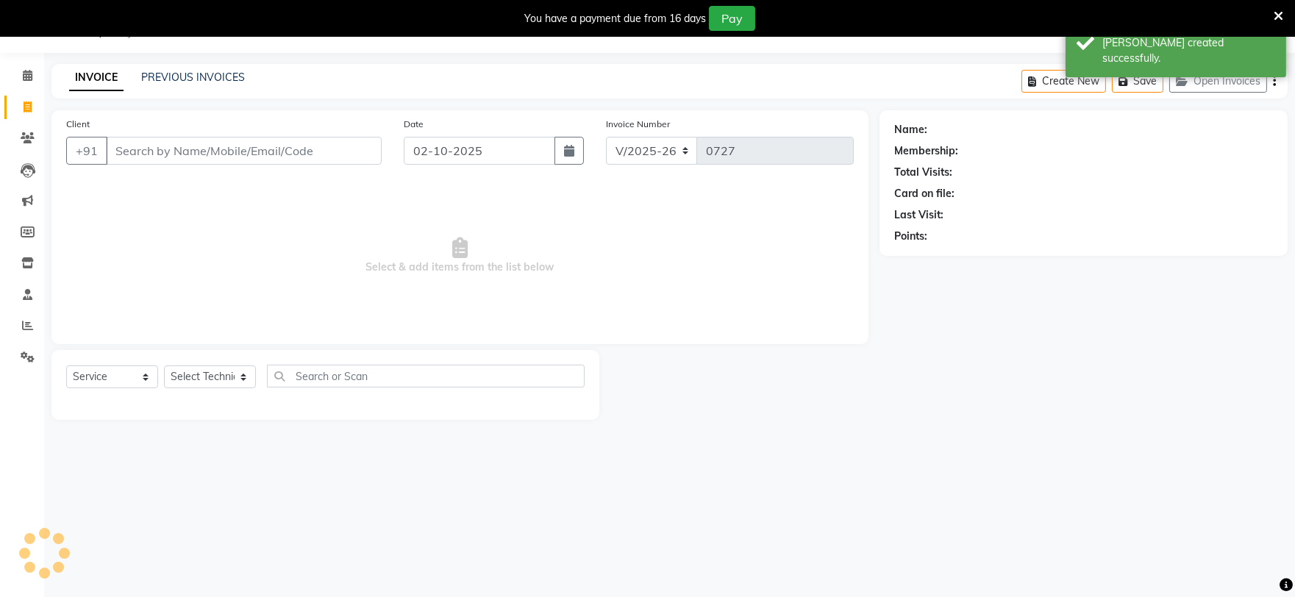
scroll to position [37, 0]
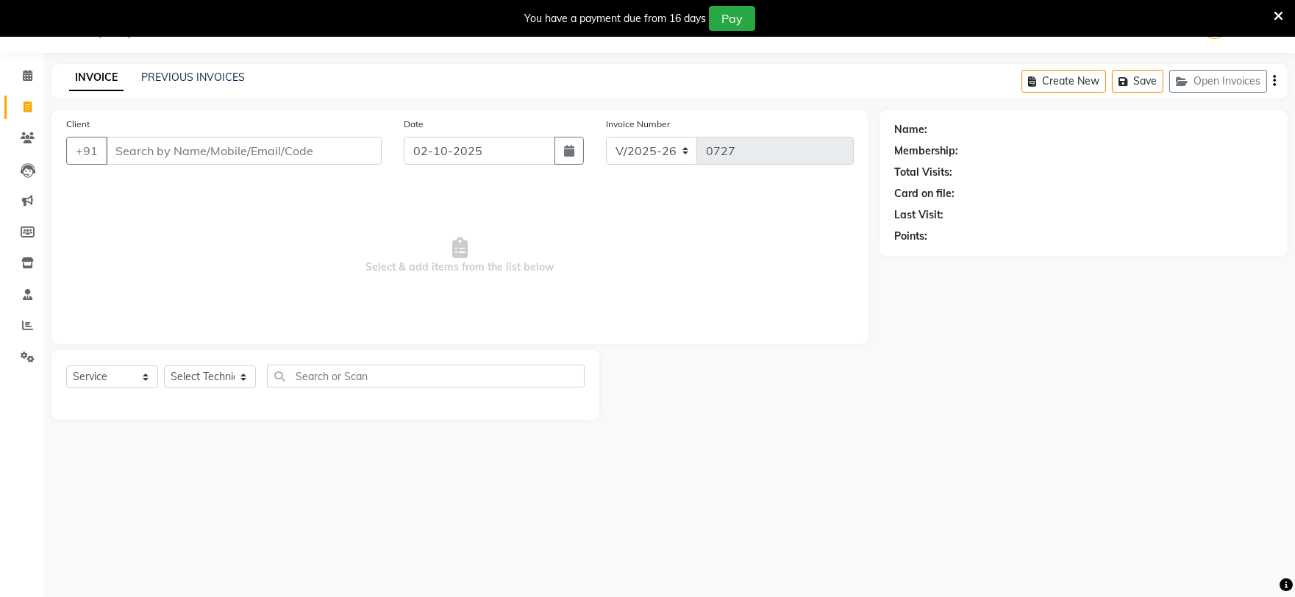
click at [175, 148] on input "Client" at bounding box center [244, 151] width 276 height 28
click at [174, 147] on input "Client" at bounding box center [244, 151] width 276 height 28
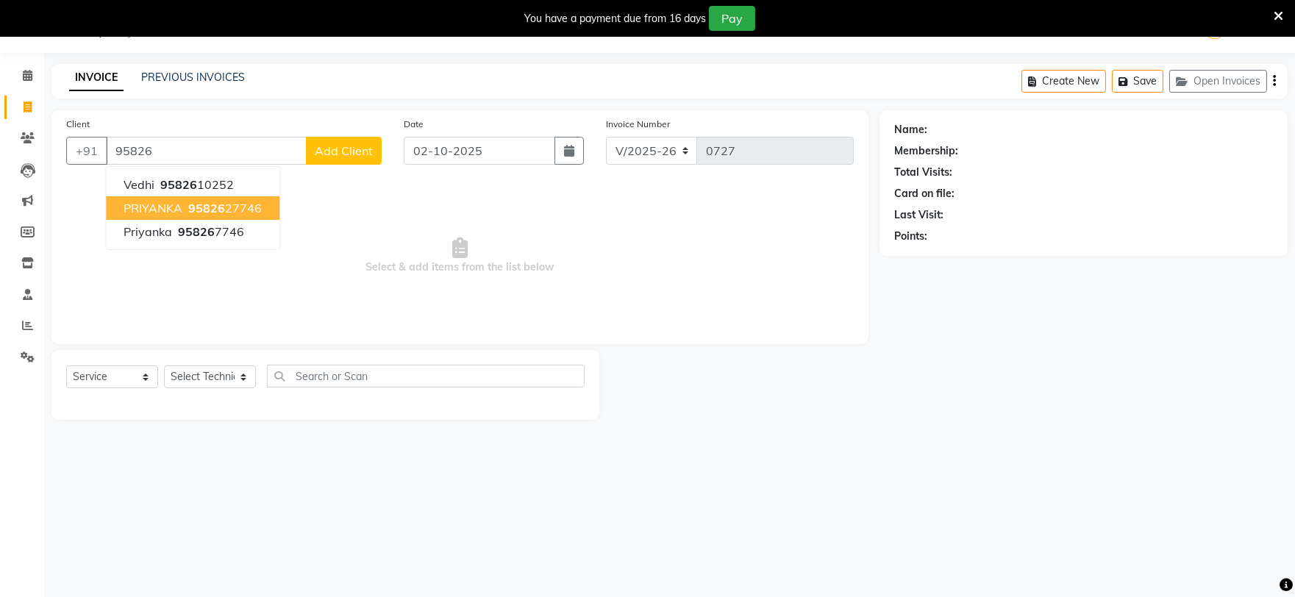
click at [179, 199] on button "PRIYANKA 95826 27746" at bounding box center [193, 208] width 174 height 24
type input "9582627746"
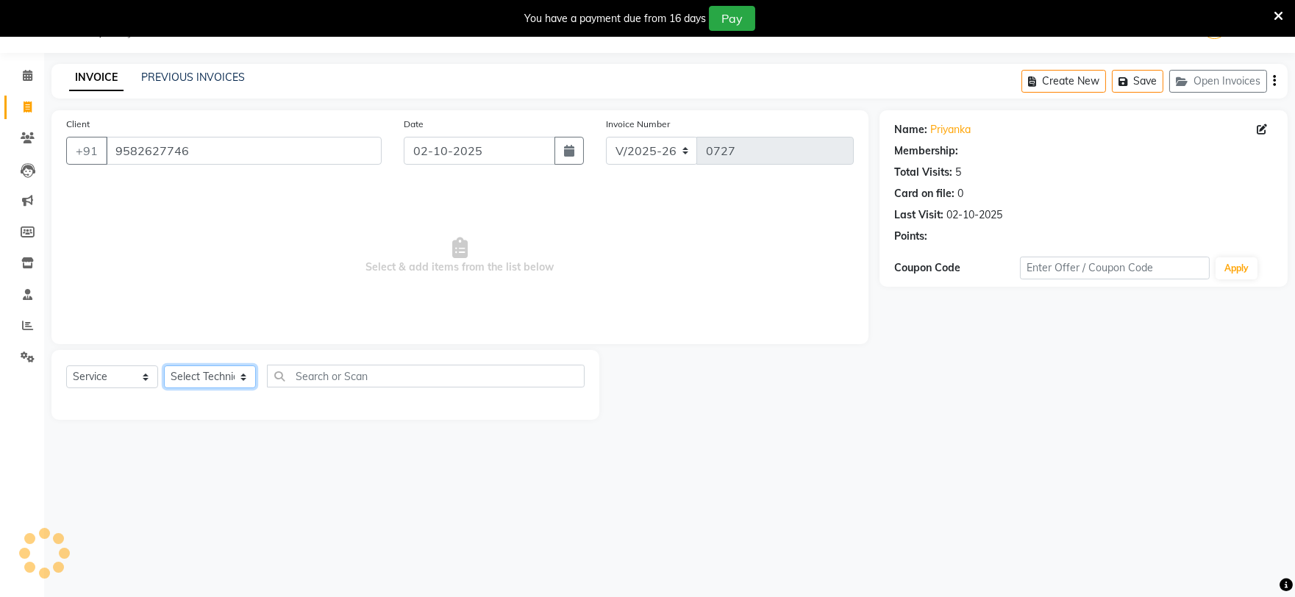
click at [221, 375] on select "Select Technician [PERSON_NAME] [PERSON_NAME] MANAGER [PERSON_NAME]" at bounding box center [210, 377] width 92 height 23
select select "88621"
click at [164, 366] on select "Select Technician [PERSON_NAME] [PERSON_NAME] MANAGER [PERSON_NAME]" at bounding box center [210, 377] width 92 height 23
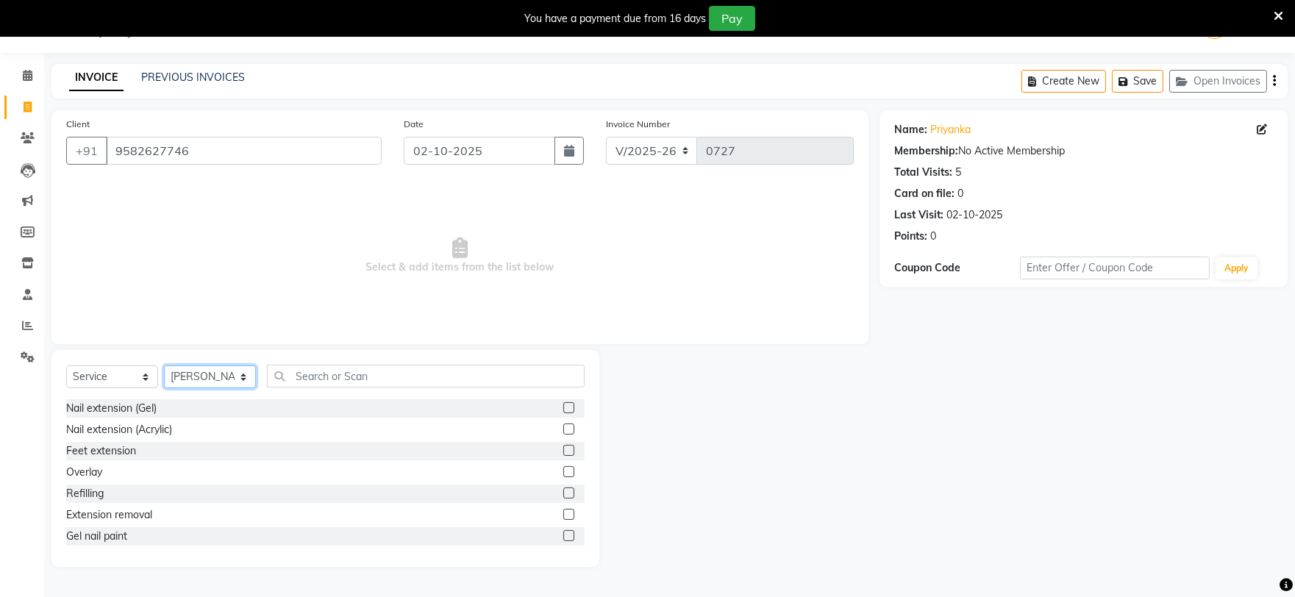
scroll to position [82, 0]
click at [563, 516] on label at bounding box center [568, 518] width 11 height 11
click at [563, 516] on input "checkbox" at bounding box center [568, 519] width 10 height 10
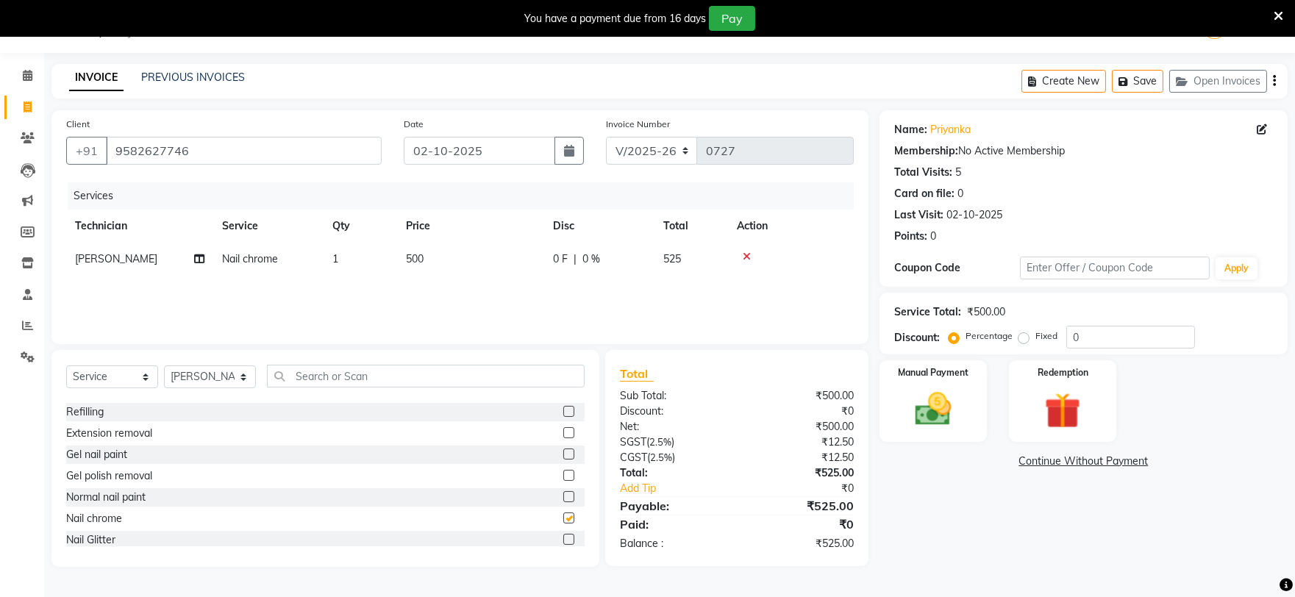
checkbox input "false"
click at [444, 263] on td "500" at bounding box center [470, 259] width 147 height 33
select select "88621"
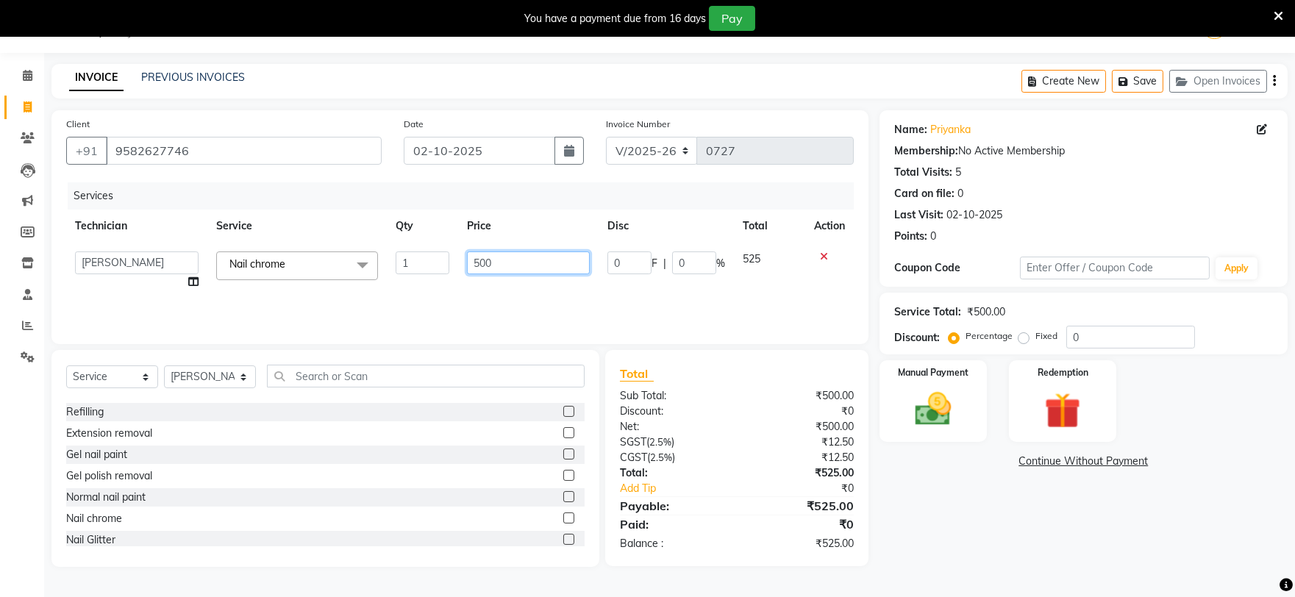
click at [511, 267] on input "500" at bounding box center [528, 263] width 123 height 23
type input "5"
type input "490"
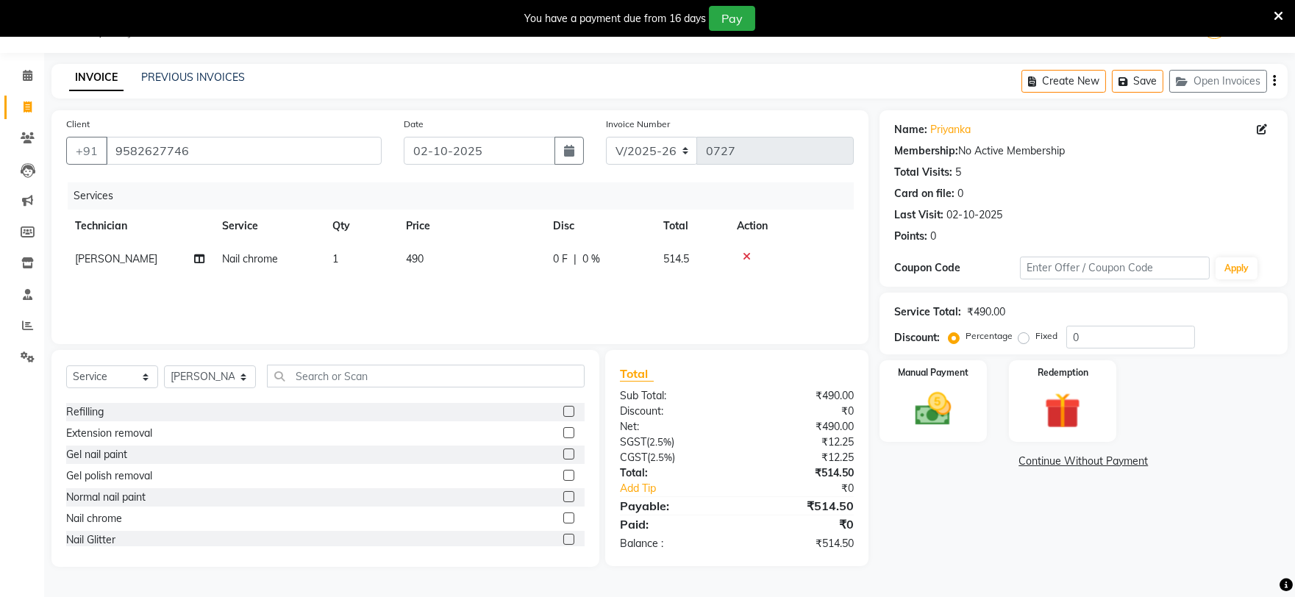
click at [1099, 566] on div "Name: Priyanka Membership: No Active Membership Total Visits: 5 Card on file: 0…" at bounding box center [1089, 338] width 419 height 457
click at [480, 265] on td "490" at bounding box center [470, 259] width 147 height 33
select select "88621"
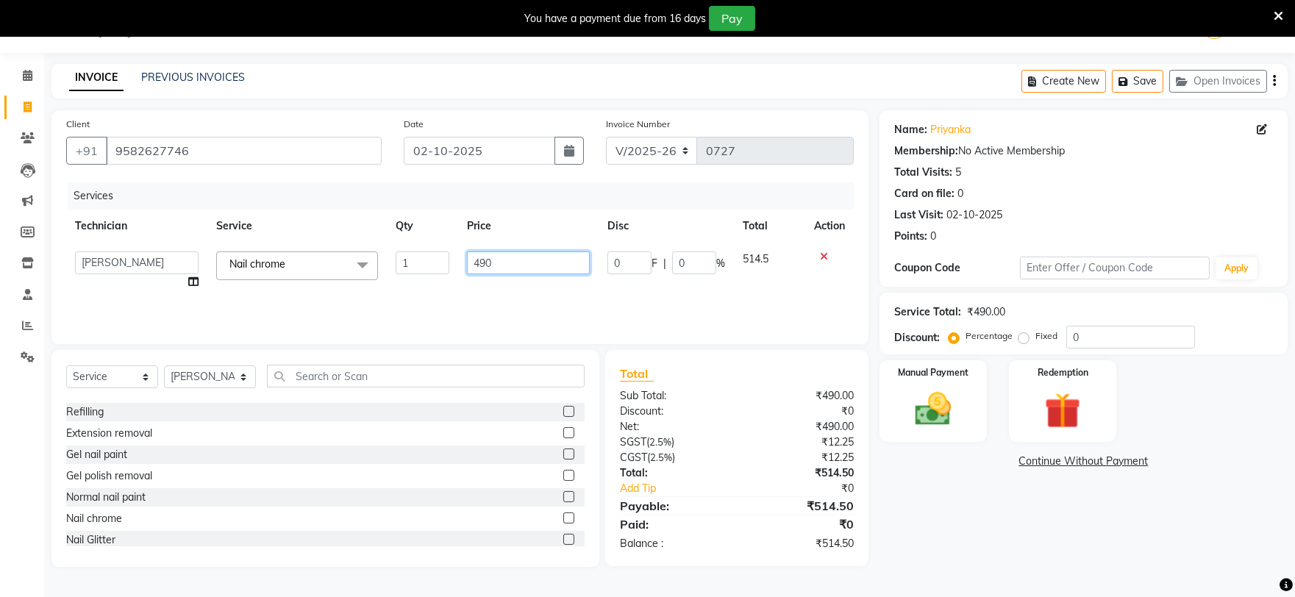
click at [502, 258] on input "490" at bounding box center [528, 263] width 123 height 23
type input "480"
click at [955, 503] on div "Name: Priyanka Membership: No Active Membership Total Visits: 5 Card on file: 0…" at bounding box center [1089, 338] width 419 height 457
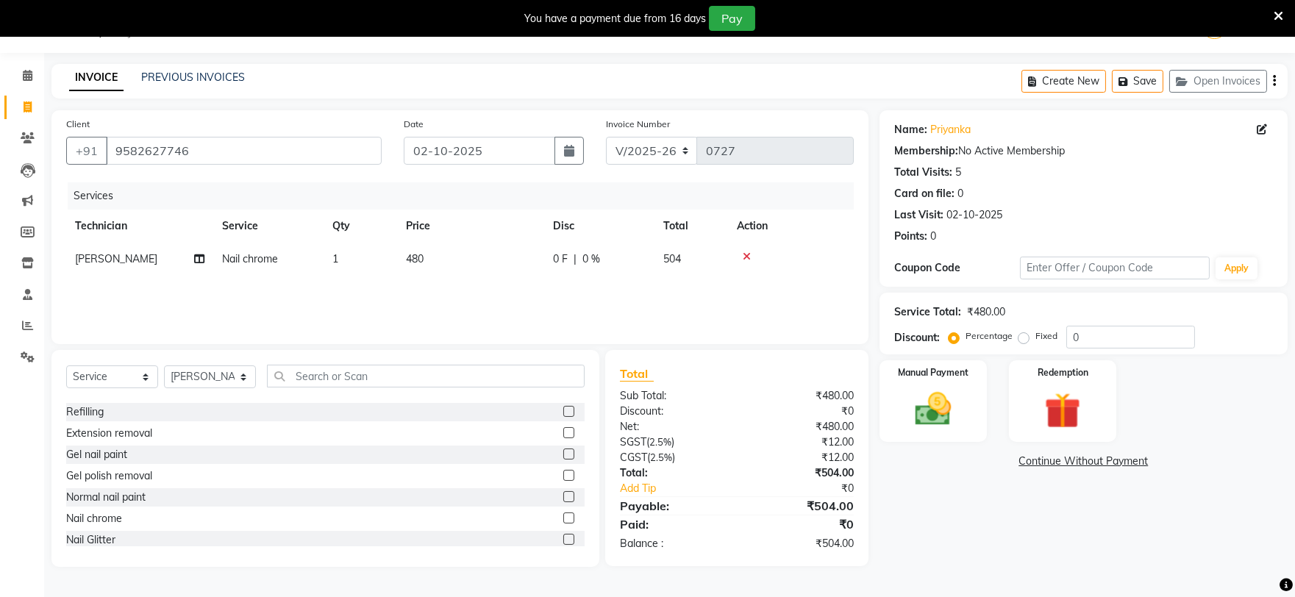
click at [465, 266] on td "480" at bounding box center [470, 259] width 147 height 33
select select "88621"
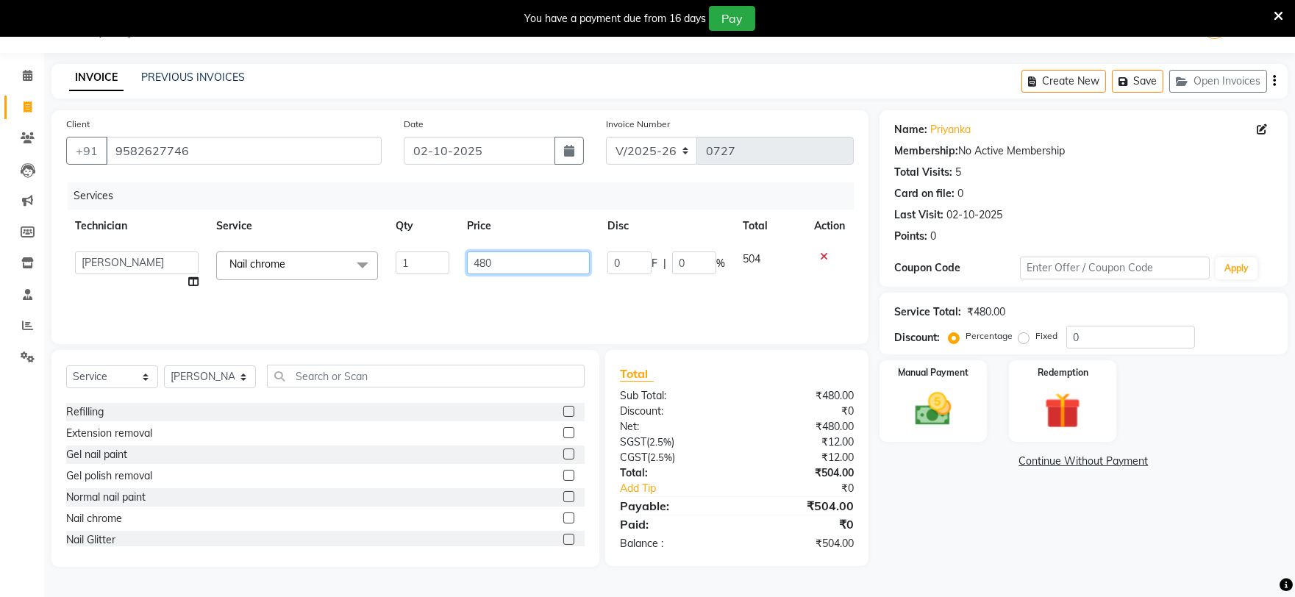
click at [500, 260] on input "480" at bounding box center [528, 263] width 123 height 23
type input "478"
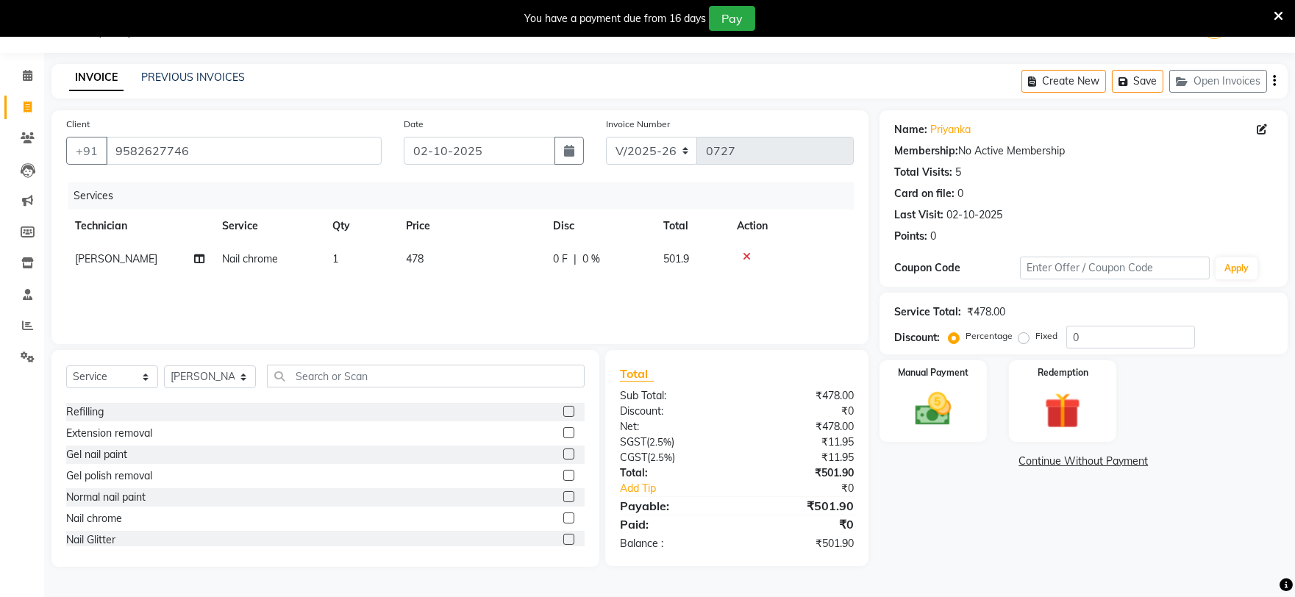
click at [1002, 549] on div "Name: Priyanka Membership: No Active Membership Total Visits: 5 Card on file: 0…" at bounding box center [1089, 338] width 419 height 457
click at [478, 250] on td "478" at bounding box center [470, 259] width 147 height 33
select select "88621"
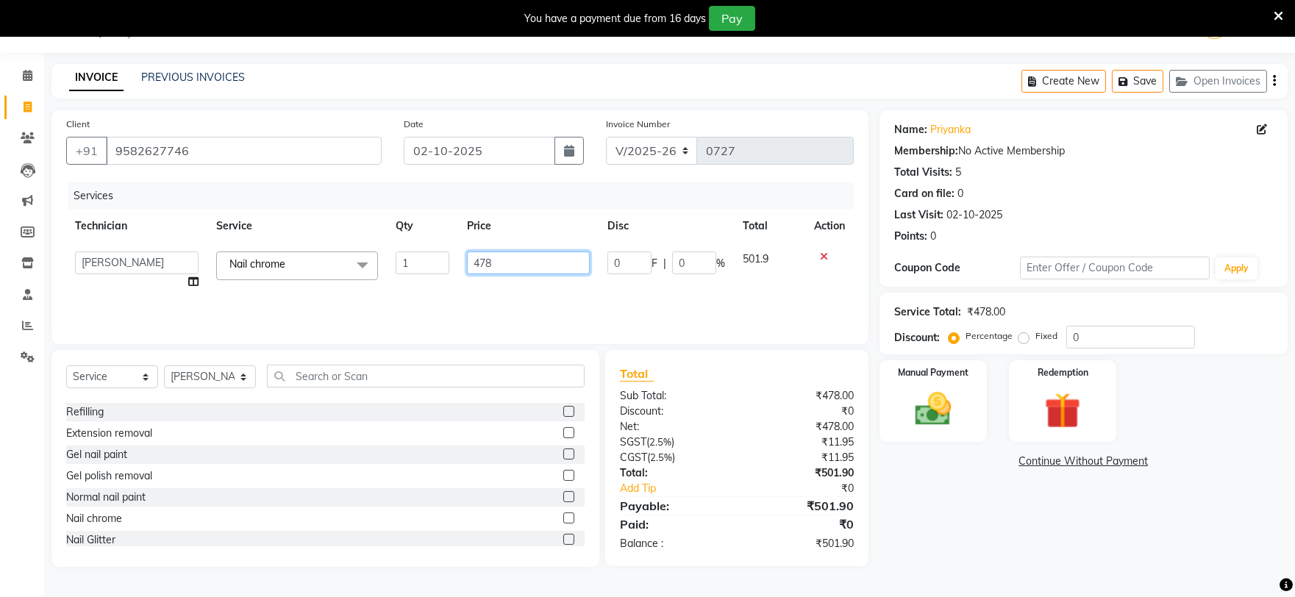
click at [519, 263] on input "478" at bounding box center [528, 263] width 123 height 23
type input "476"
click at [944, 494] on div "Name: Priyanka Membership: No Active Membership Total Visits: 5 Card on file: 0…" at bounding box center [1089, 338] width 419 height 457
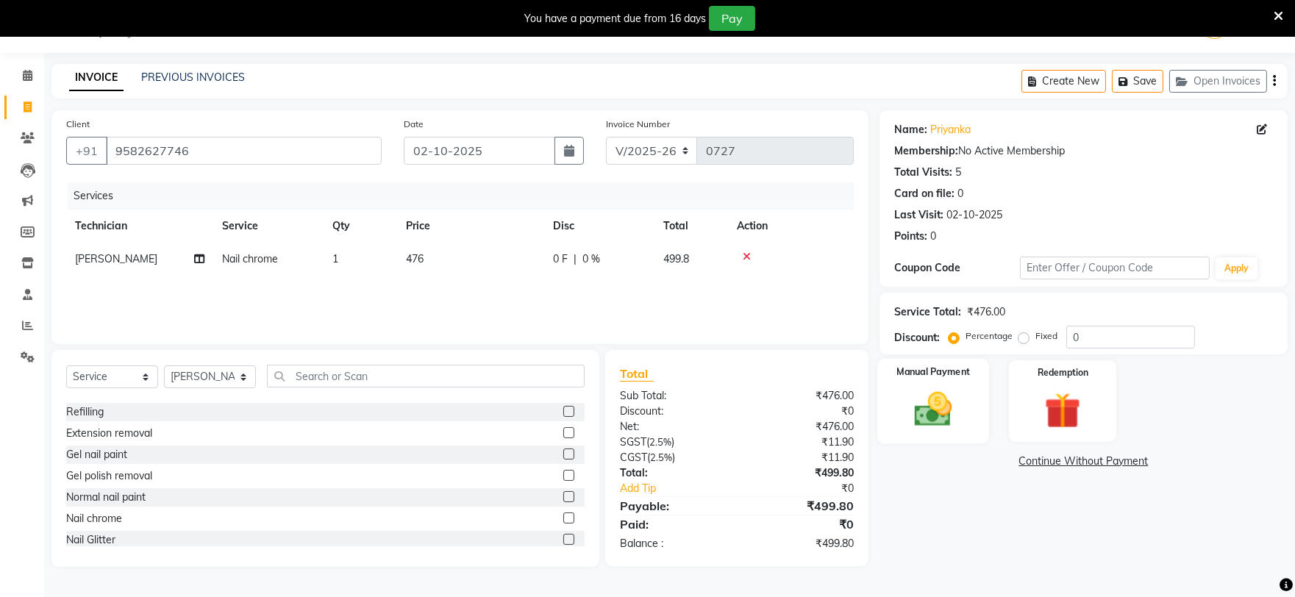
click at [909, 410] on img at bounding box center [933, 409] width 61 height 43
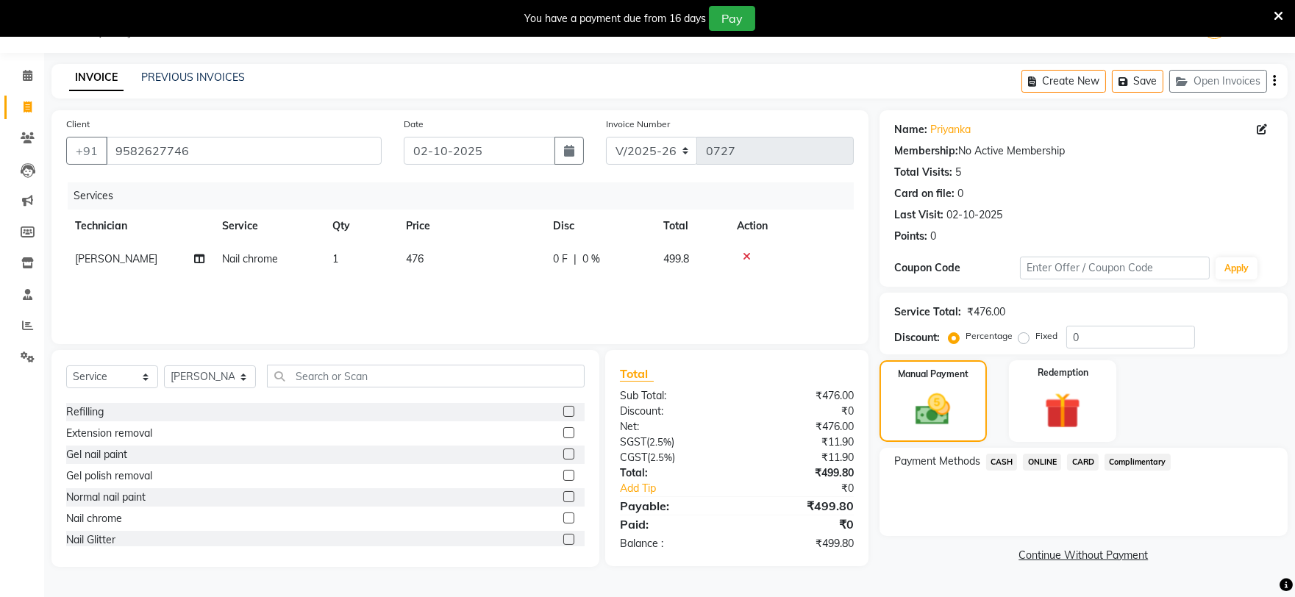
click at [1008, 465] on span "CASH" at bounding box center [1002, 462] width 32 height 17
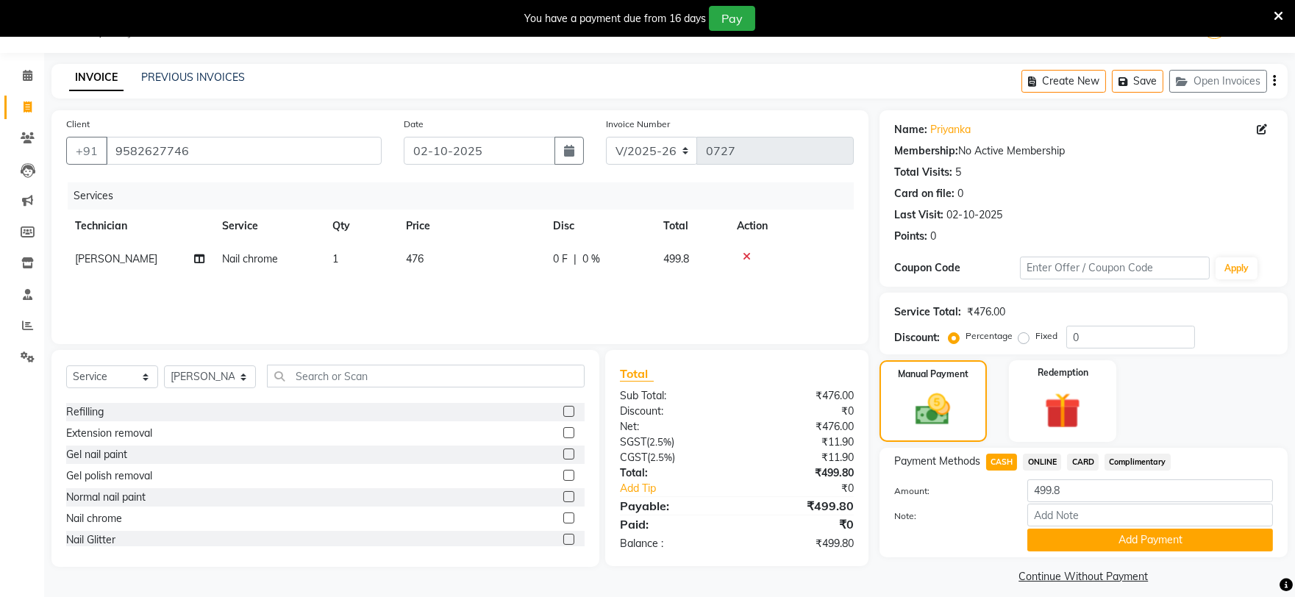
scroll to position [49, 0]
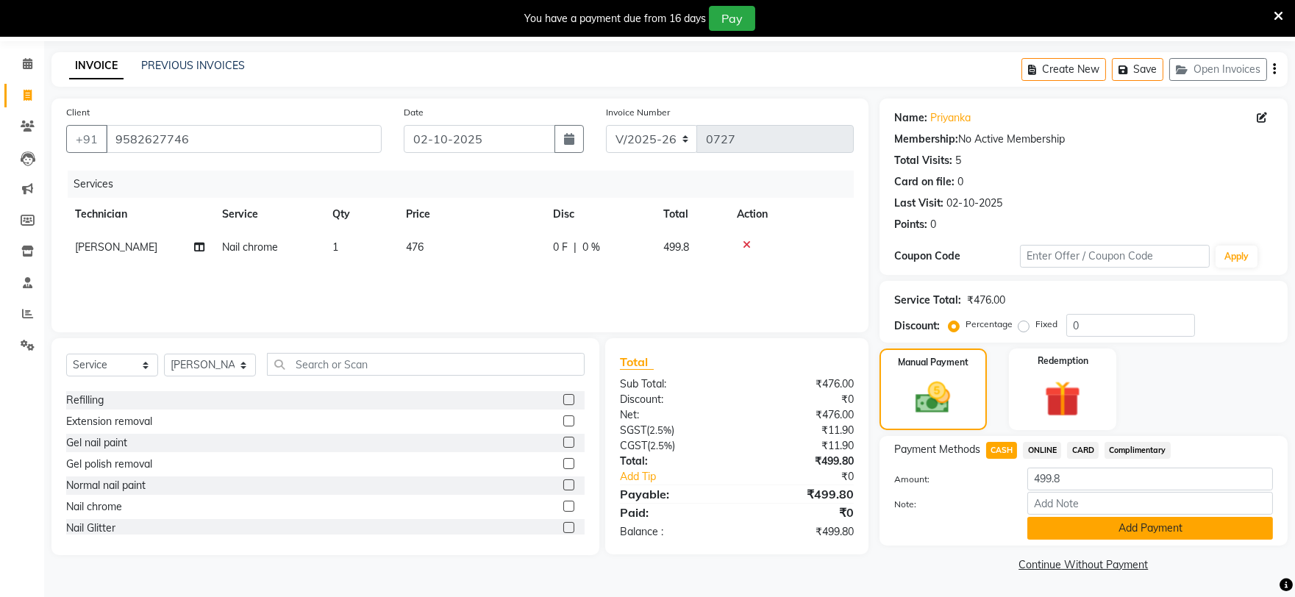
click at [1083, 521] on button "Add Payment" at bounding box center [1151, 528] width 246 height 23
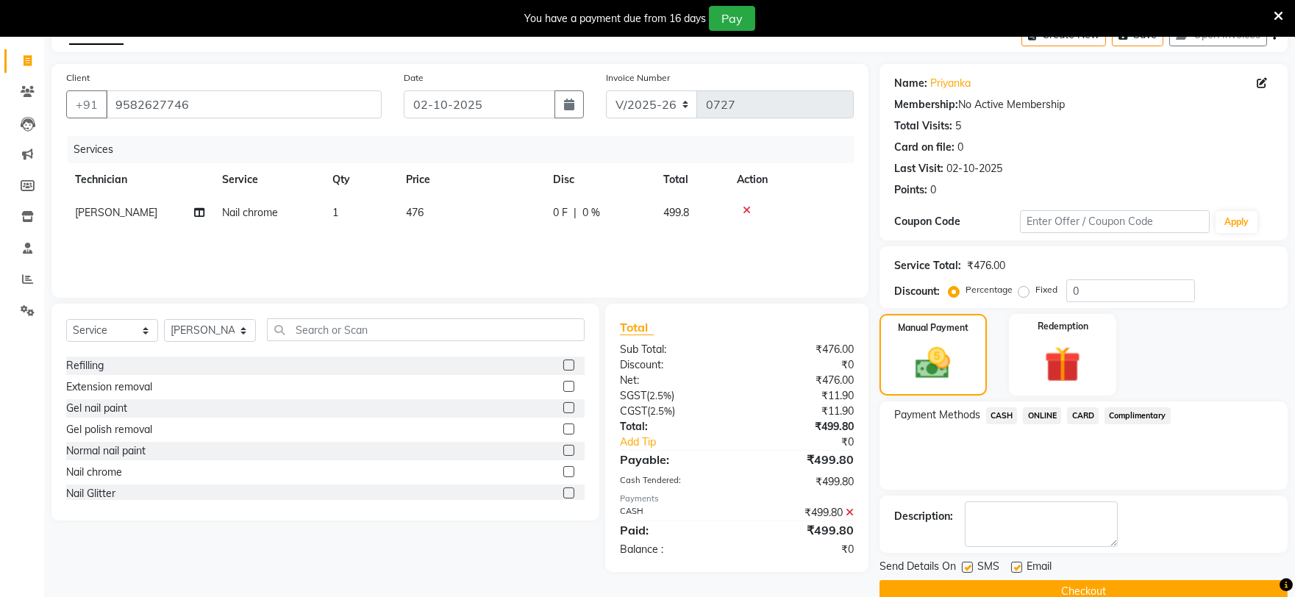
scroll to position [111, 0]
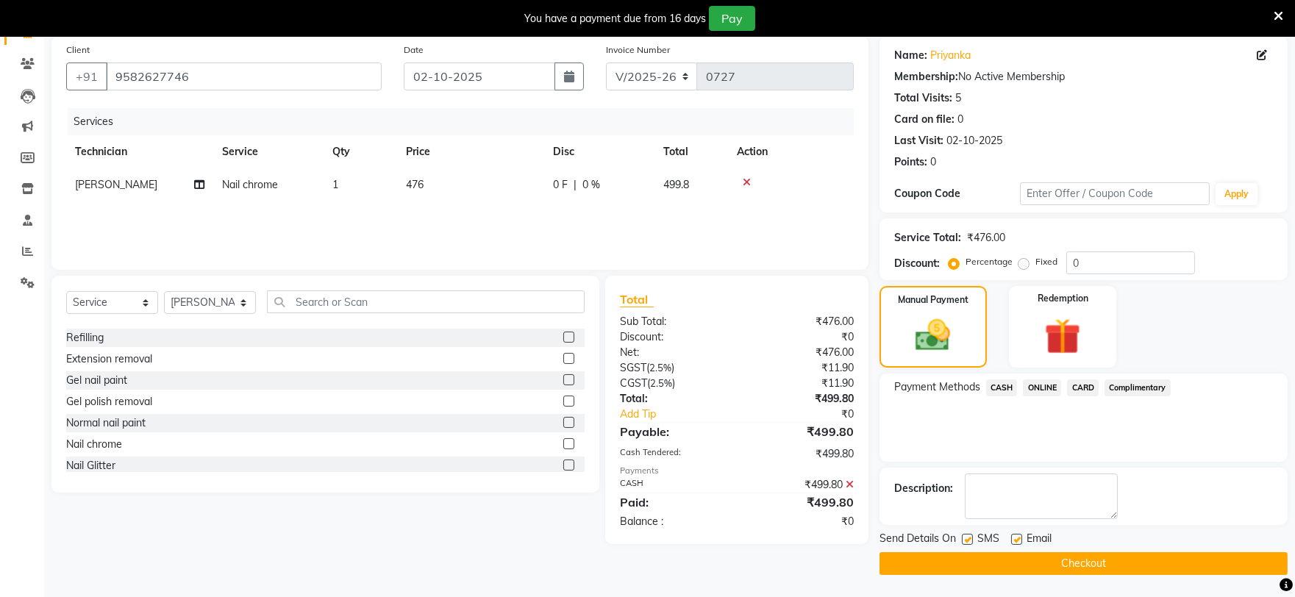
click at [994, 560] on button "Checkout" at bounding box center [1084, 563] width 408 height 23
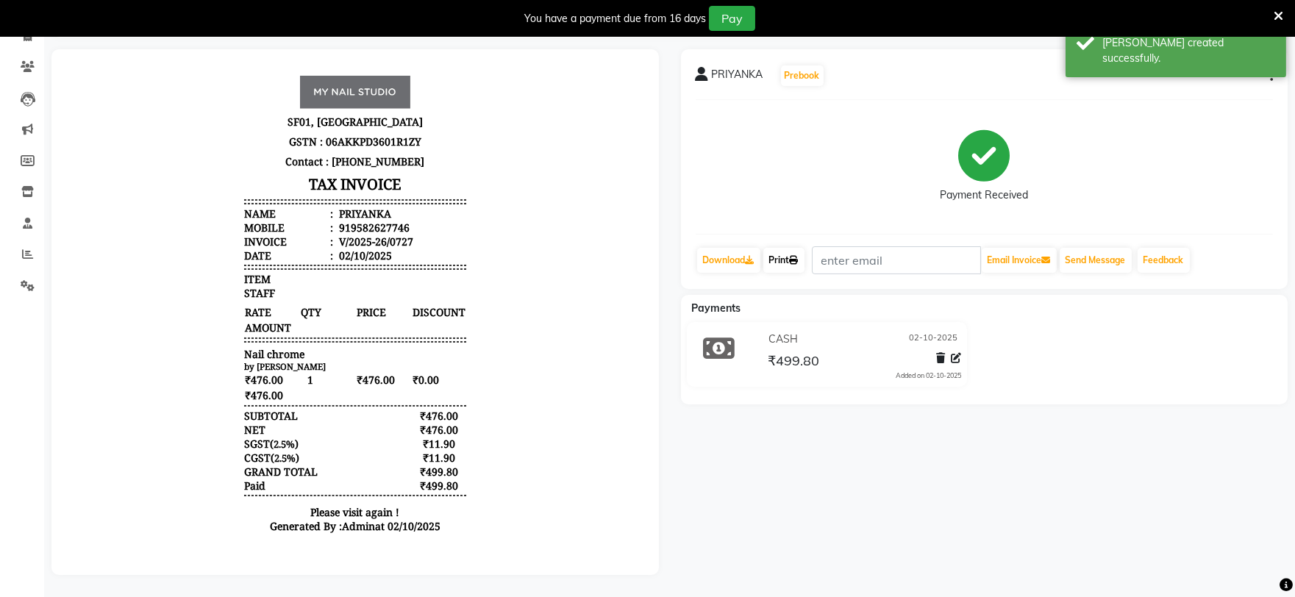
click at [783, 257] on link "Print" at bounding box center [783, 260] width 41 height 25
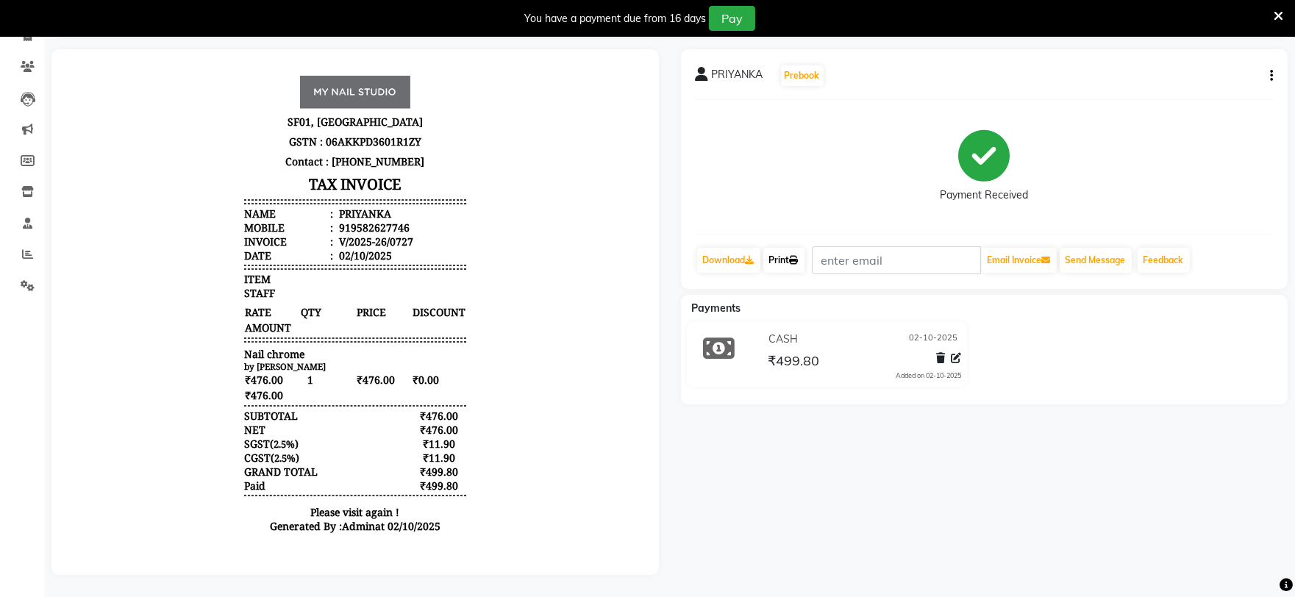
select select "service"
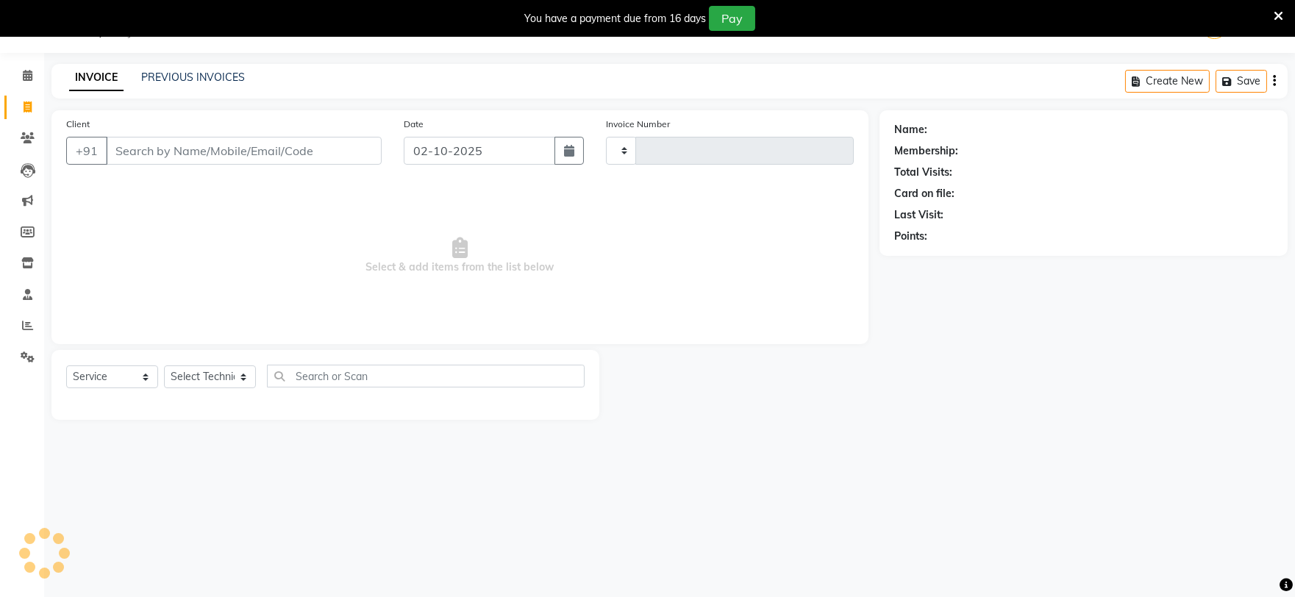
scroll to position [37, 0]
type input "0728"
select select "6915"
click at [219, 75] on link "PREVIOUS INVOICES" at bounding box center [193, 77] width 104 height 13
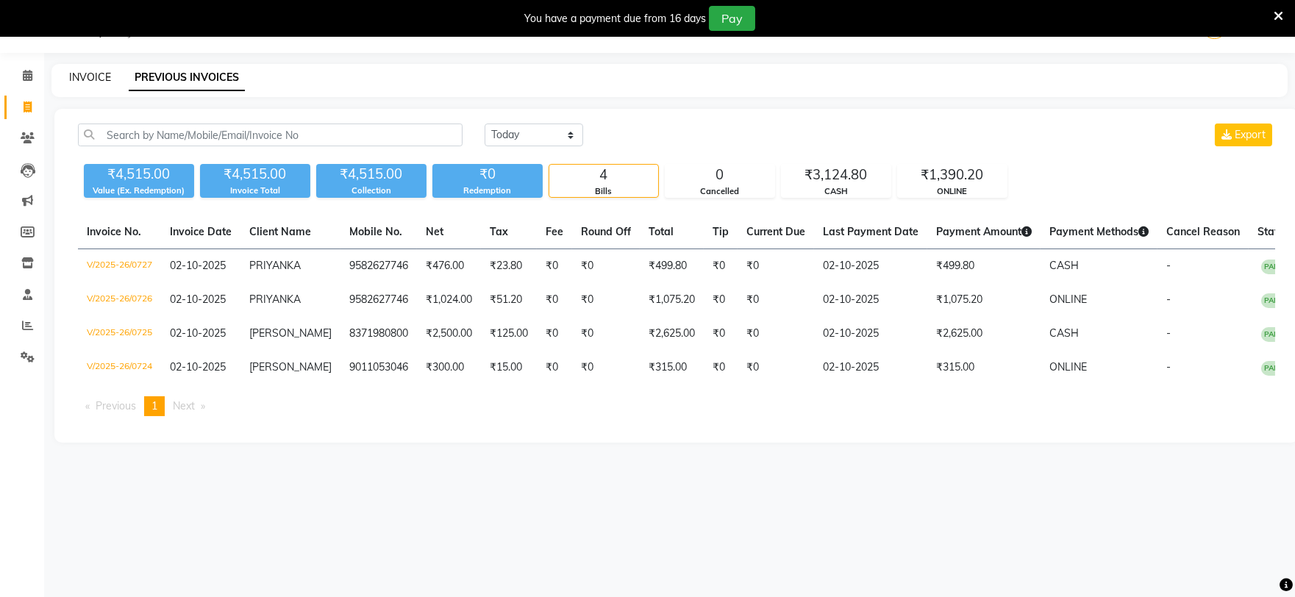
click at [96, 79] on link "INVOICE" at bounding box center [90, 77] width 42 height 13
select select "6915"
select select "service"
